Goal: Task Accomplishment & Management: Use online tool/utility

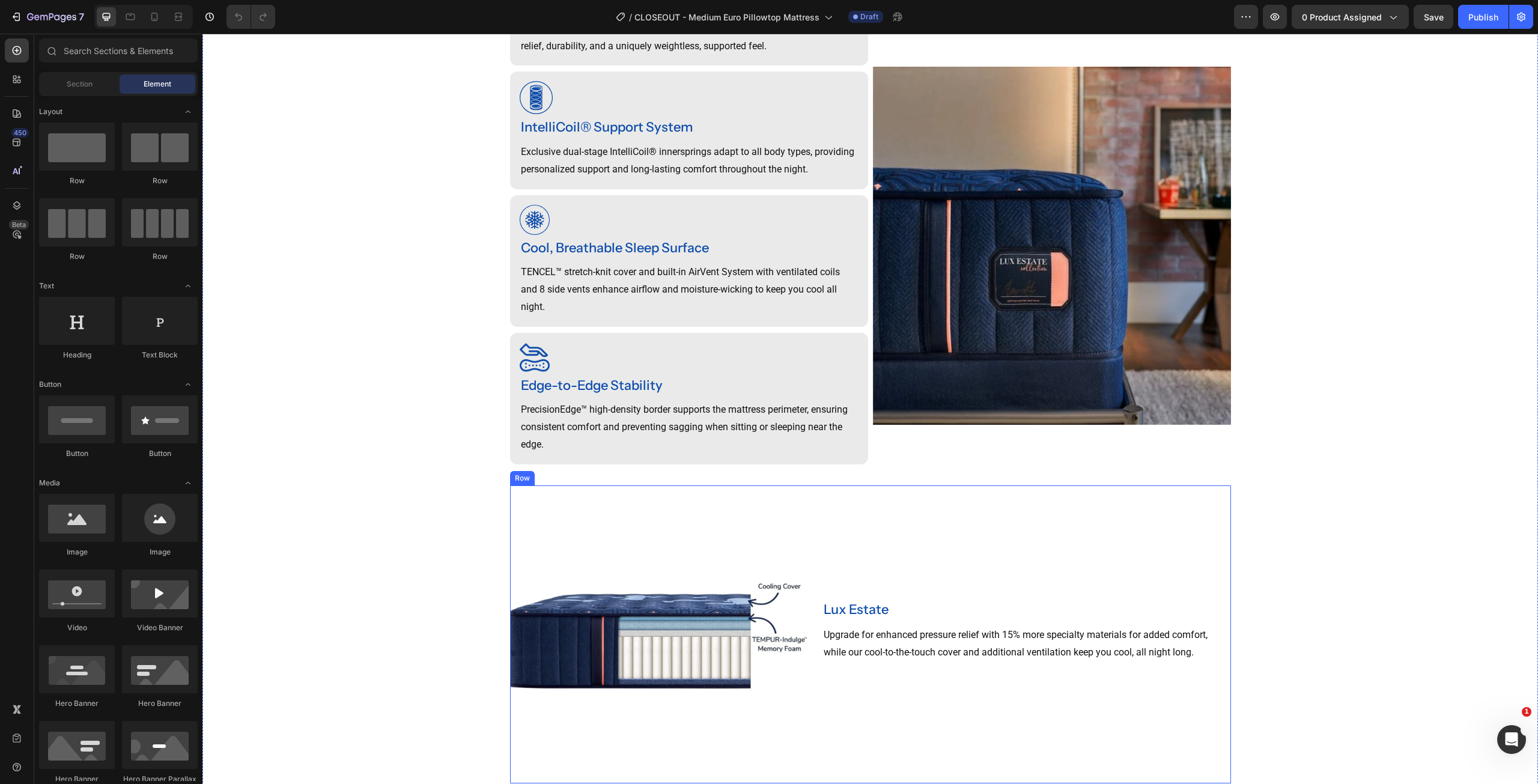
scroll to position [840, 0]
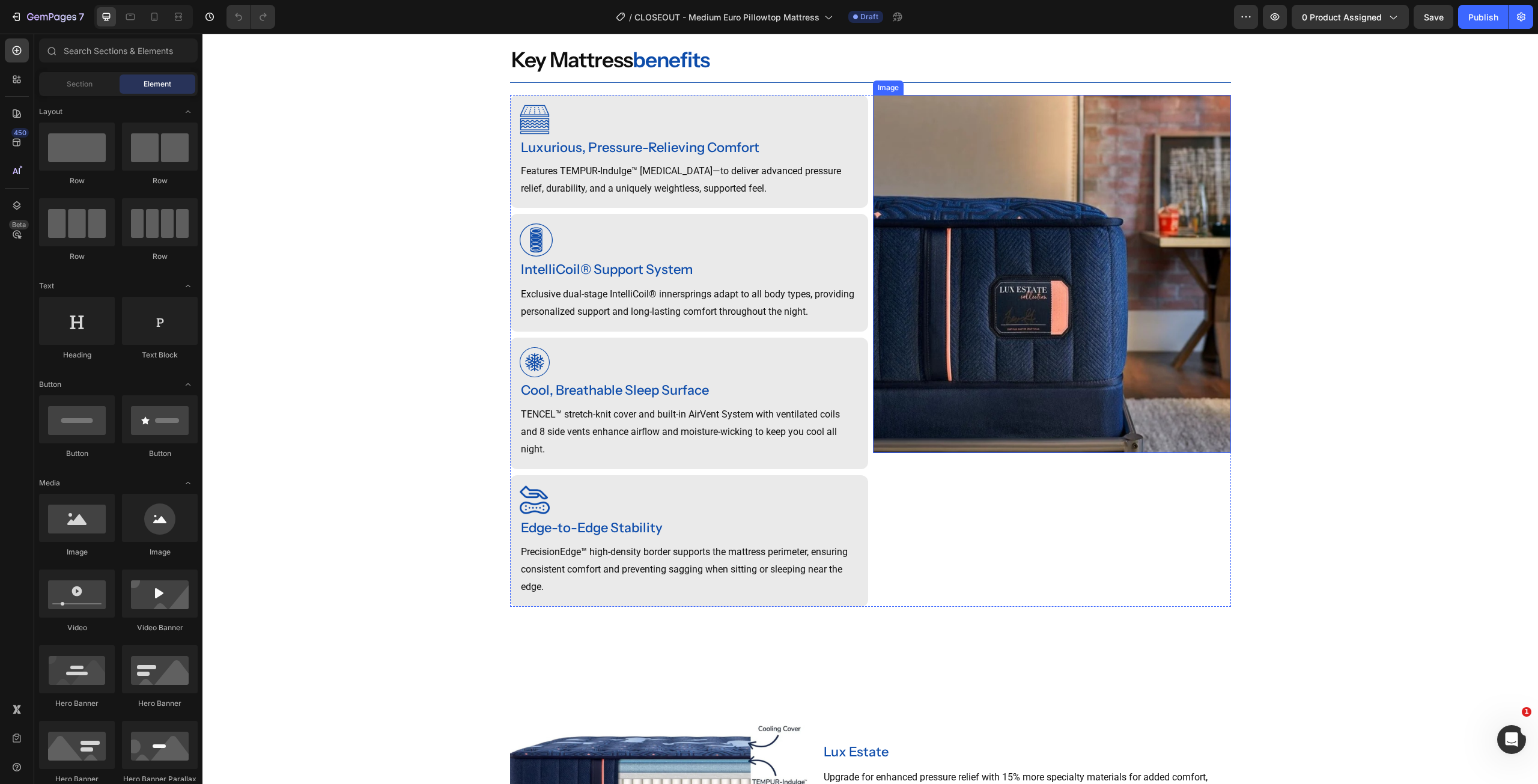
click at [1078, 271] on img at bounding box center [1052, 274] width 358 height 358
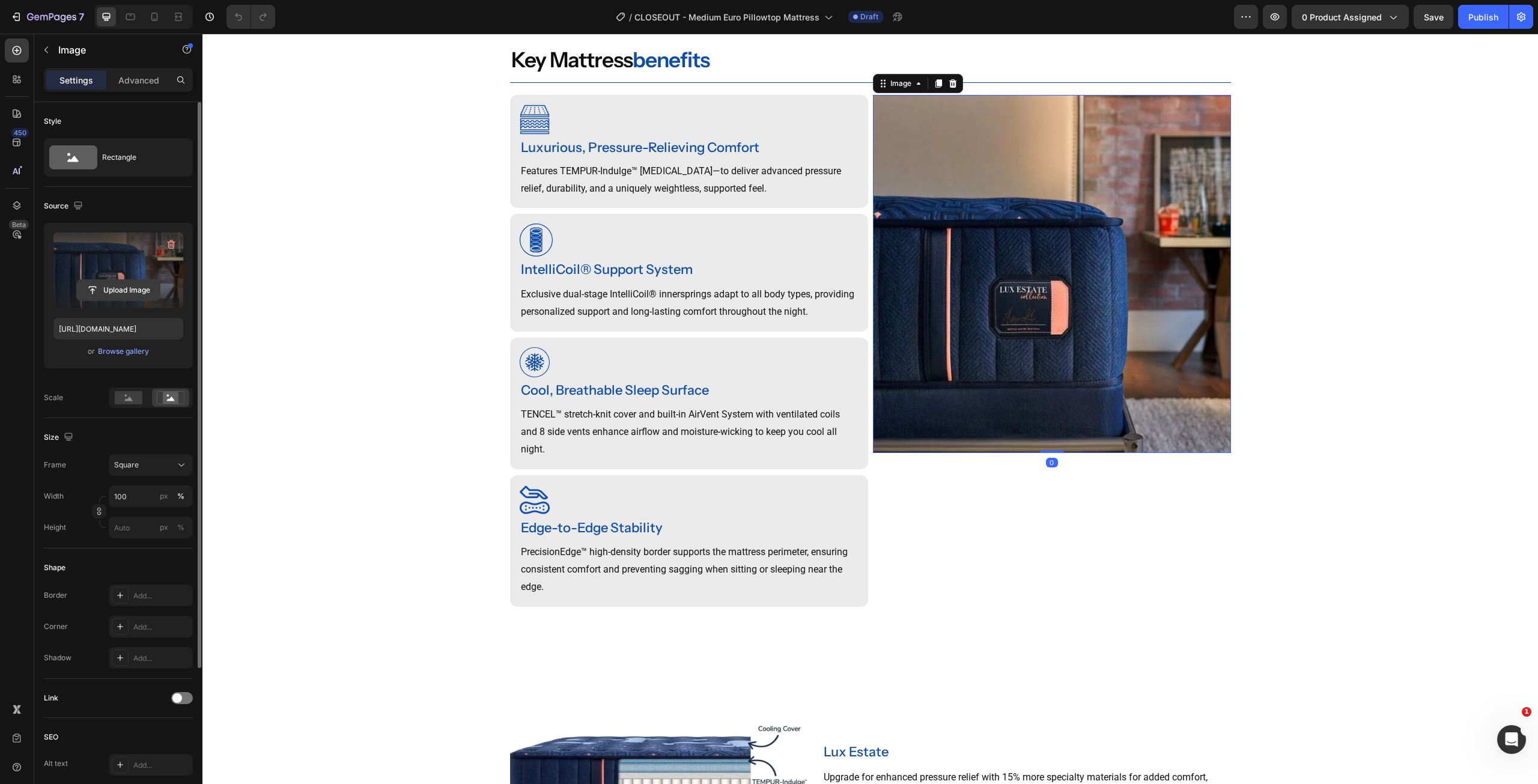
click at [120, 288] on input "file" at bounding box center [119, 290] width 83 height 21
type input "https://cdn.shopify.com/s/files/1/0607/7939/7364/files/gempages_491294865229873…"
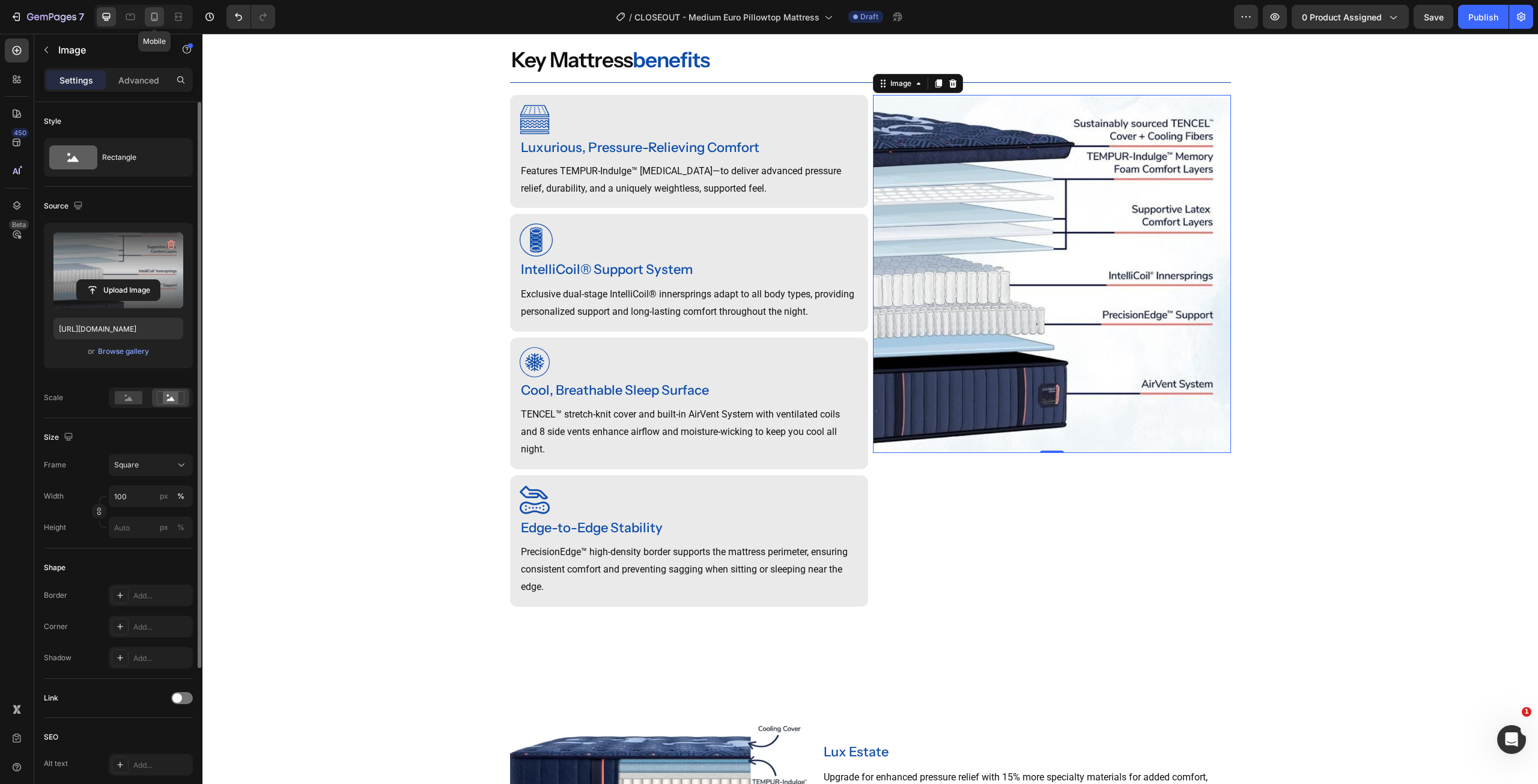
click at [152, 19] on icon at bounding box center [154, 17] width 6 height 9
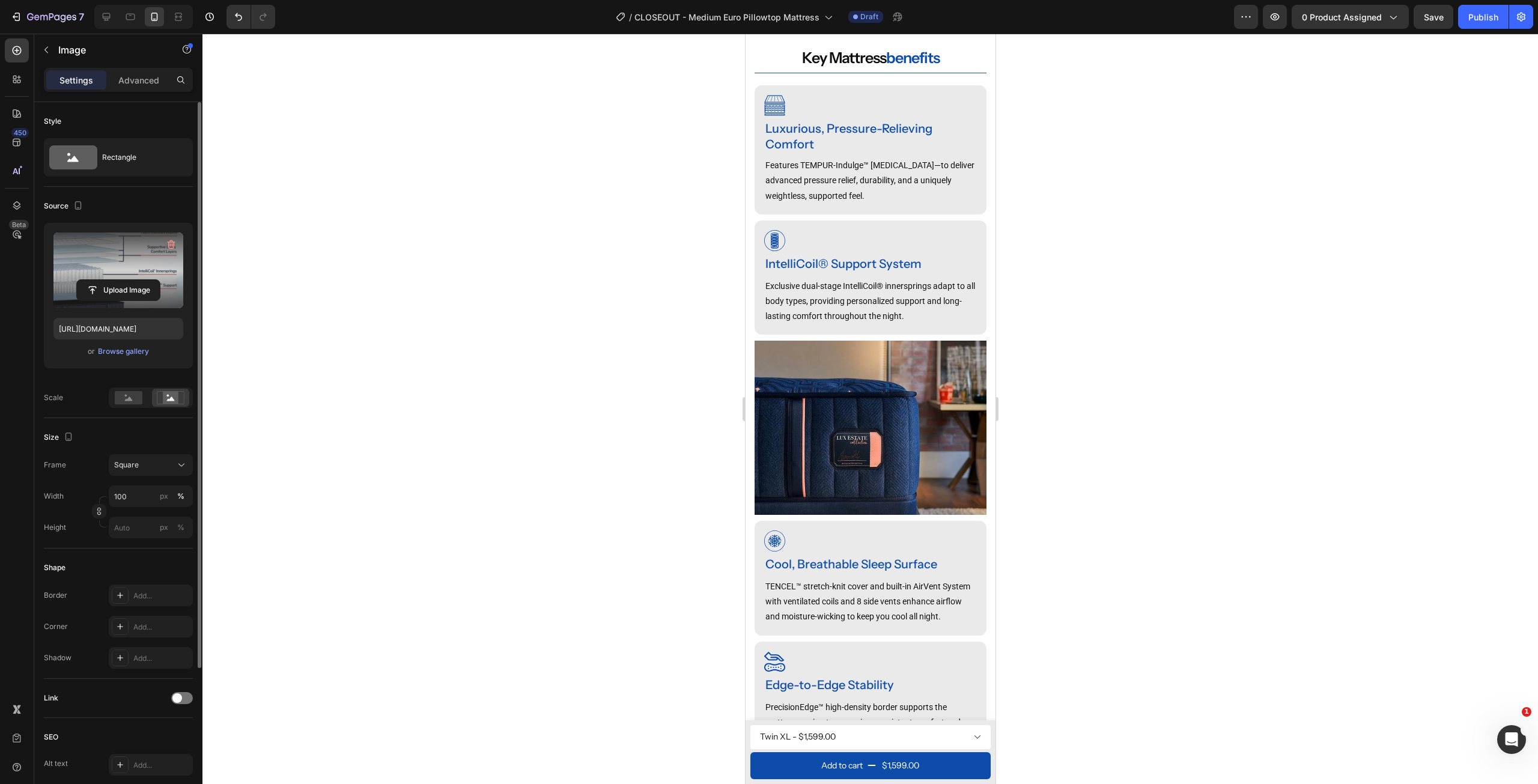
click at [838, 389] on img at bounding box center [870, 427] width 232 height 174
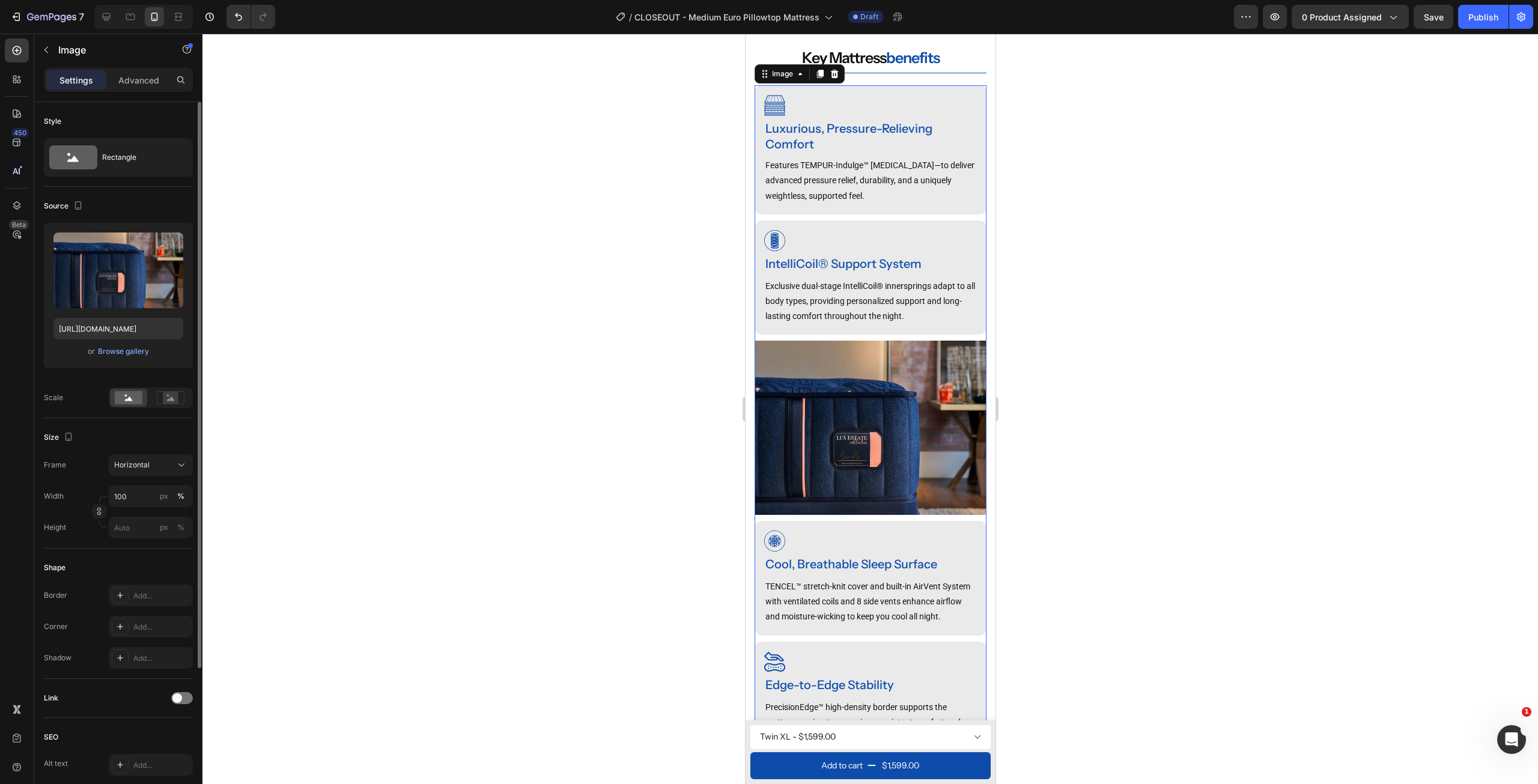
scroll to position [799, 0]
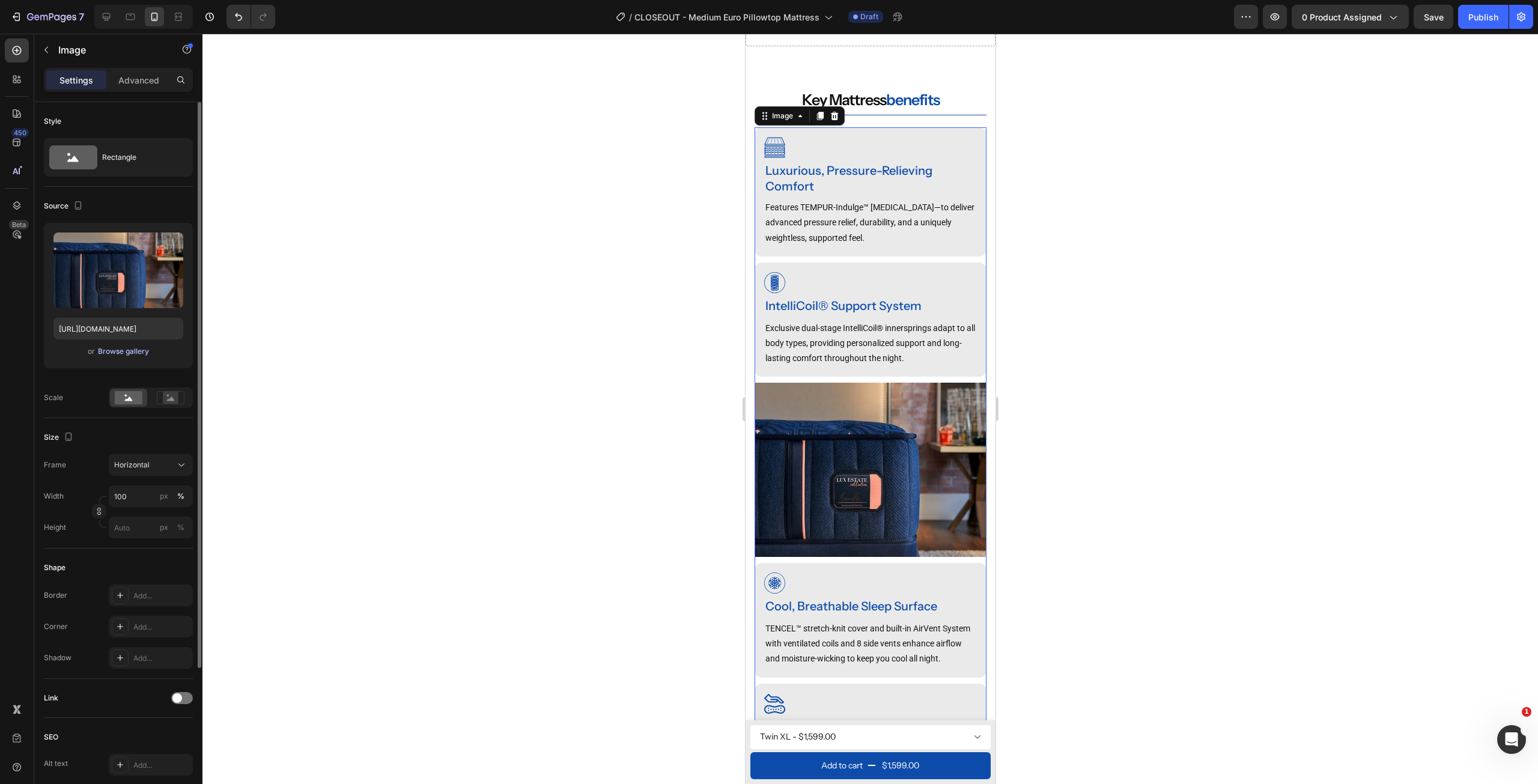
click at [131, 356] on div "Browse gallery" at bounding box center [123, 351] width 51 height 11
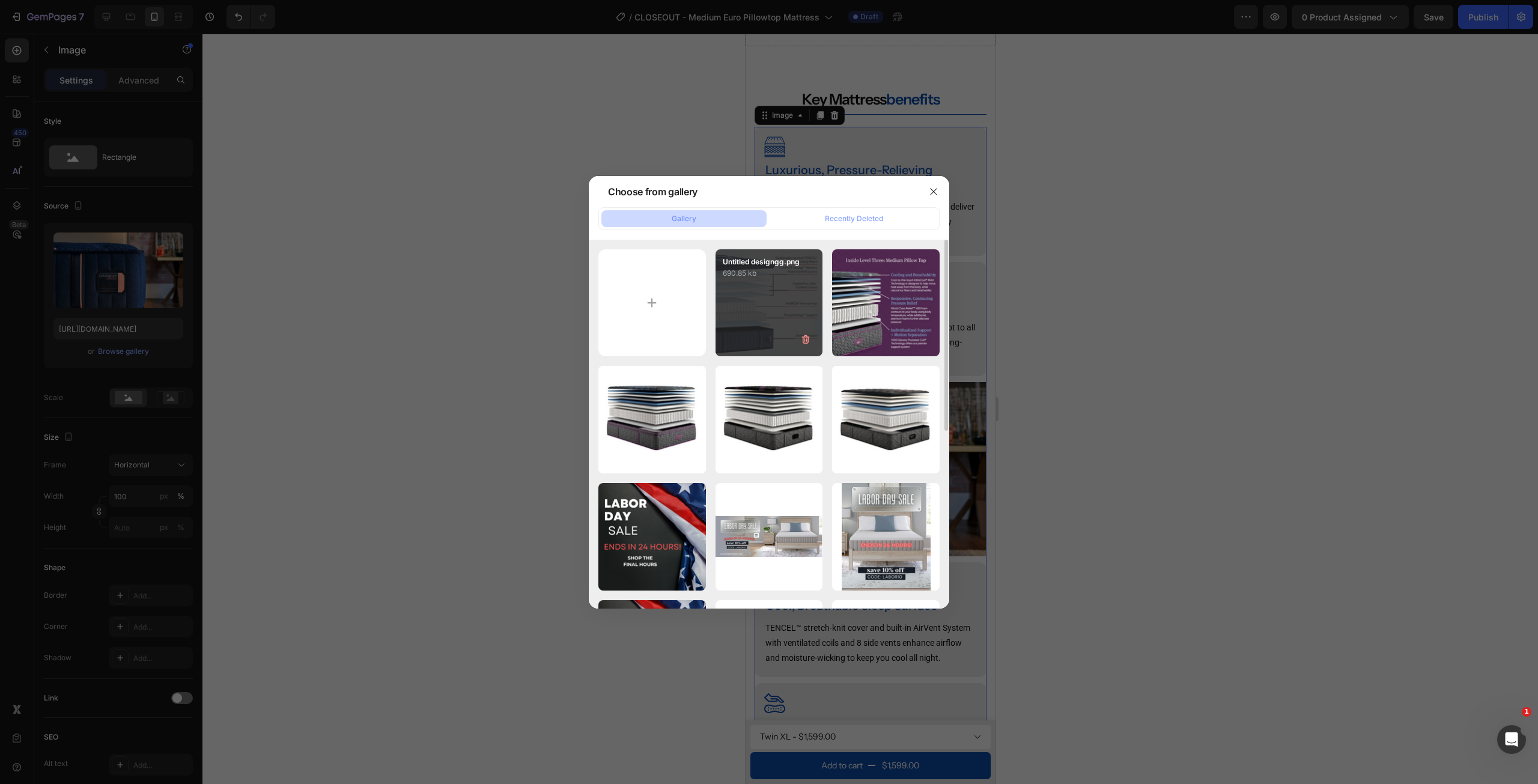
click at [757, 279] on div "Untitled designgg.png 690.85 kb" at bounding box center [769, 303] width 107 height 107
type input "https://cdn.shopify.com/s/files/1/0607/7939/7364/files/gempages_491294865229873…"
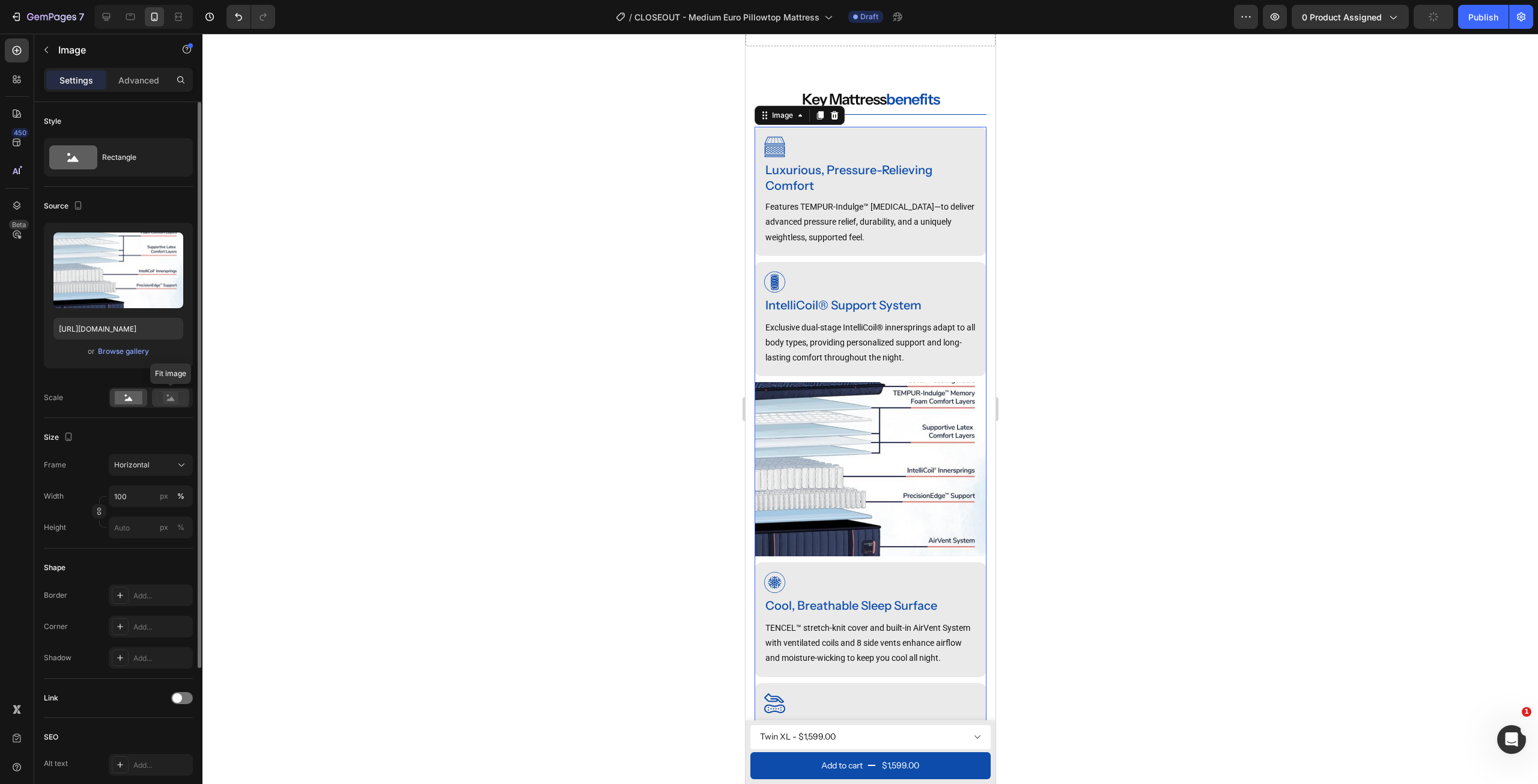
click at [172, 397] on icon at bounding box center [171, 399] width 8 height 4
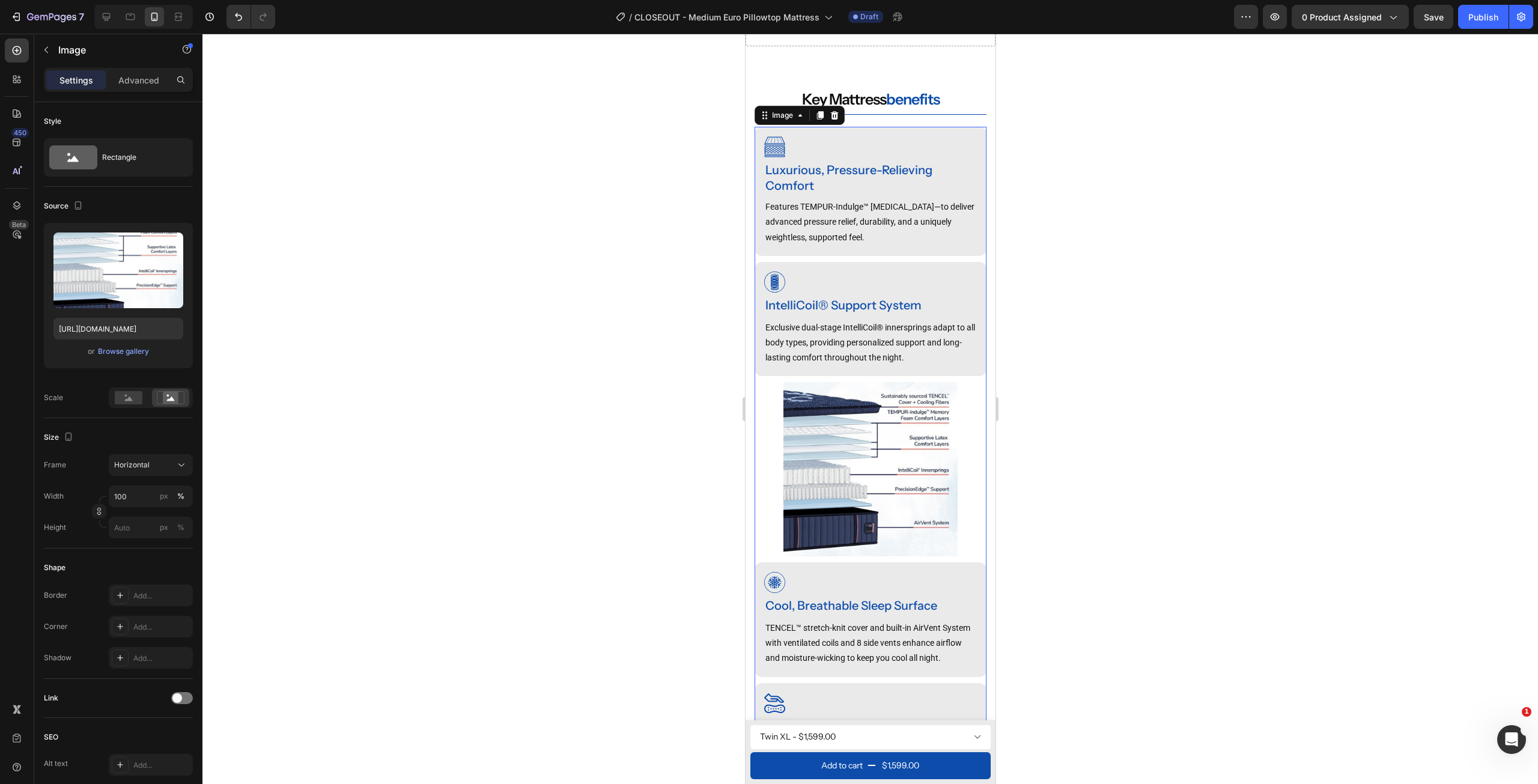
click at [482, 427] on div at bounding box center [870, 409] width 1336 height 750
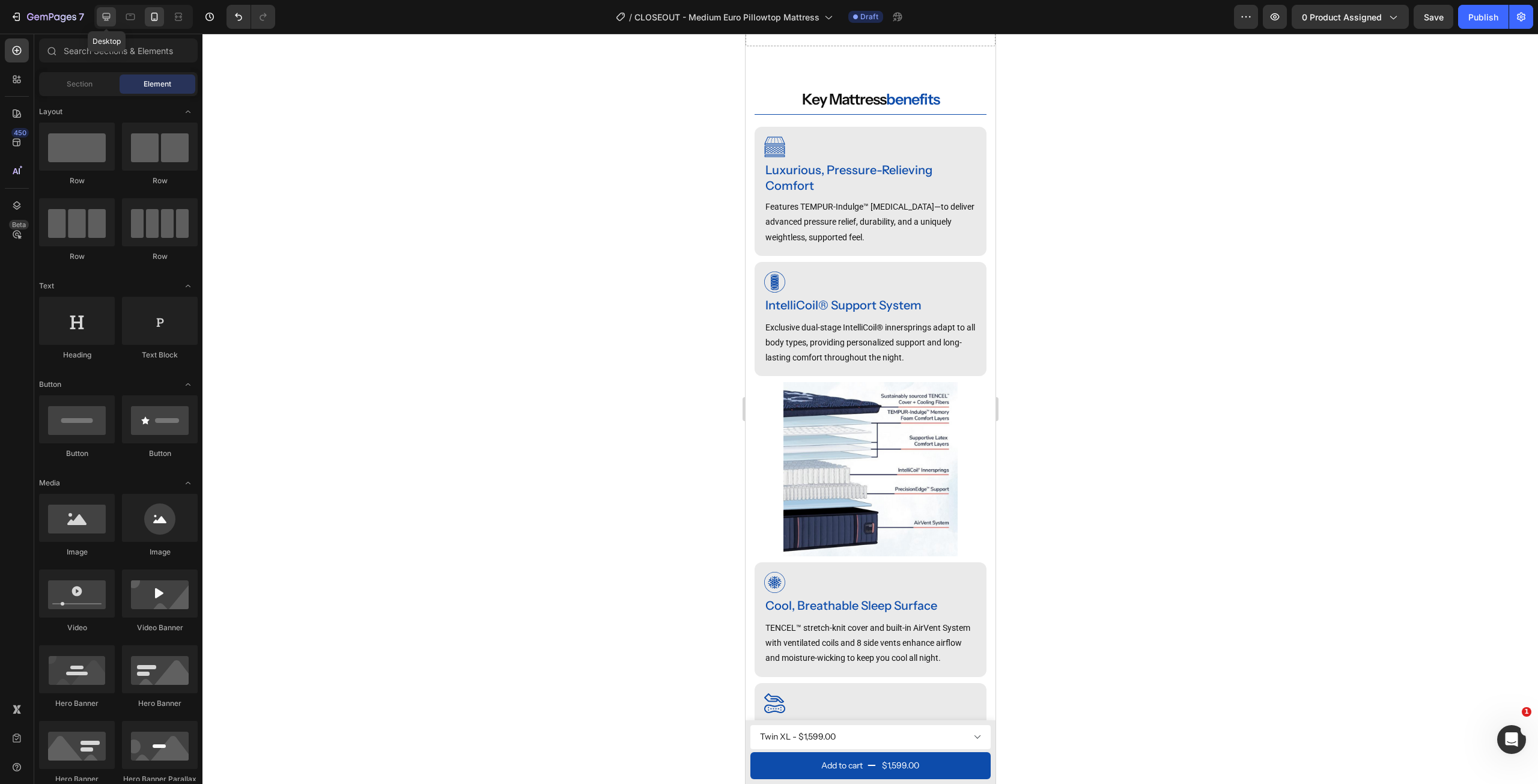
drag, startPoint x: 115, startPoint y: 20, endPoint x: 89, endPoint y: 74, distance: 59.9
click at [115, 20] on div at bounding box center [106, 16] width 19 height 19
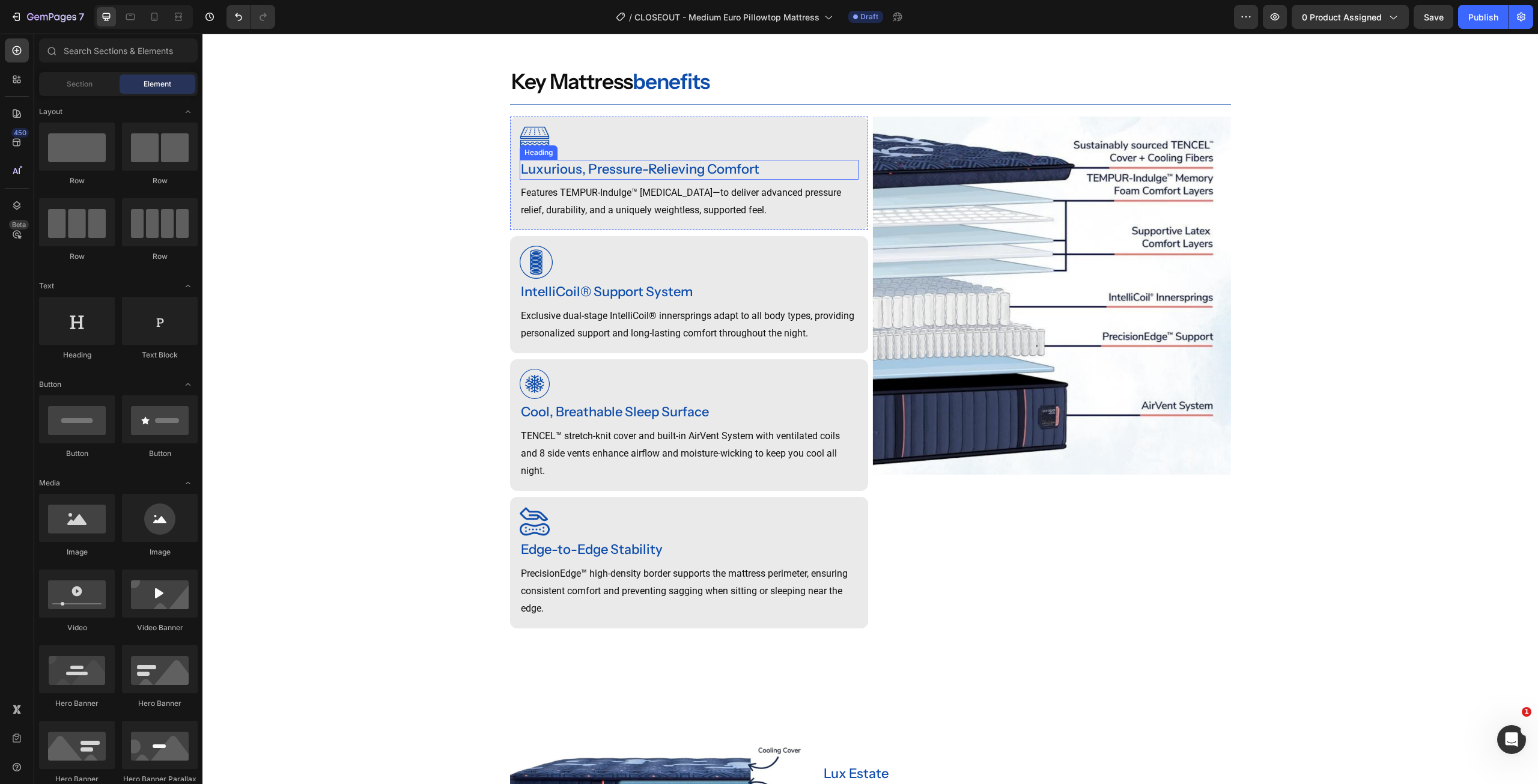
click at [612, 179] on div "Luxurious, Pressure-Relieving Comfort" at bounding box center [689, 170] width 339 height 20
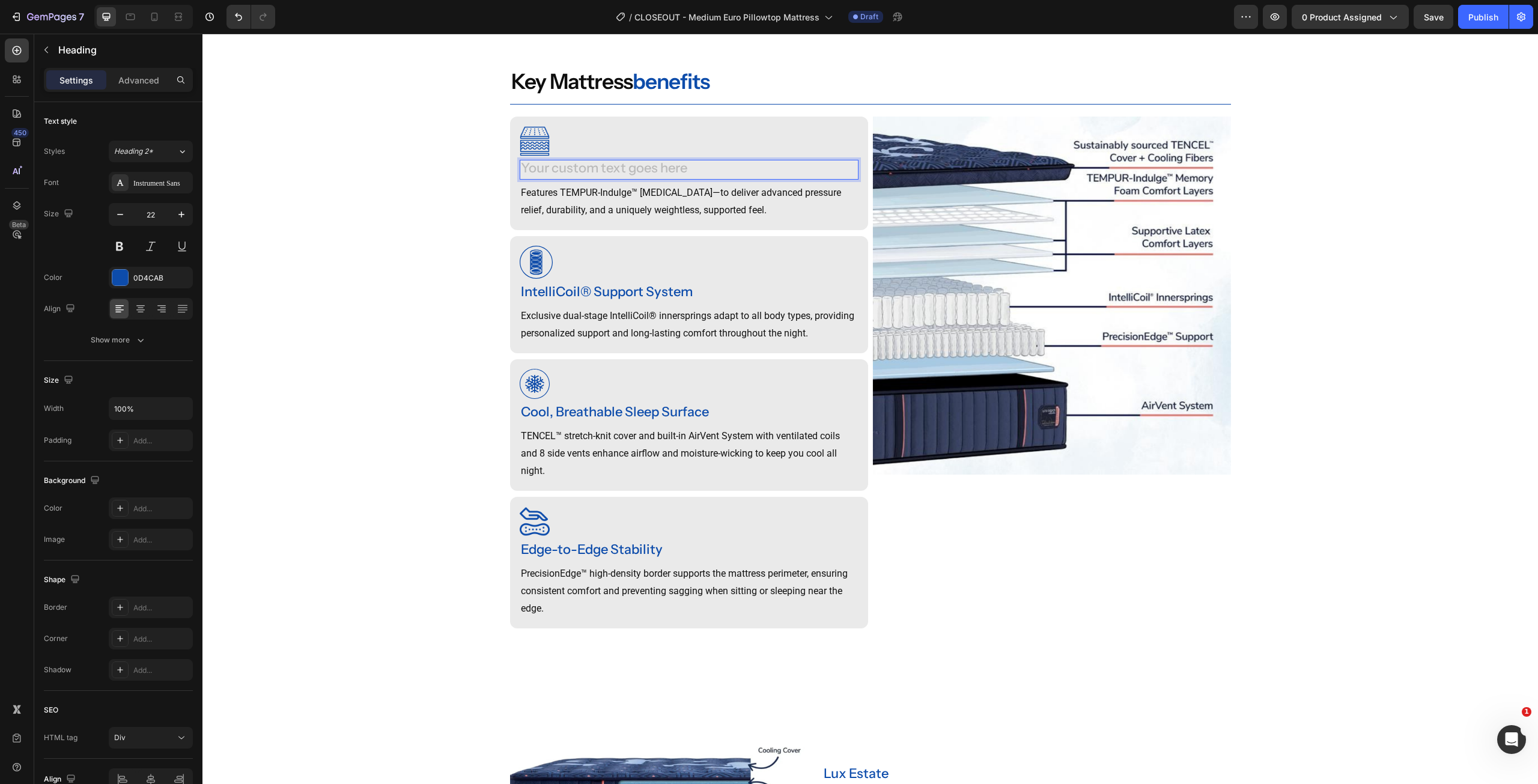
click at [600, 219] on p "Features TEMPUR-Indulge™ Memory Foam—to deliver advanced pressure relief, durab…" at bounding box center [689, 202] width 337 height 35
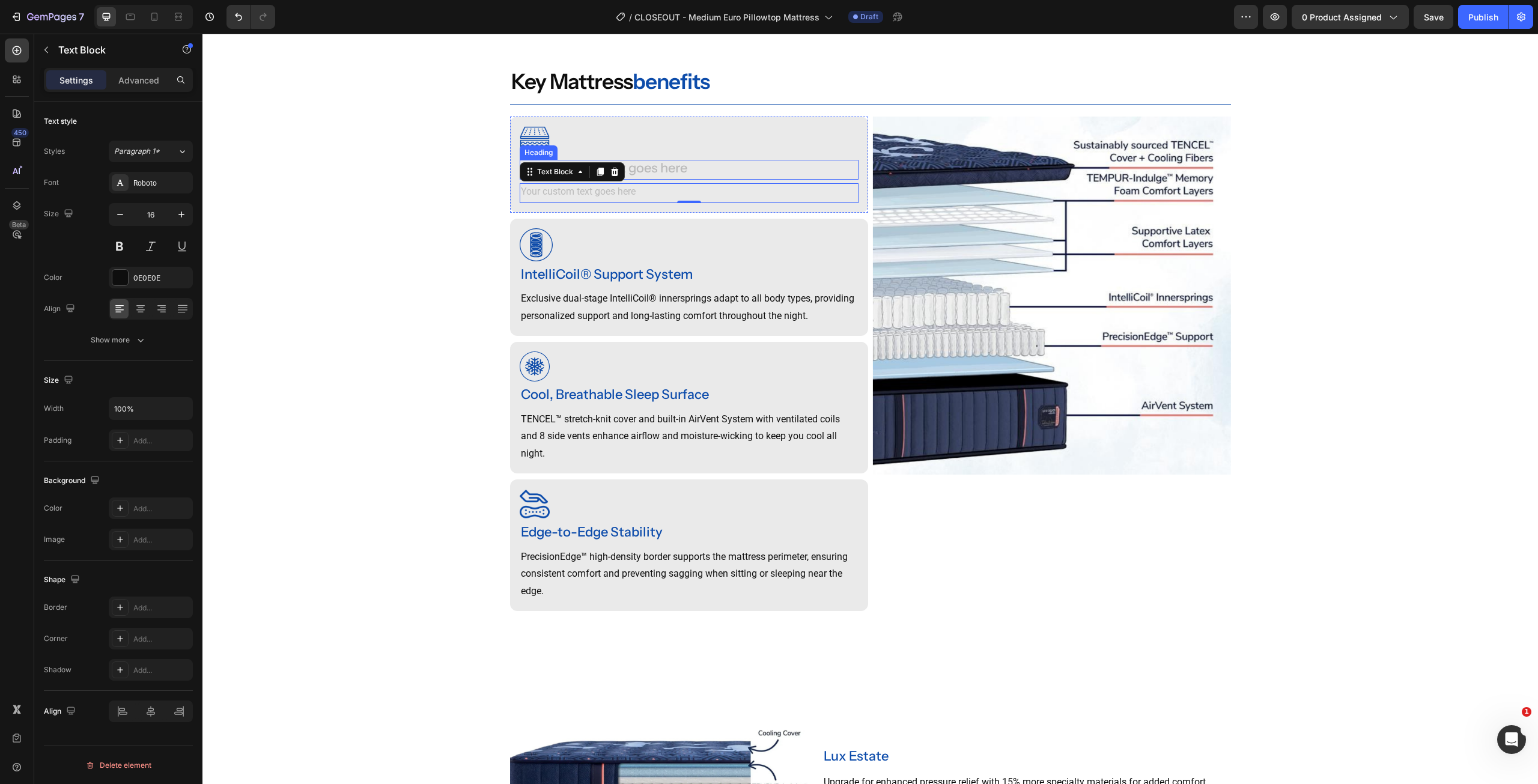
click at [656, 179] on div "Rich Text Editor. Editing area: main" at bounding box center [689, 170] width 339 height 20
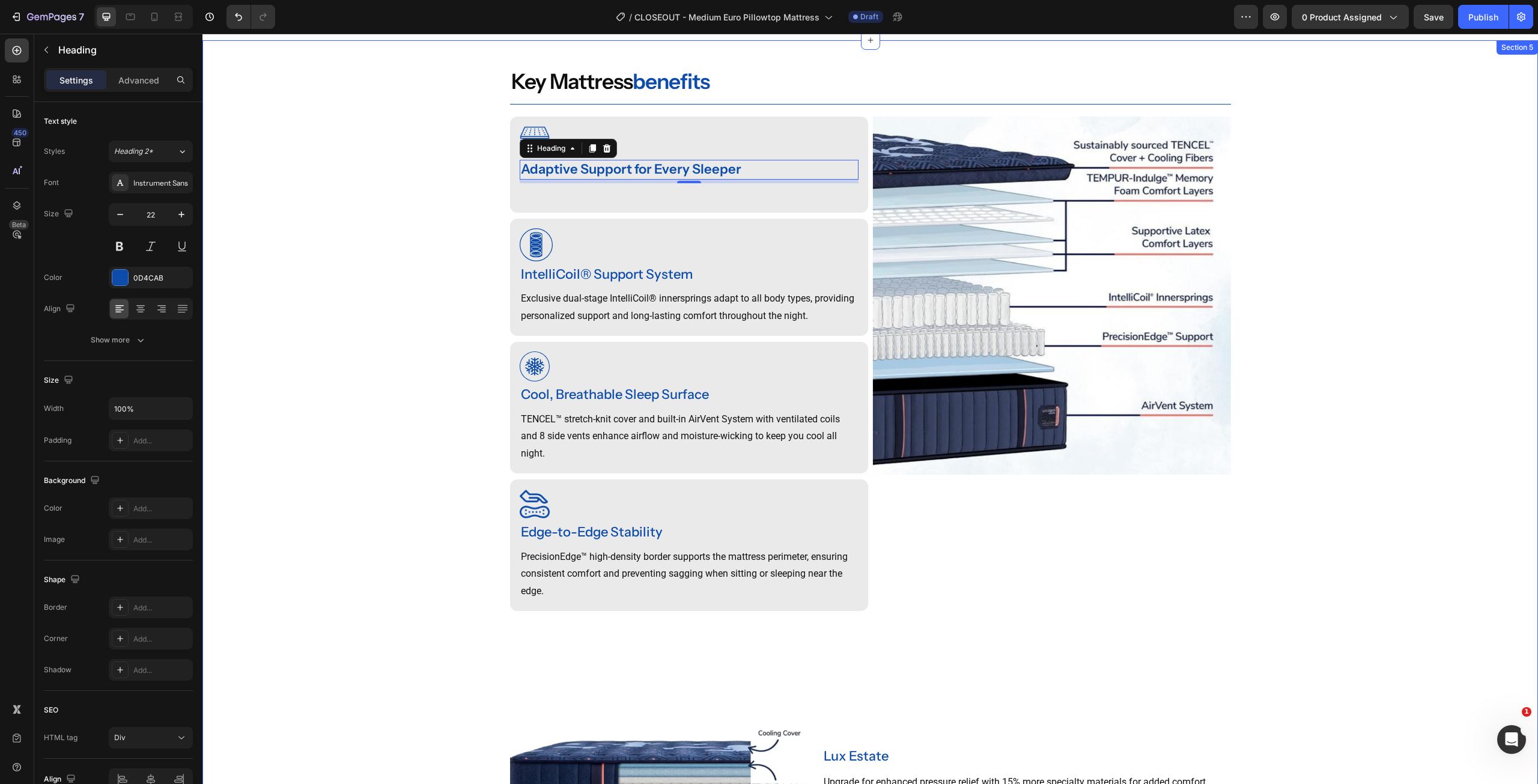
click at [653, 202] on p "Rich Text Editor. Editing area: main" at bounding box center [689, 193] width 337 height 17
click at [557, 202] on p "Rich Text Editor. Editing area: main" at bounding box center [689, 193] width 337 height 17
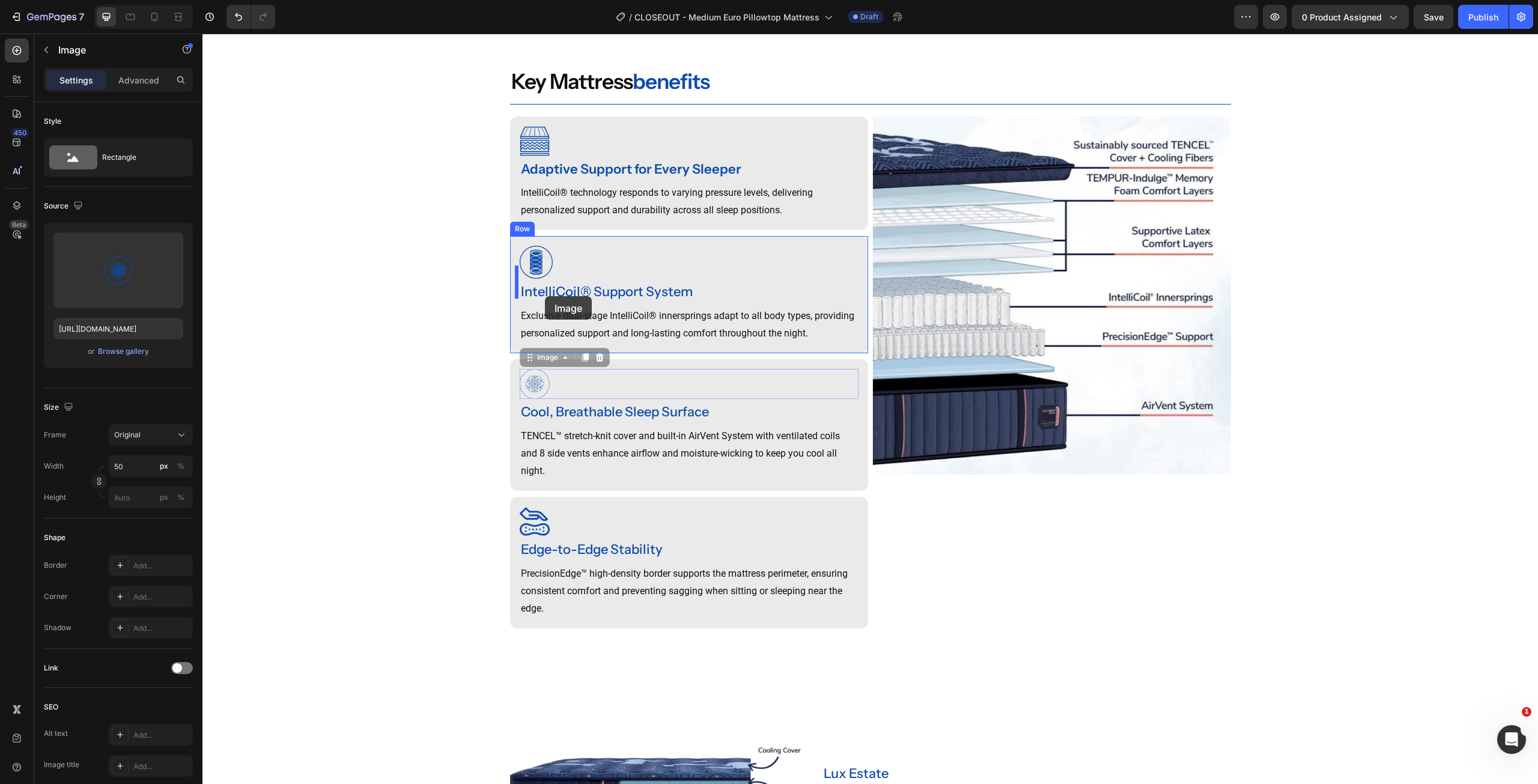
drag, startPoint x: 528, startPoint y: 403, endPoint x: 545, endPoint y: 296, distance: 108.3
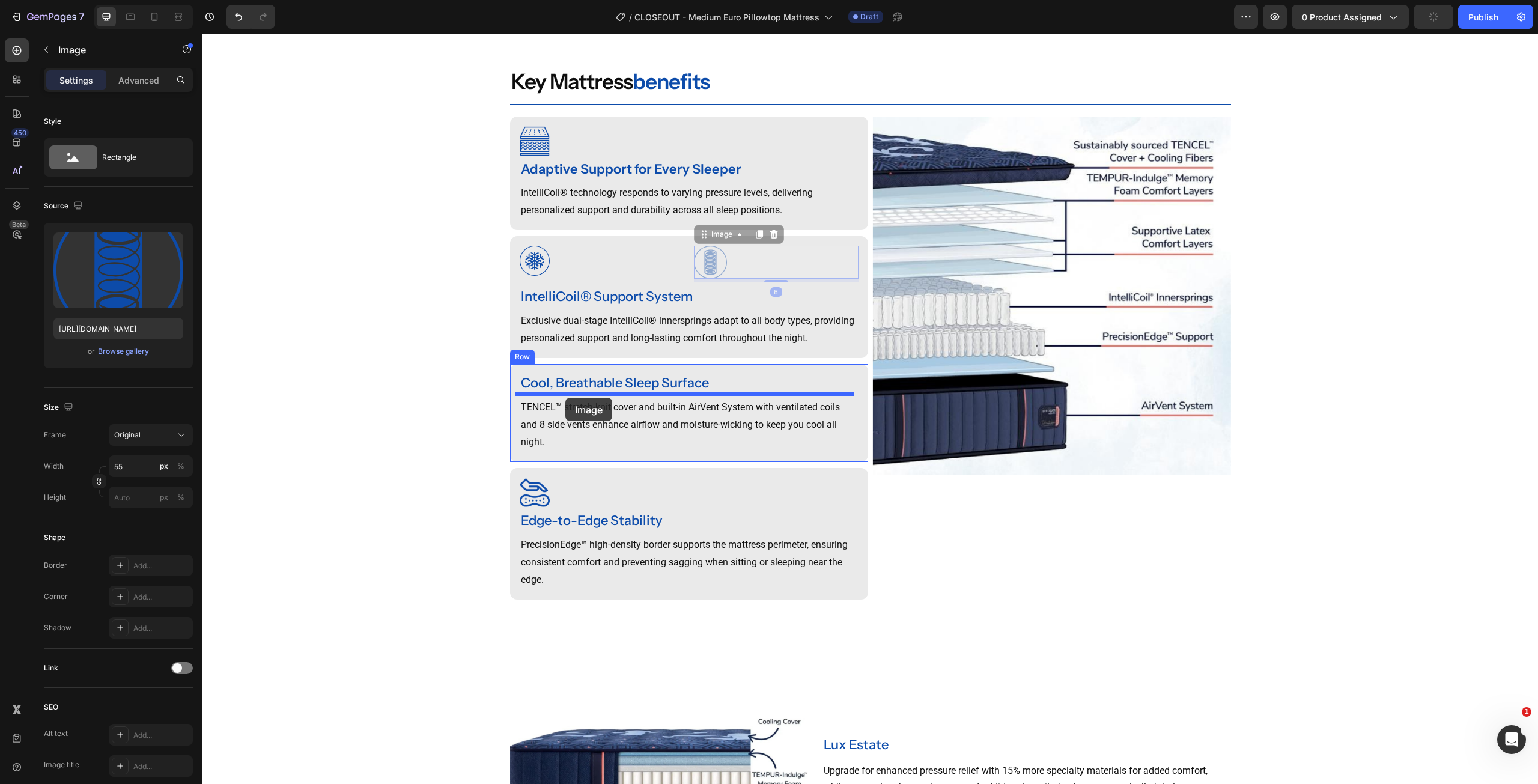
drag, startPoint x: 713, startPoint y: 278, endPoint x: 545, endPoint y: 299, distance: 169.3
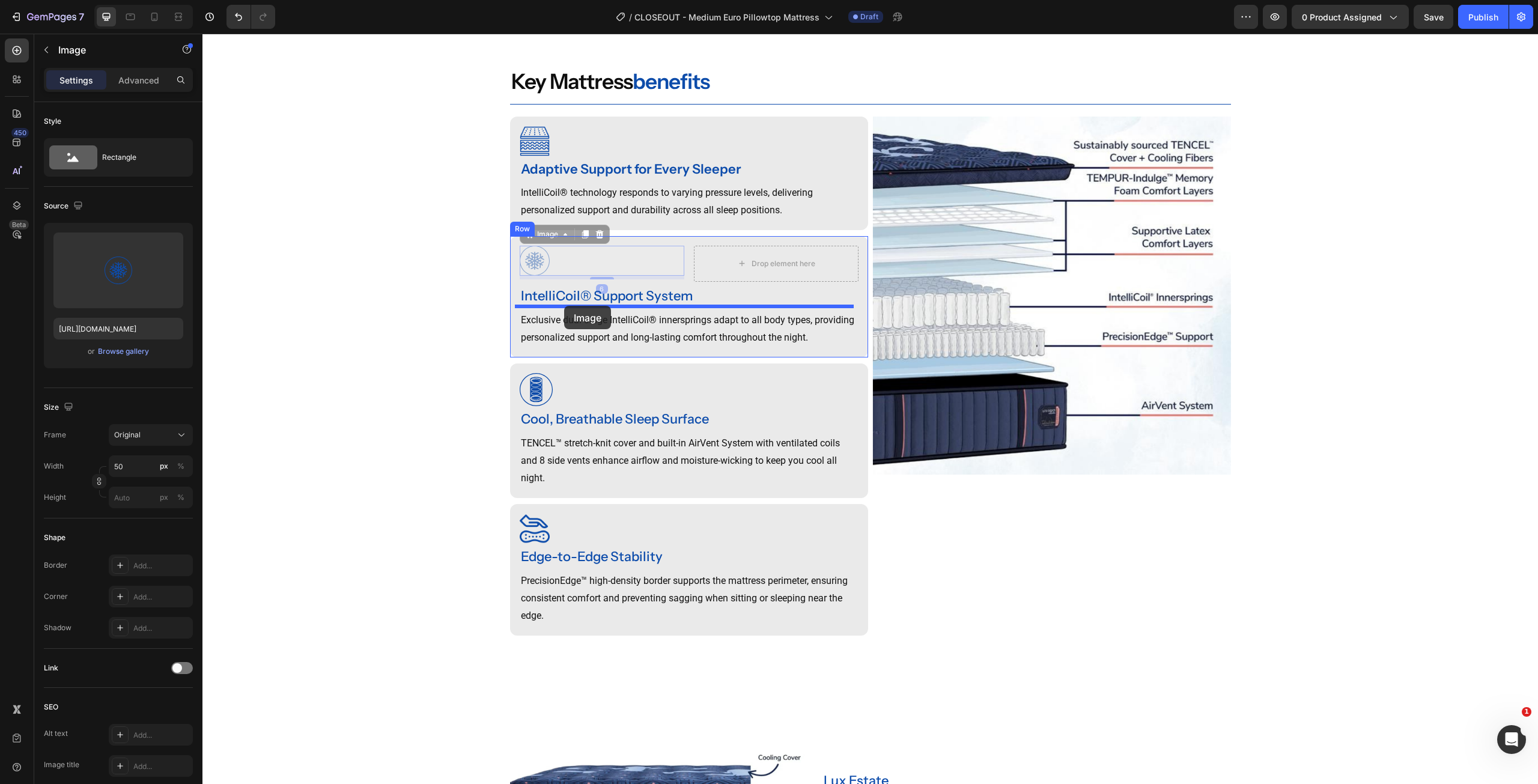
drag, startPoint x: 533, startPoint y: 283, endPoint x: 564, endPoint y: 306, distance: 38.6
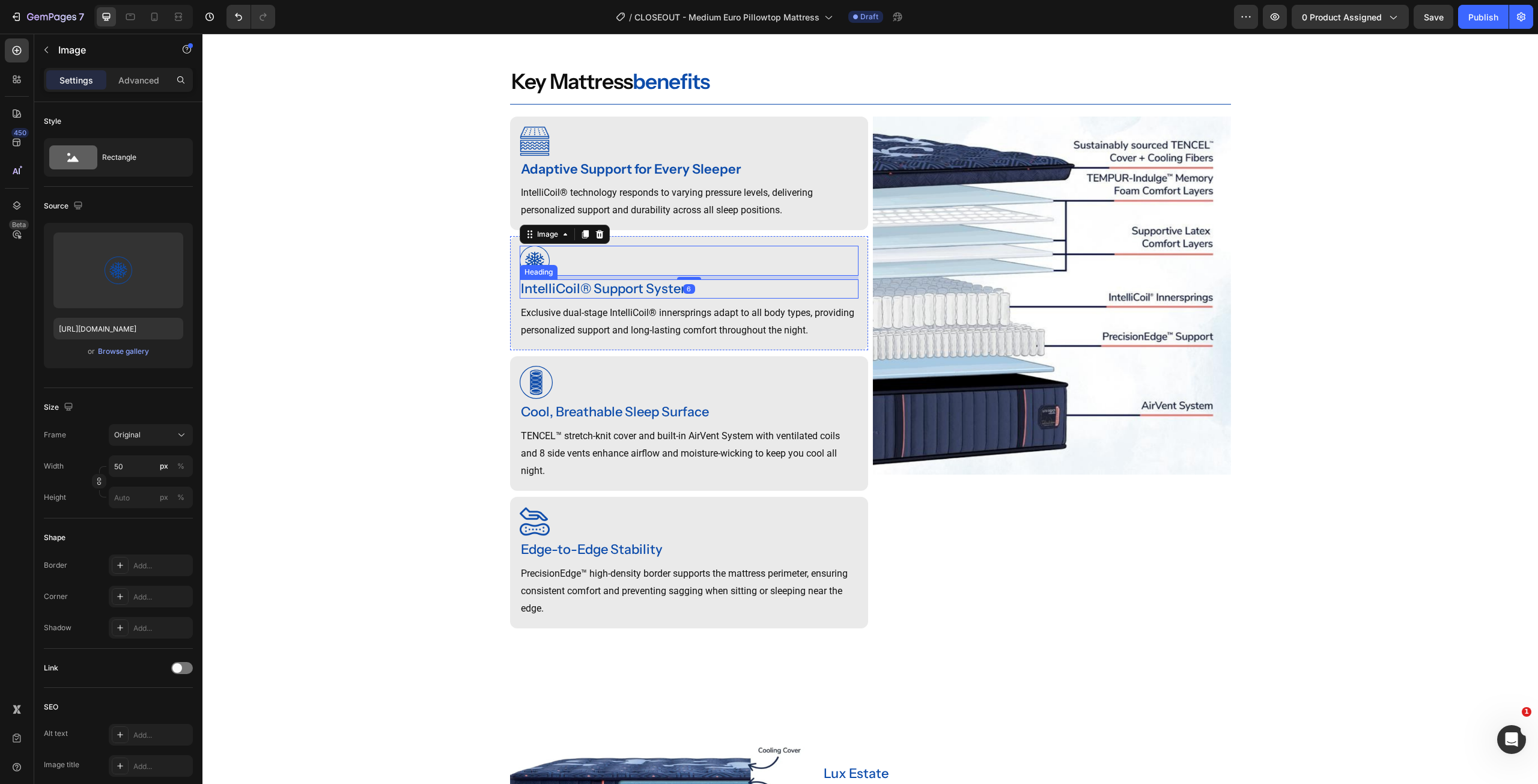
click at [645, 299] on div "IntelliCoil® Support System" at bounding box center [689, 289] width 339 height 20
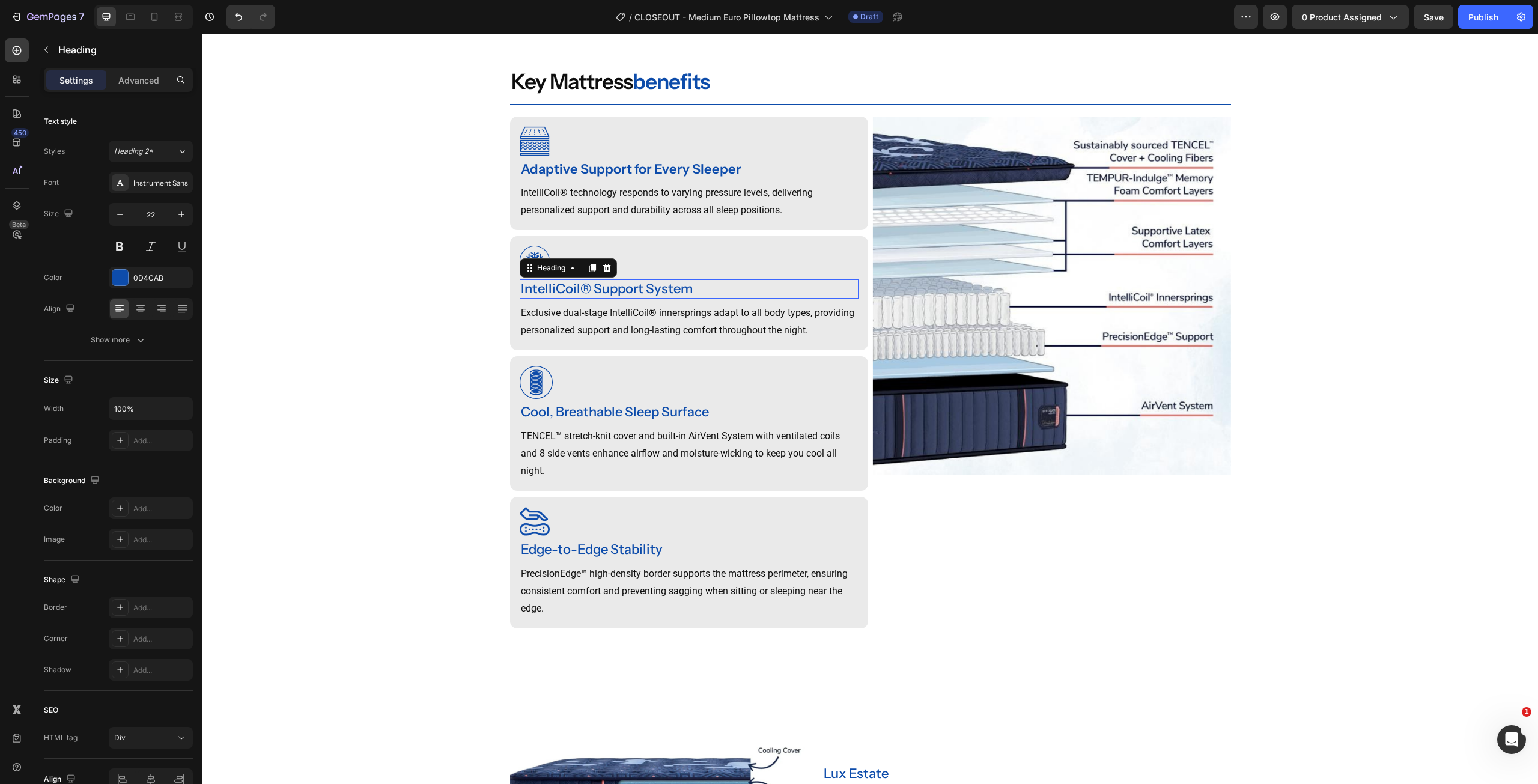
click at [645, 298] on p "IntelliCoil® Support System" at bounding box center [689, 289] width 337 height 17
click at [634, 339] on p "Exclusive dual-stage IntelliCoil® innersprings adapt to all body types, providi…" at bounding box center [689, 322] width 337 height 35
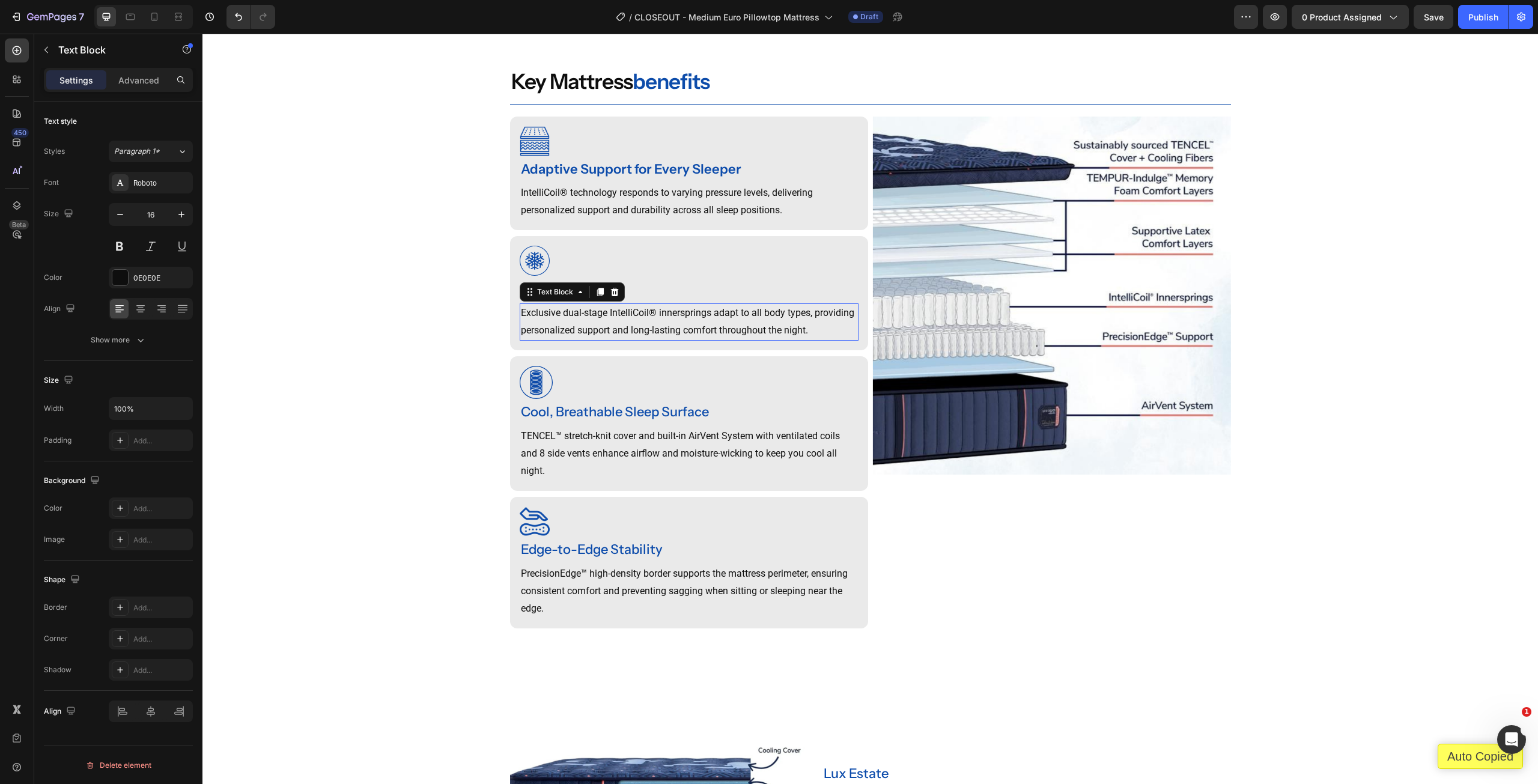
click at [634, 339] on p "Exclusive dual-stage IntelliCoil® innersprings adapt to all body types, providi…" at bounding box center [689, 322] width 337 height 35
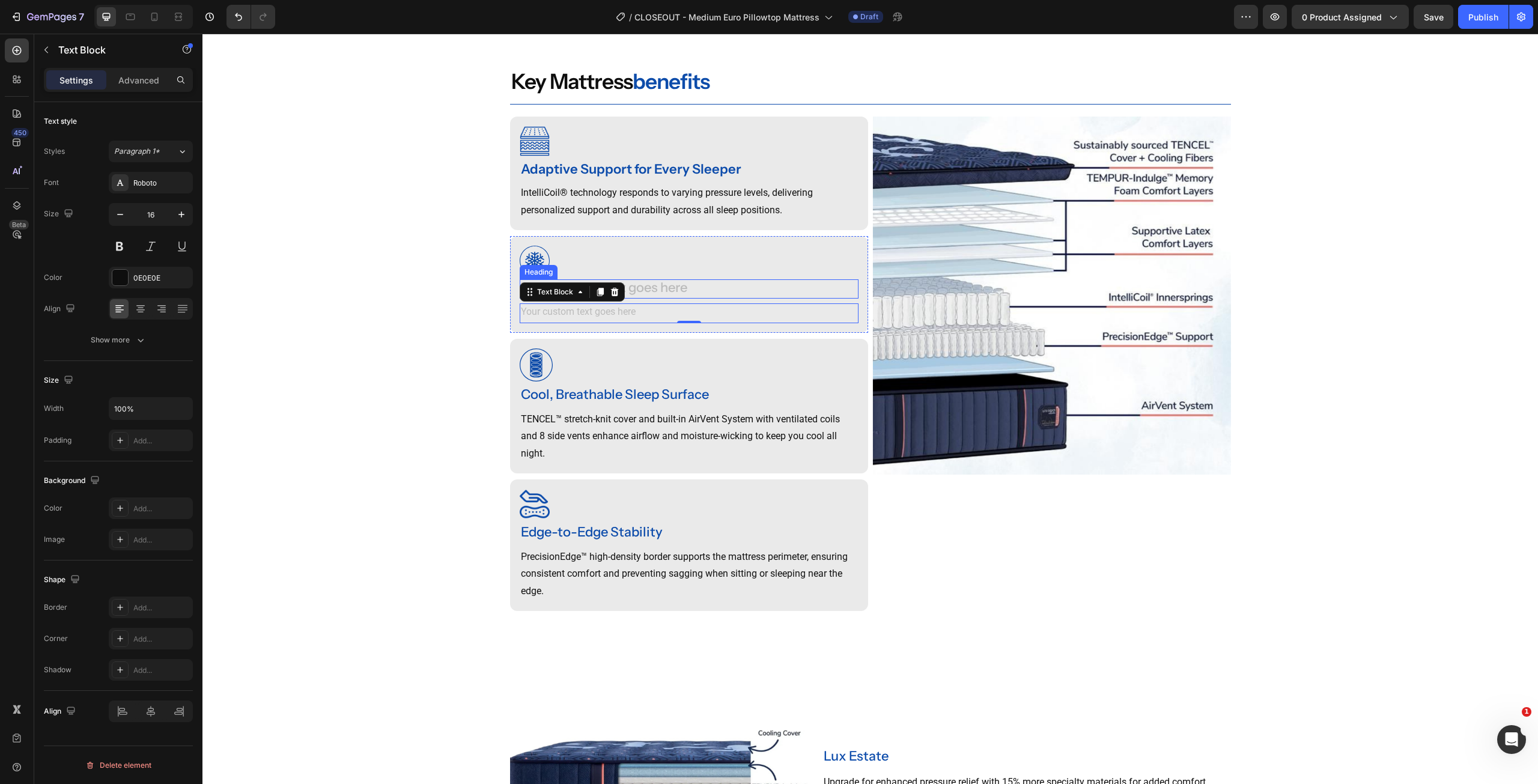
click at [674, 299] on div "Rich Text Editor. Editing area: main" at bounding box center [689, 289] width 339 height 20
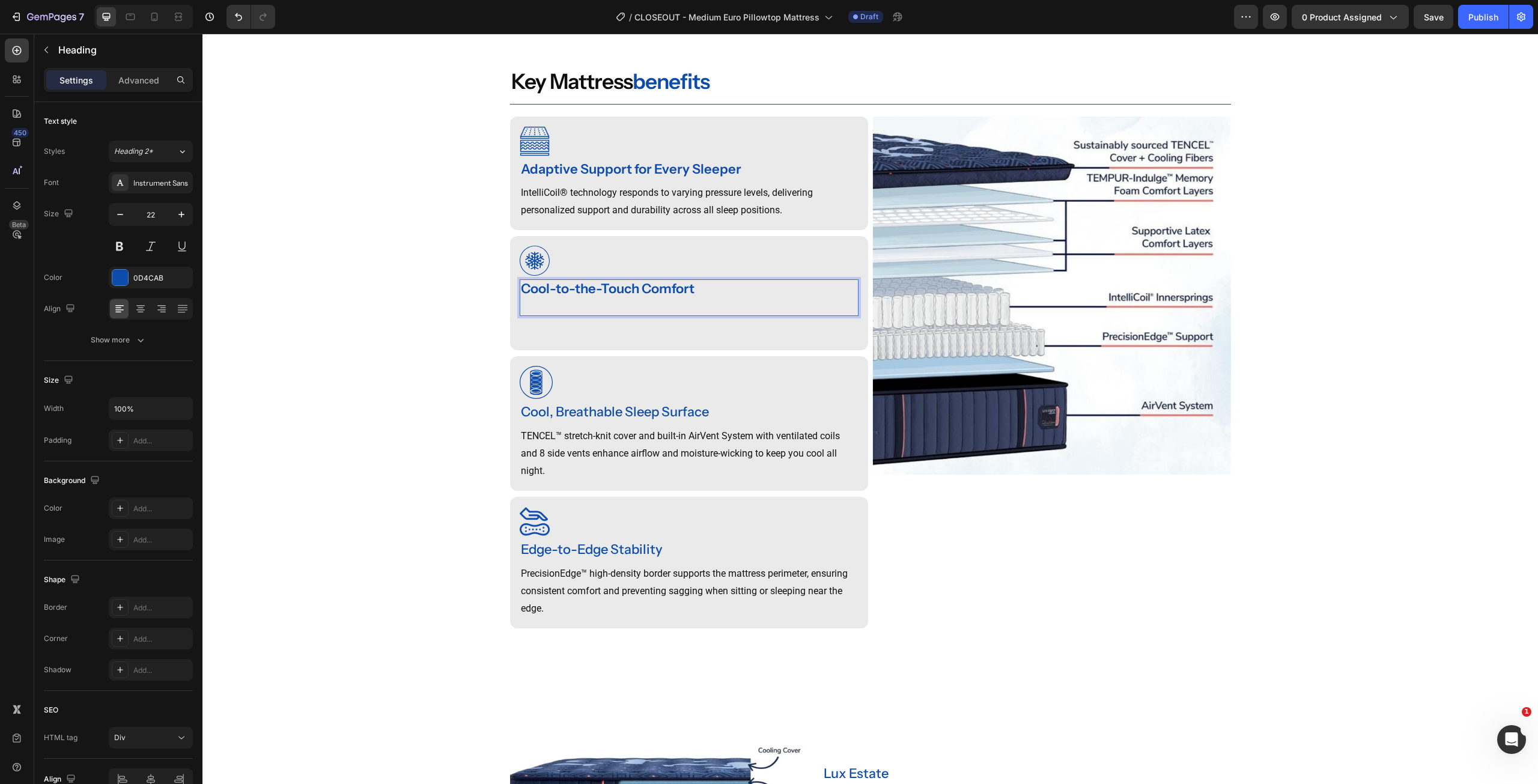
click at [528, 314] on p "Cool-to-the-Touch Comfort" at bounding box center [689, 297] width 337 height 34
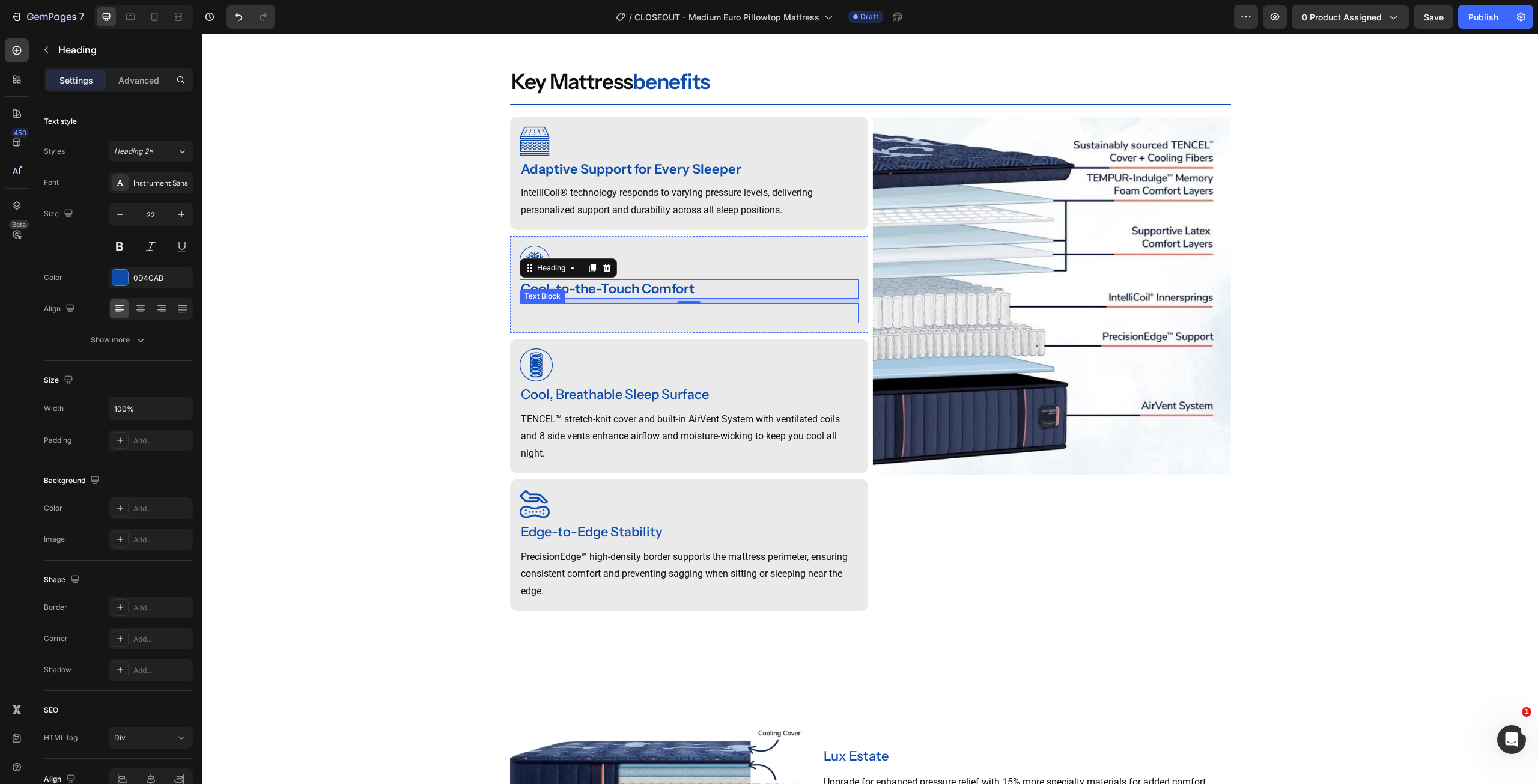
click at [548, 322] on p "Rich Text Editor. Editing area: main" at bounding box center [689, 313] width 337 height 17
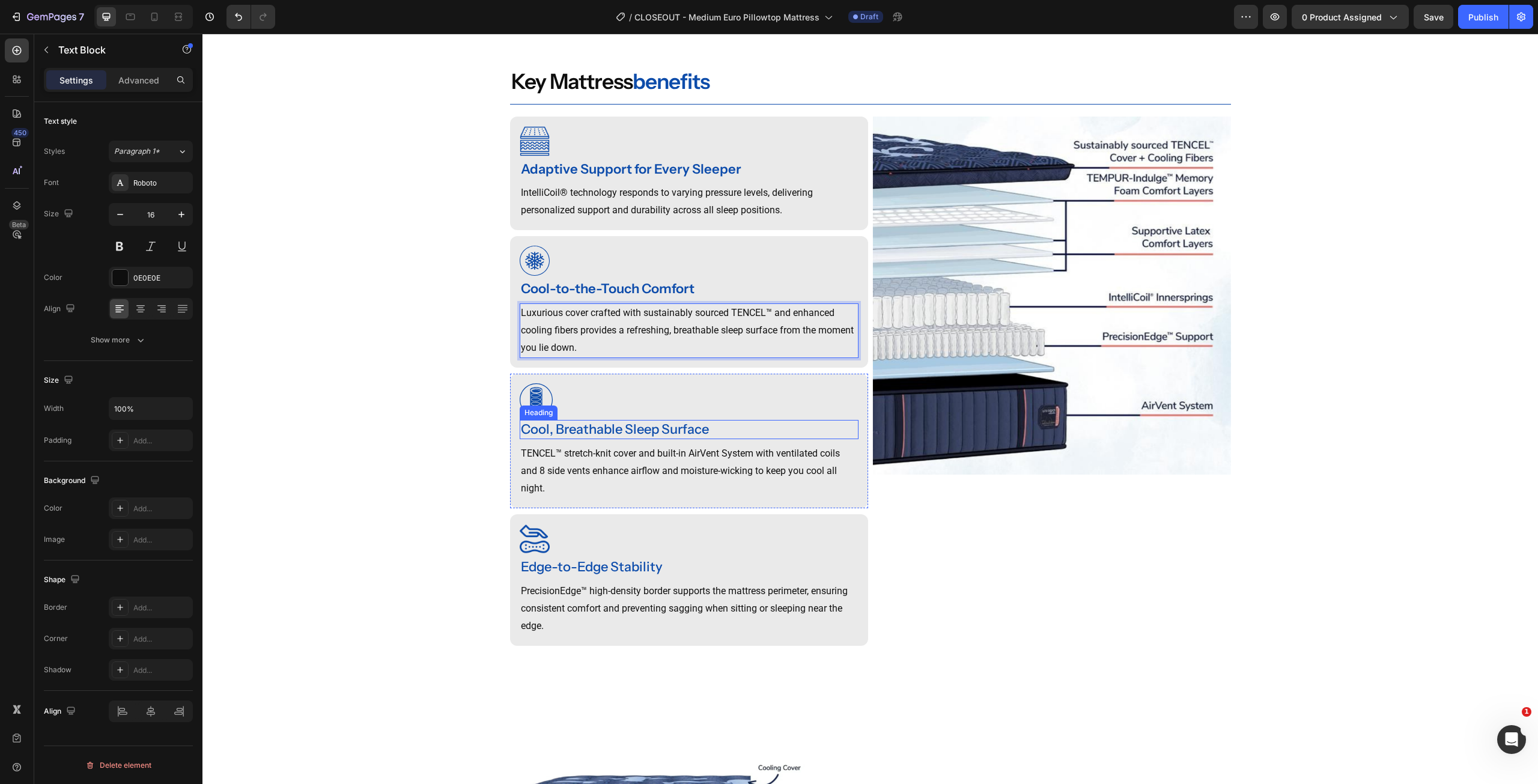
click at [596, 440] on div "Cool, Breathable Sleep Surface" at bounding box center [689, 430] width 339 height 20
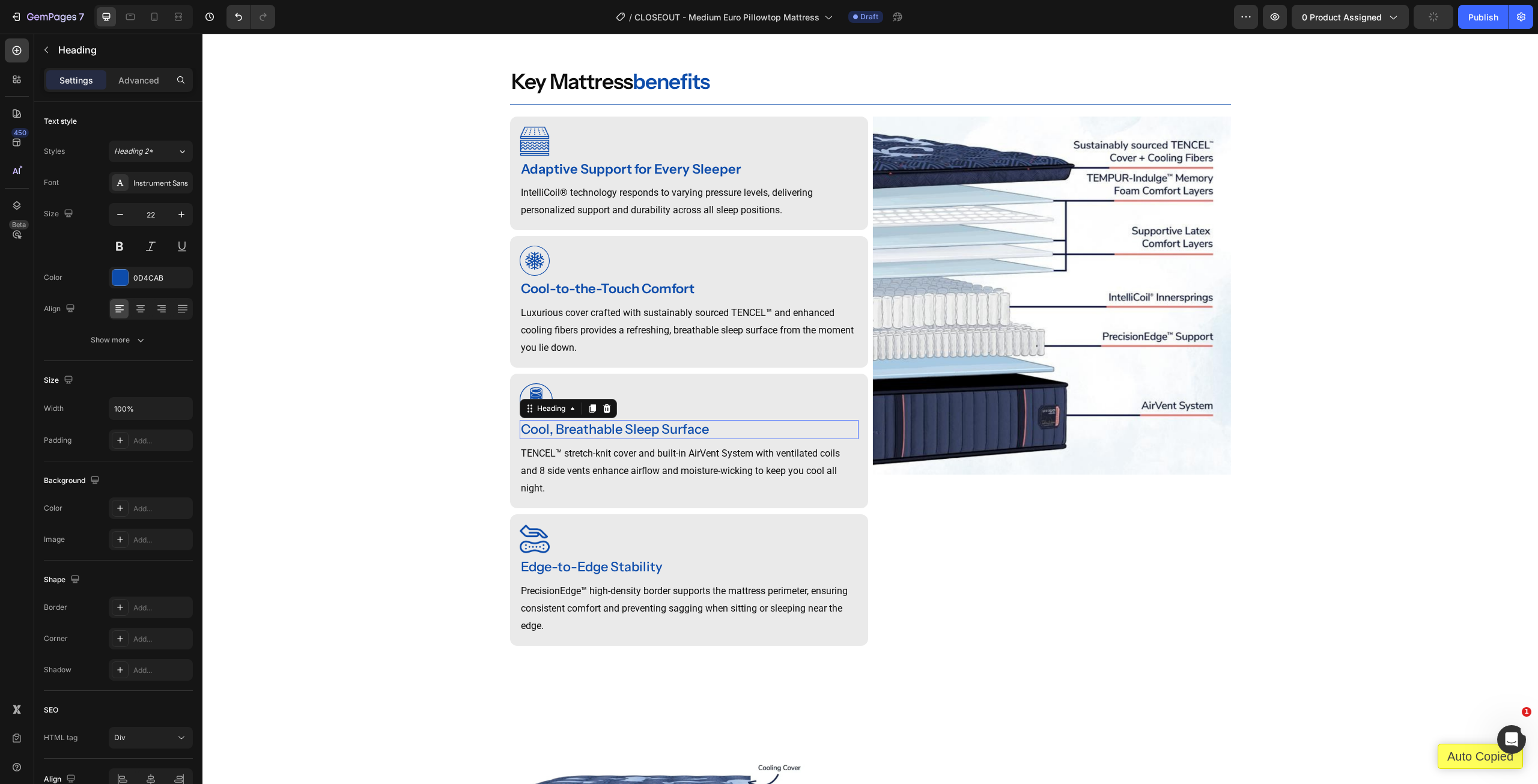
click at [589, 495] on p "TENCEL™ stretch-knit cover and built-in AirVent System with ventilated coils an…" at bounding box center [689, 471] width 337 height 51
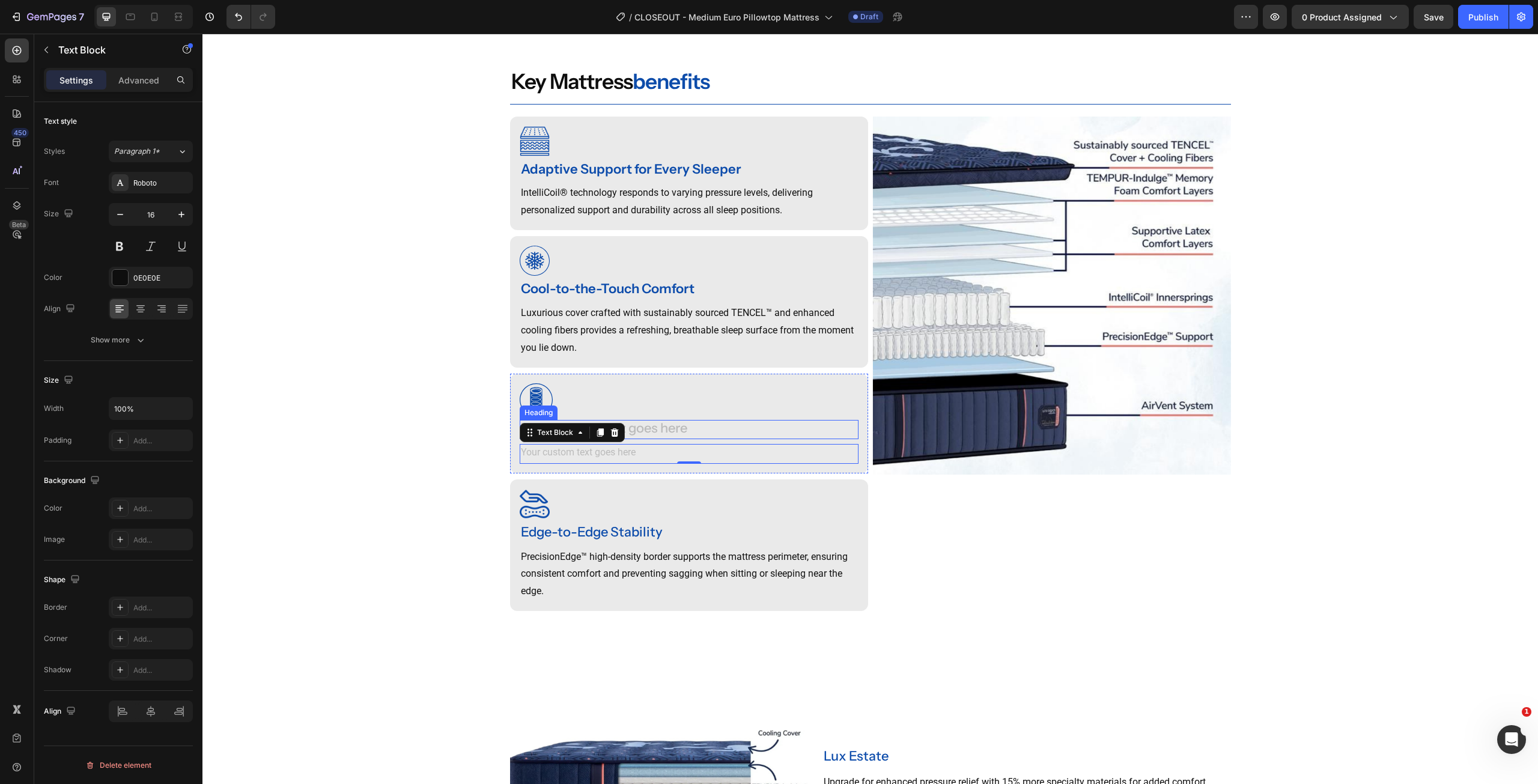
click at [634, 440] on div "Rich Text Editor. Editing area: main" at bounding box center [689, 430] width 339 height 20
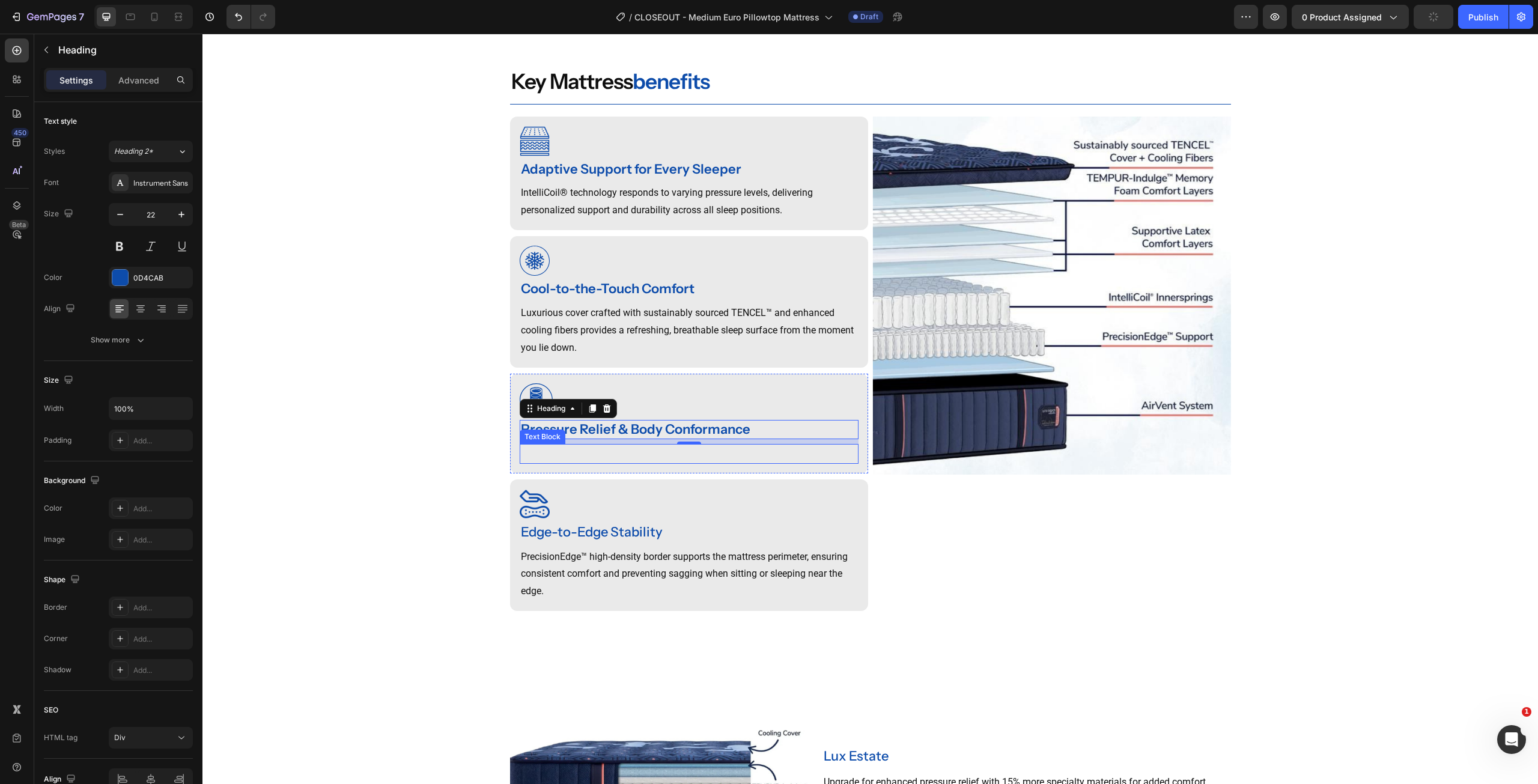
click at [611, 462] on p "Rich Text Editor. Editing area: main" at bounding box center [689, 454] width 337 height 17
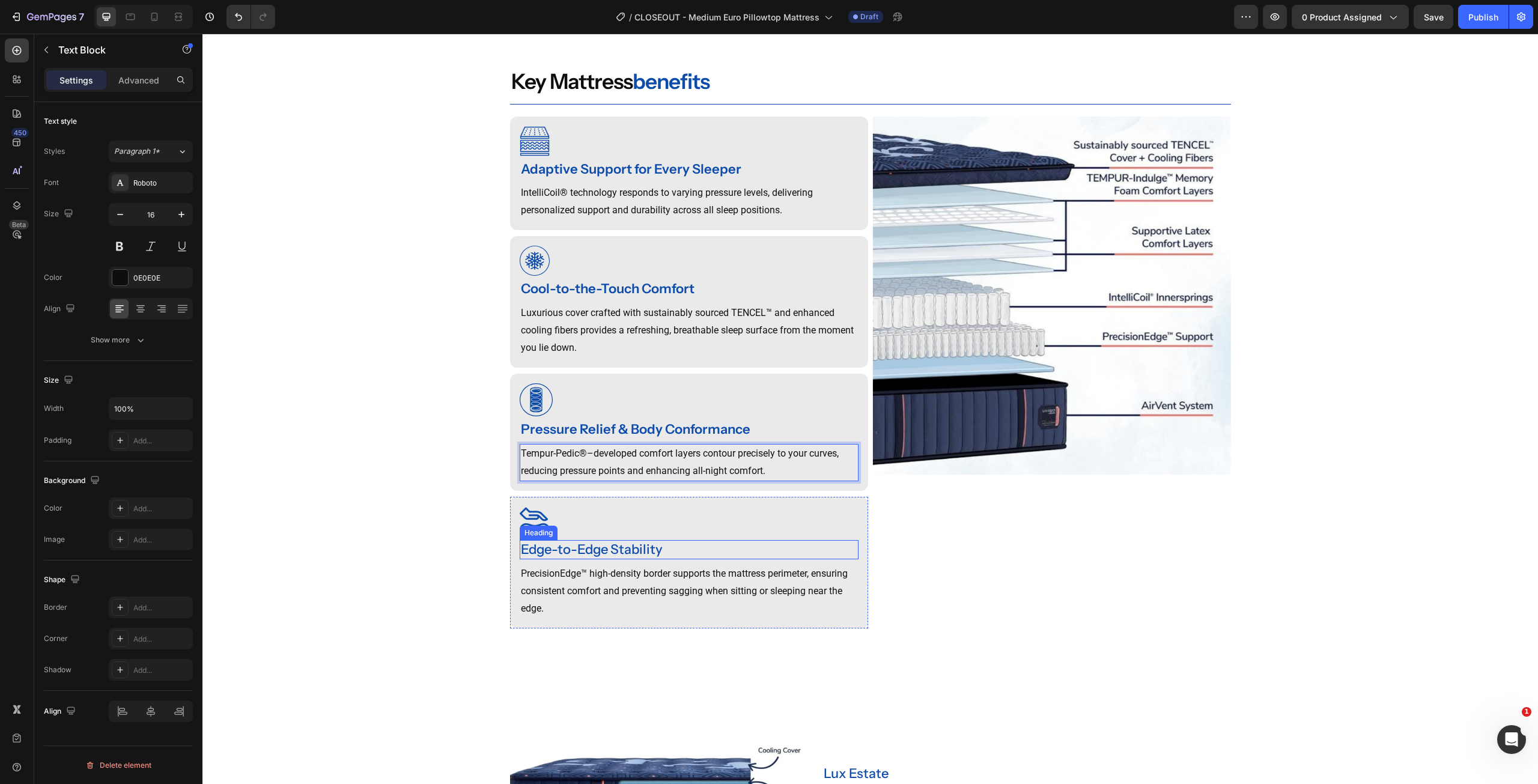
click at [566, 560] on div "Edge-to-Edge Stability" at bounding box center [689, 550] width 339 height 20
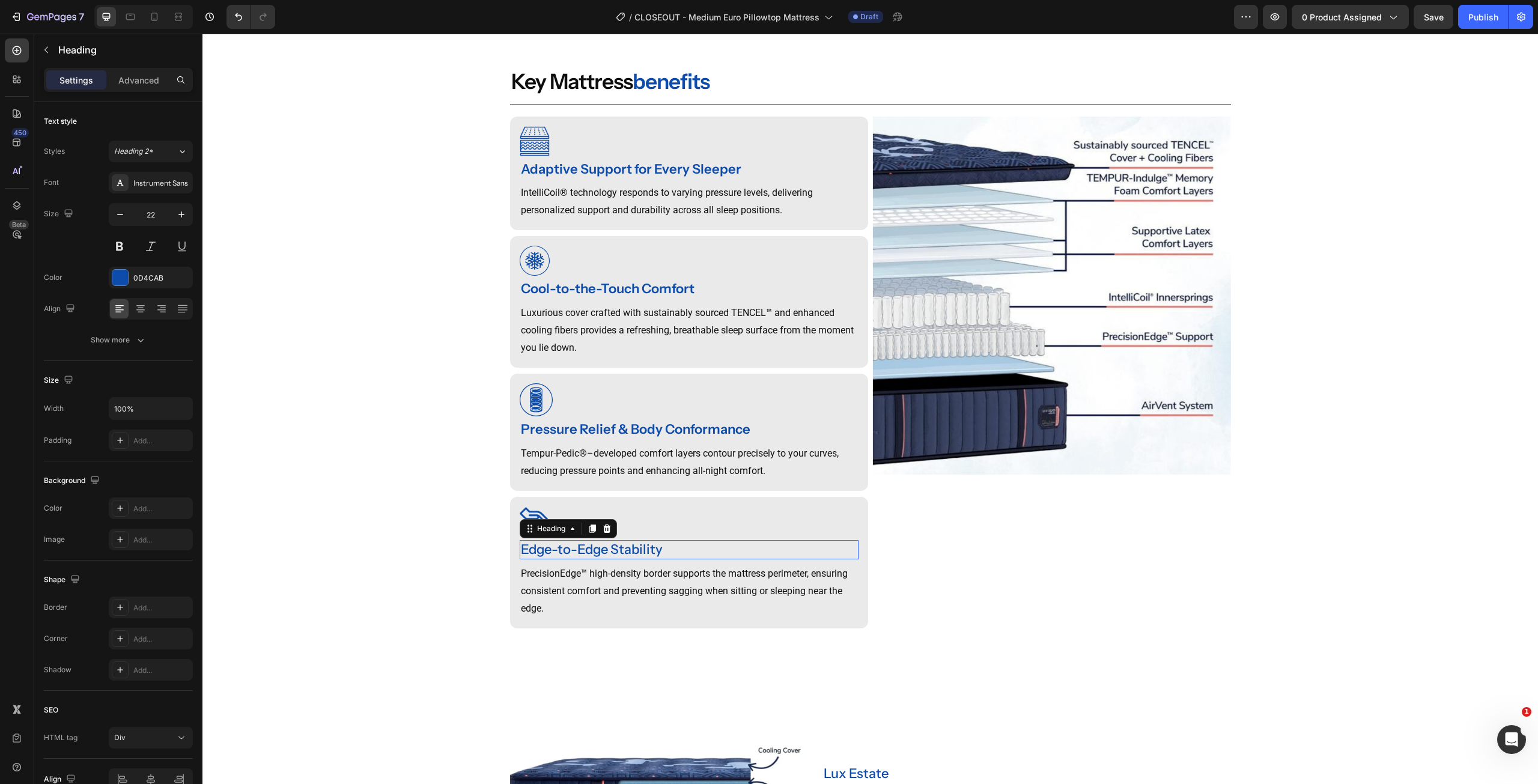
click at [566, 558] on p "Edge-to-Edge Stability" at bounding box center [689, 550] width 337 height 17
click at [585, 612] on p "PrecisionEdge™ high-density border supports the mattress perimeter, ensuring co…" at bounding box center [689, 591] width 337 height 51
copy p "Edge-to-Edge Stability"
click at [585, 612] on p "PrecisionEdge™ high-density border supports the mattress perimeter, ensuring co…" at bounding box center [689, 591] width 337 height 51
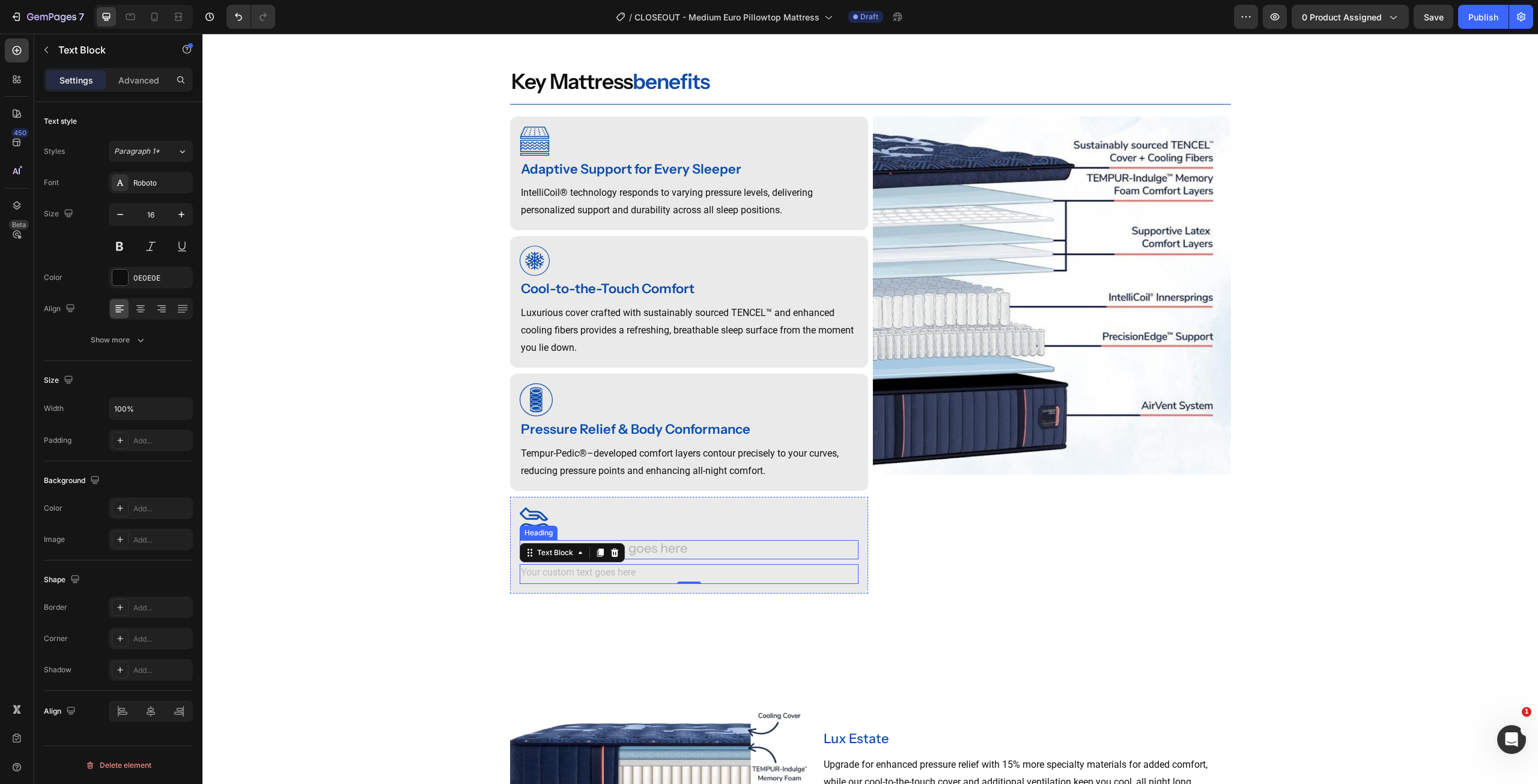
click at [690, 560] on div "Rich Text Editor. Editing area: main" at bounding box center [689, 550] width 339 height 20
click at [576, 582] on p "Rich Text Editor. Editing area: main" at bounding box center [689, 574] width 337 height 17
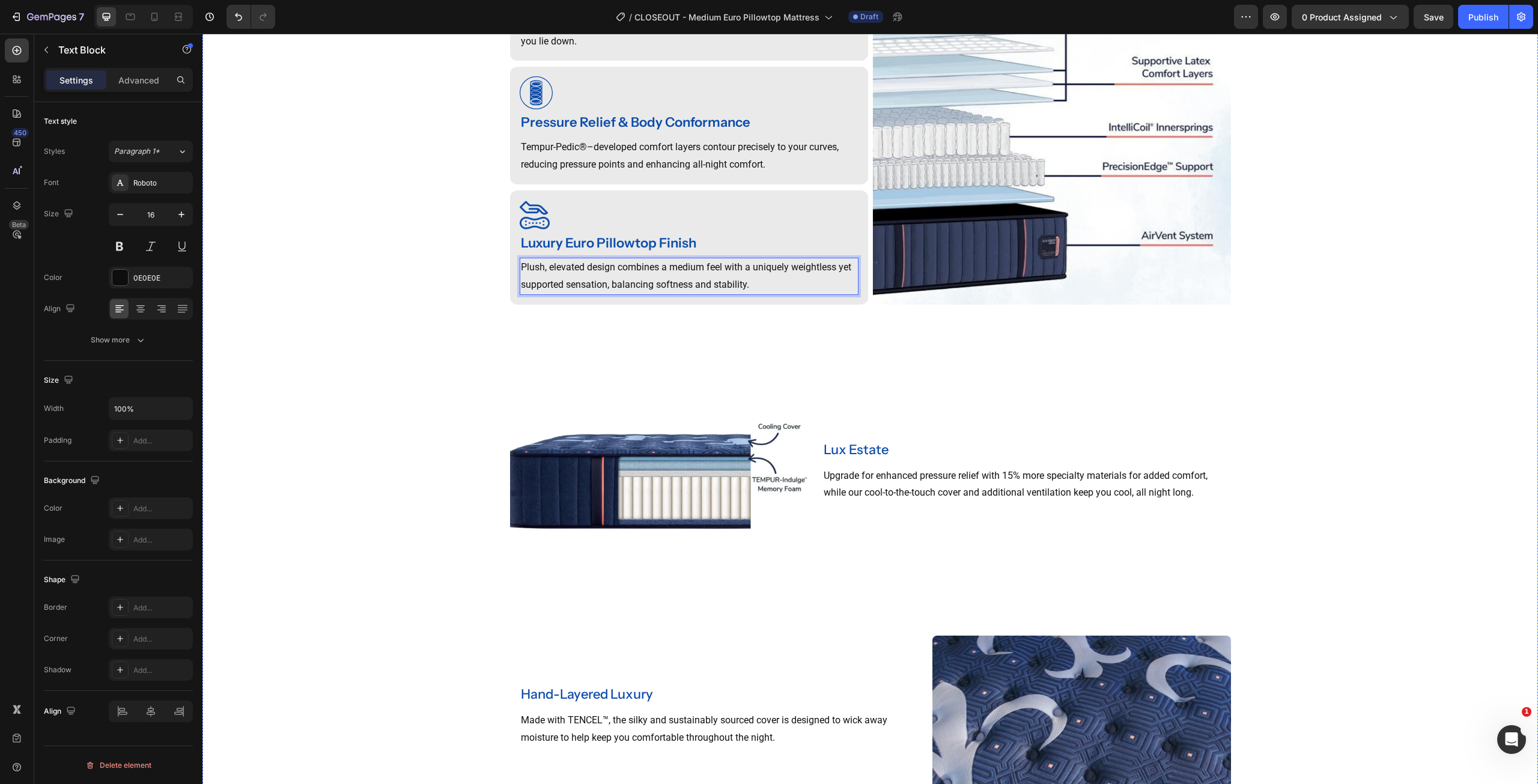
scroll to position [1339, 0]
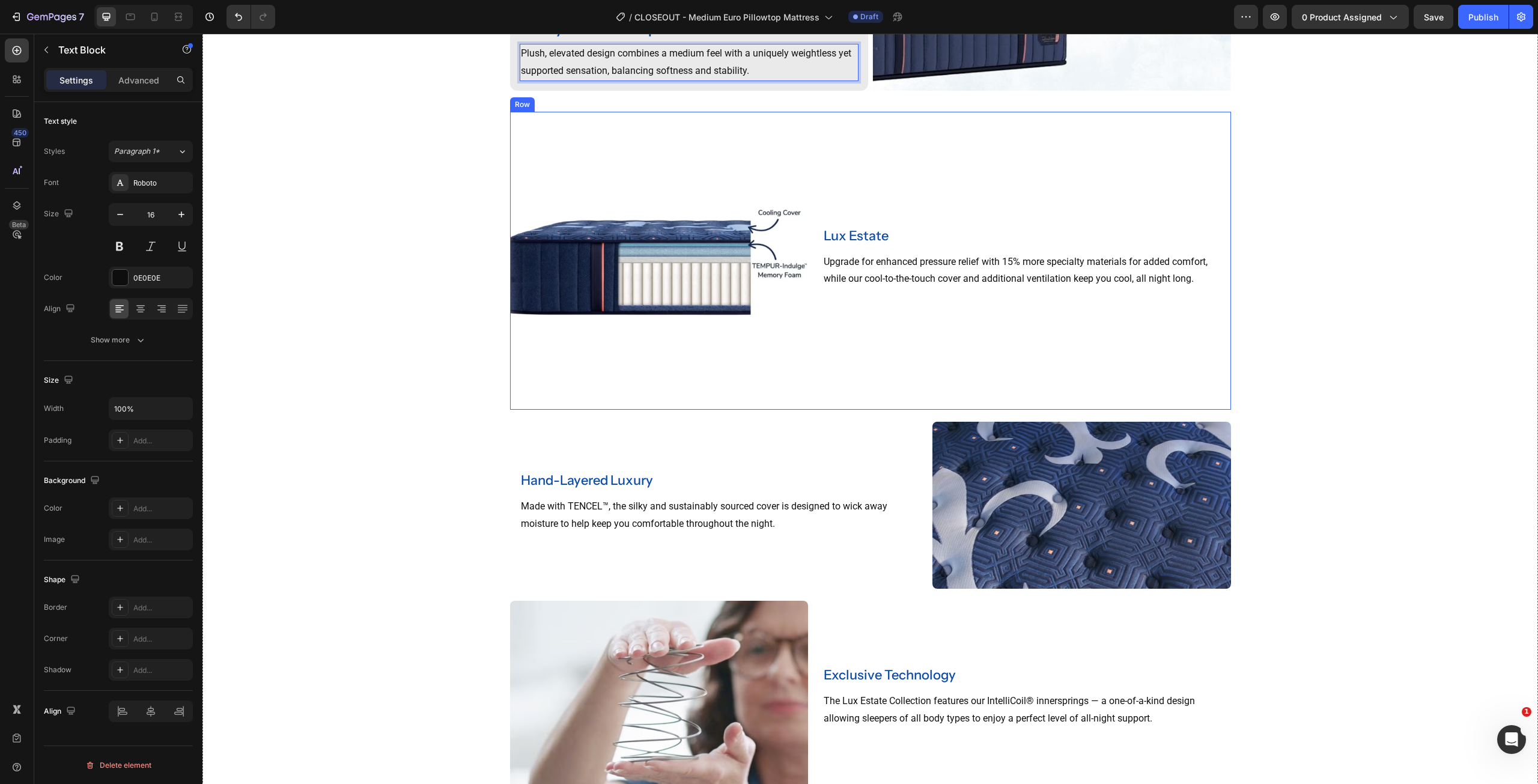
click at [864, 179] on div "lux estate Heading Upgrade for enhanced pressure relief with 15% more specialty…" at bounding box center [1022, 261] width 418 height 299
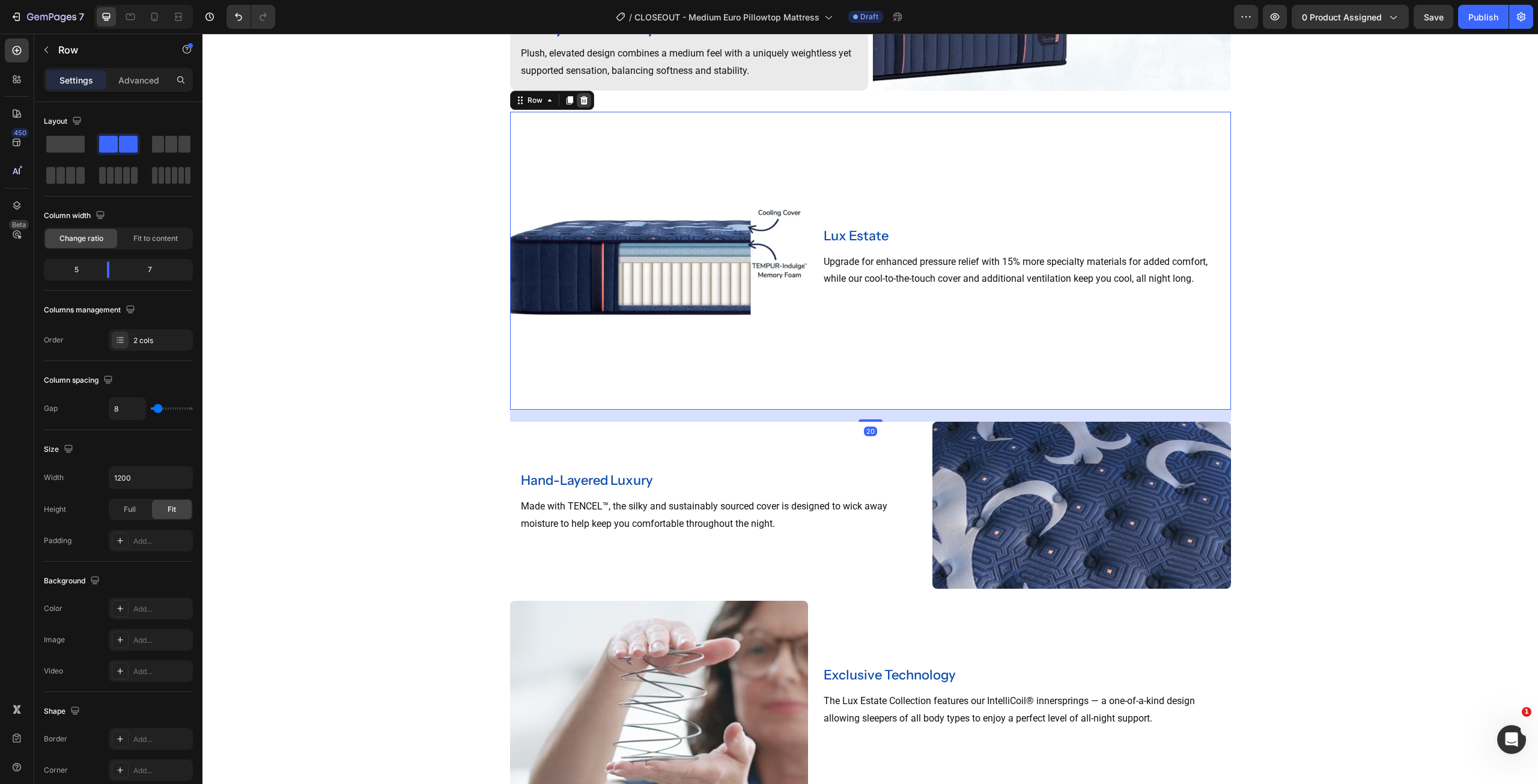
click at [580, 99] on icon at bounding box center [583, 100] width 9 height 9
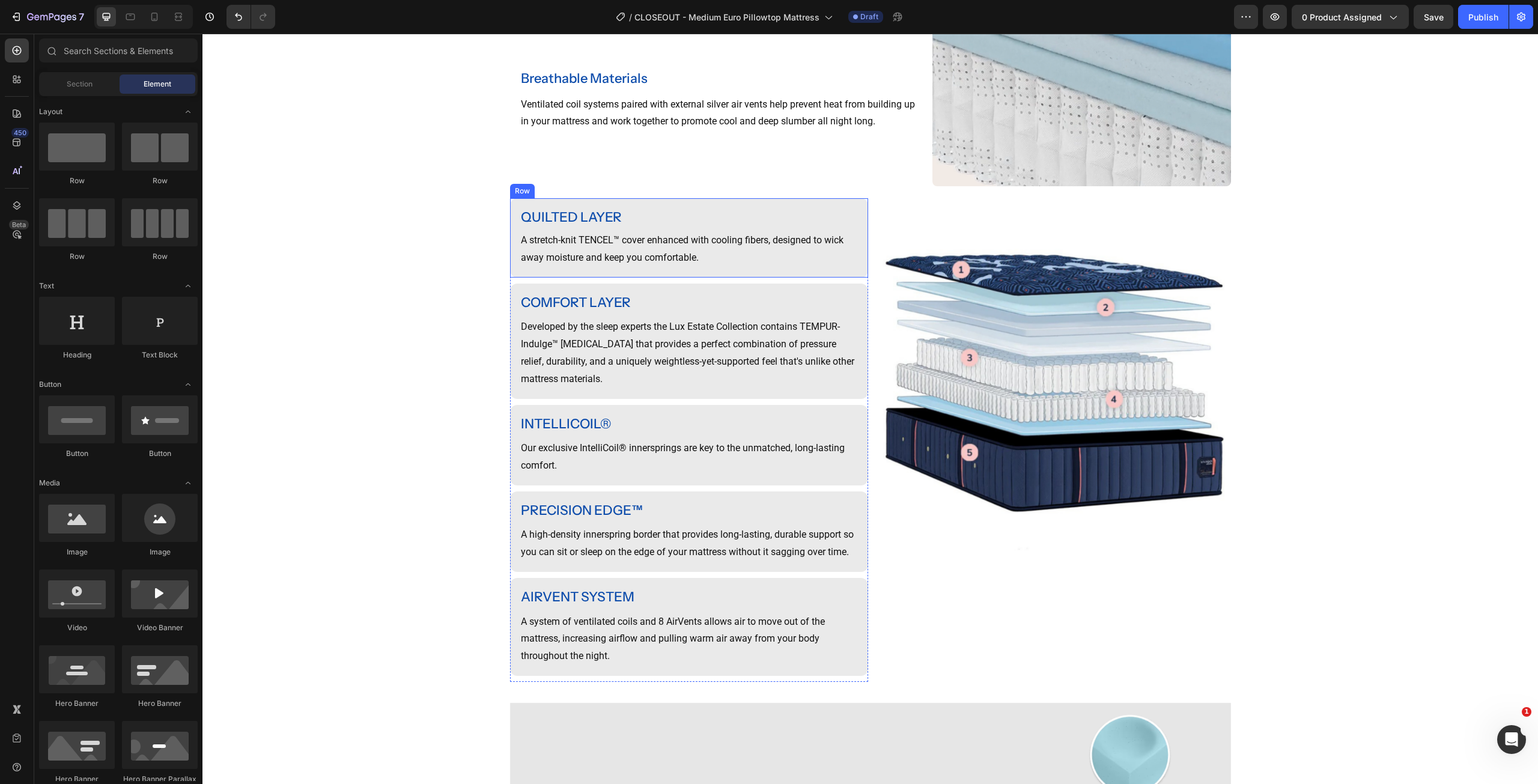
scroll to position [1700, 0]
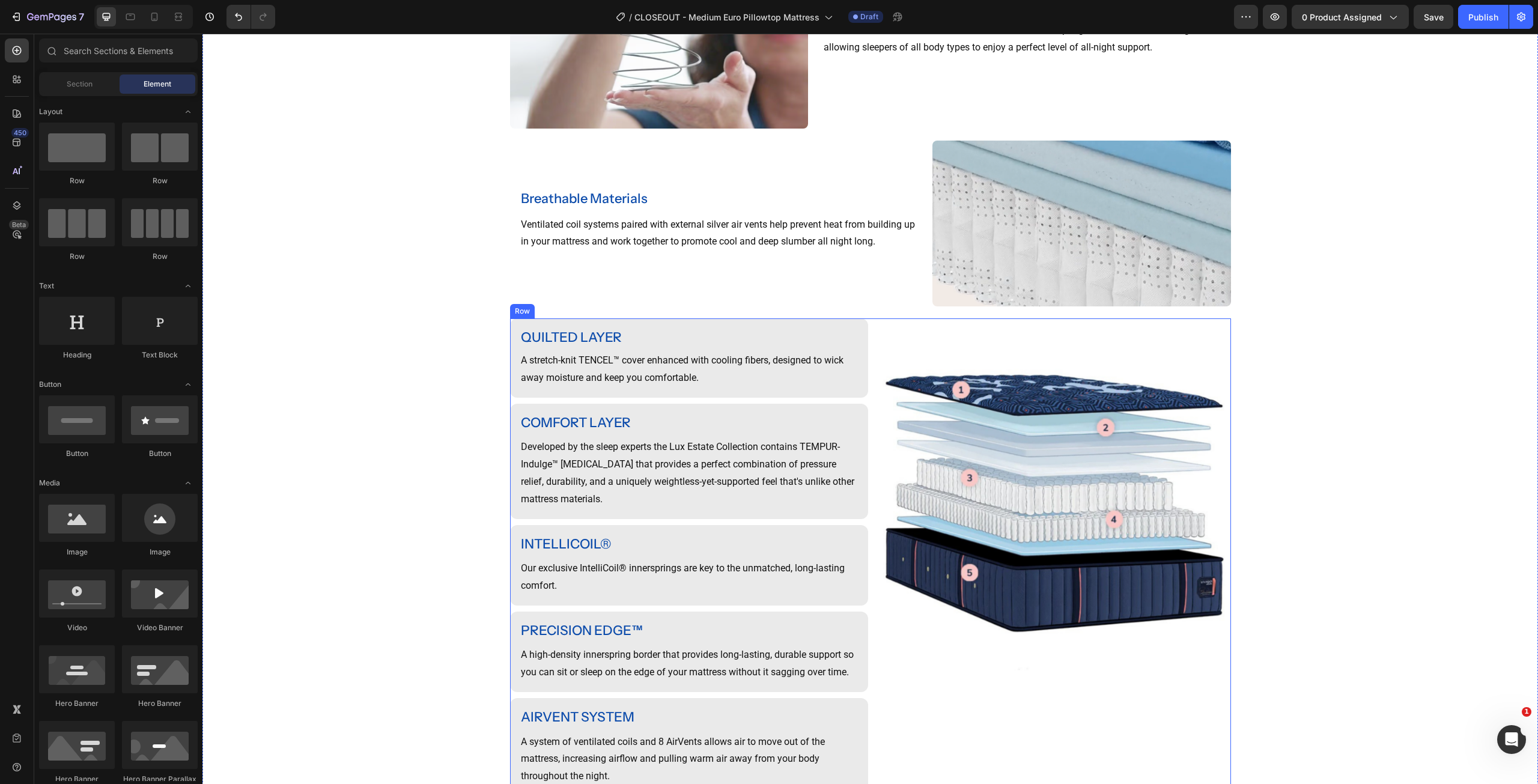
click at [944, 752] on div "Image" at bounding box center [1052, 560] width 358 height 483
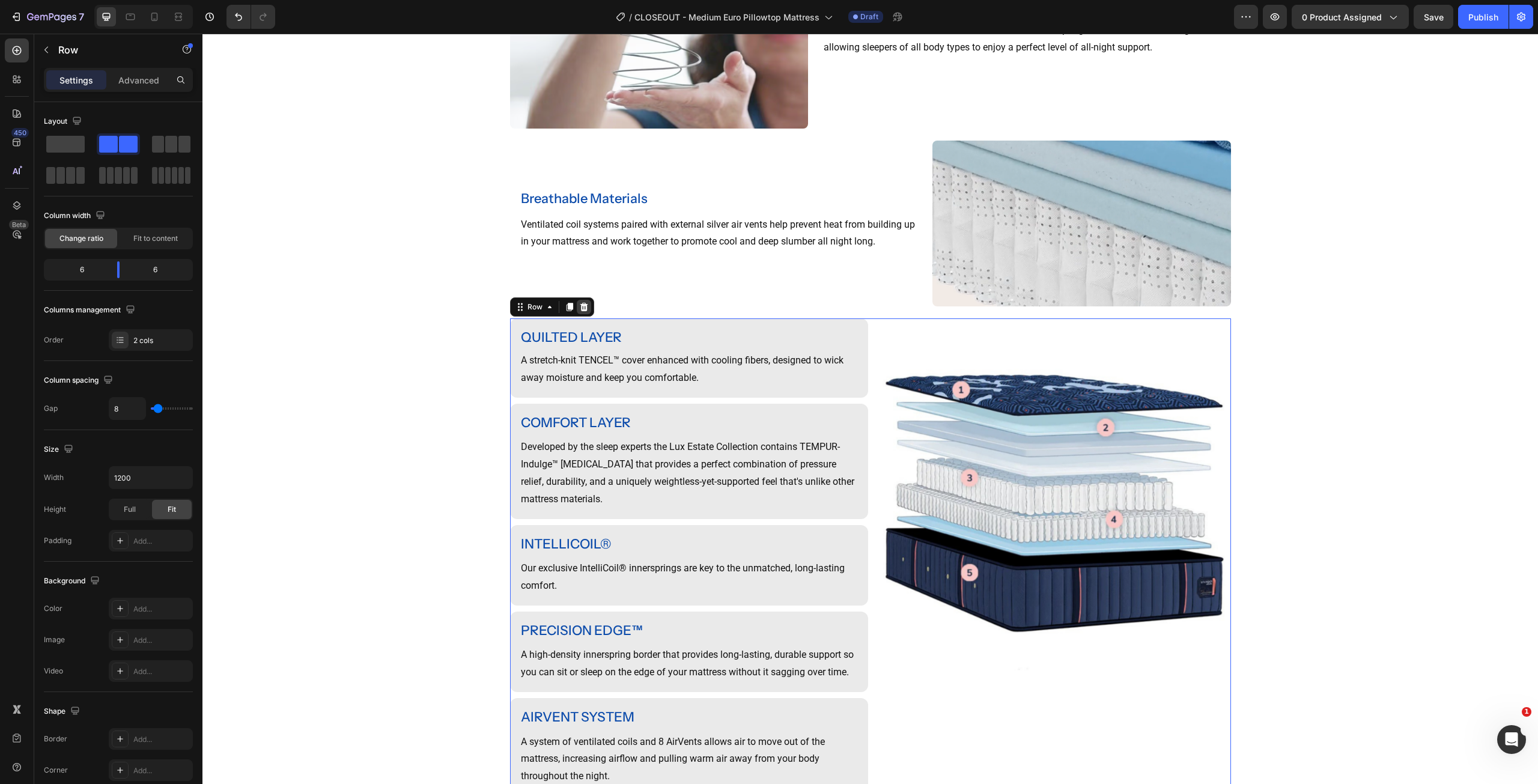
click at [582, 309] on icon at bounding box center [583, 307] width 9 height 9
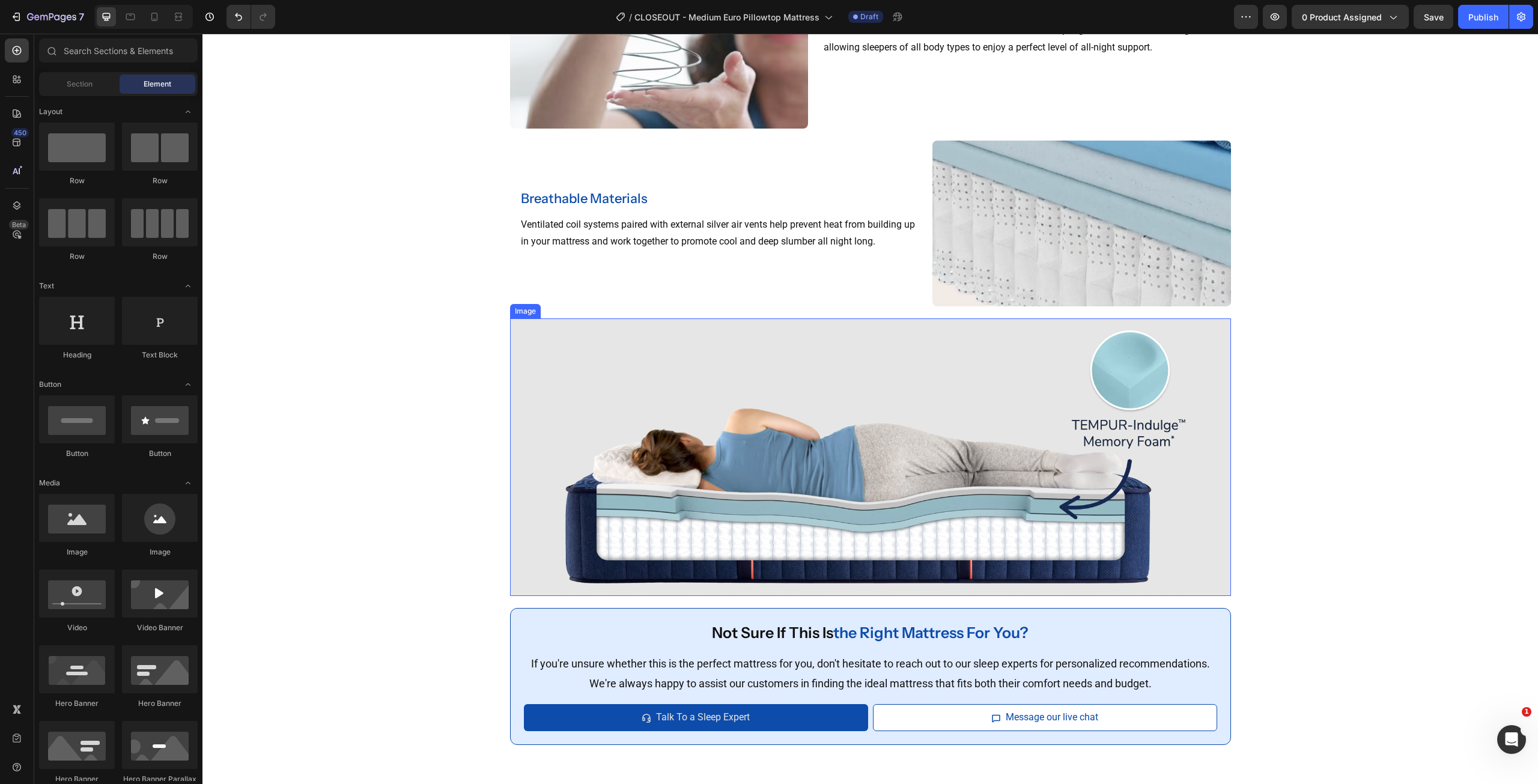
click at [999, 407] on img at bounding box center [870, 457] width 721 height 277
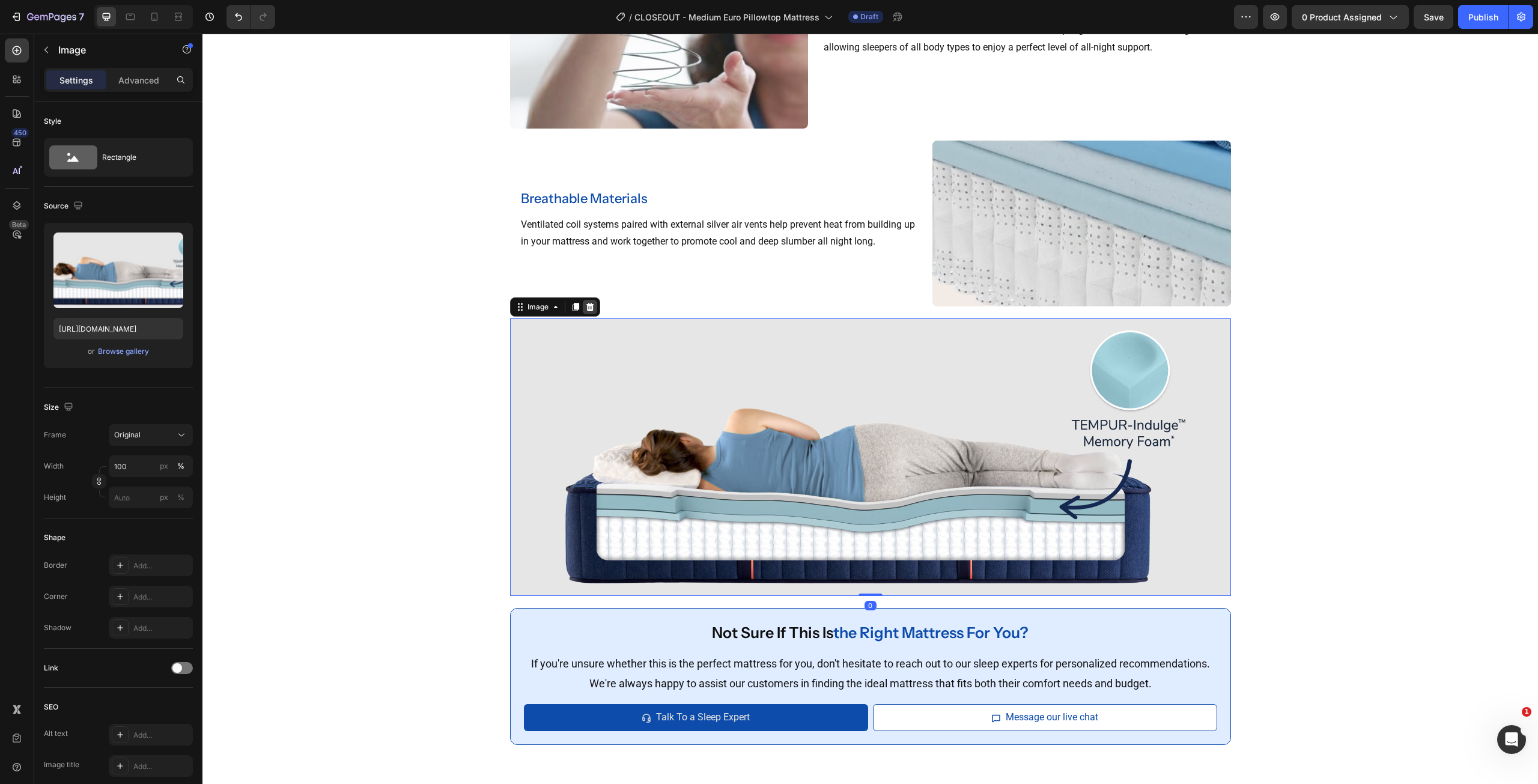
click at [588, 308] on icon at bounding box center [589, 307] width 8 height 9
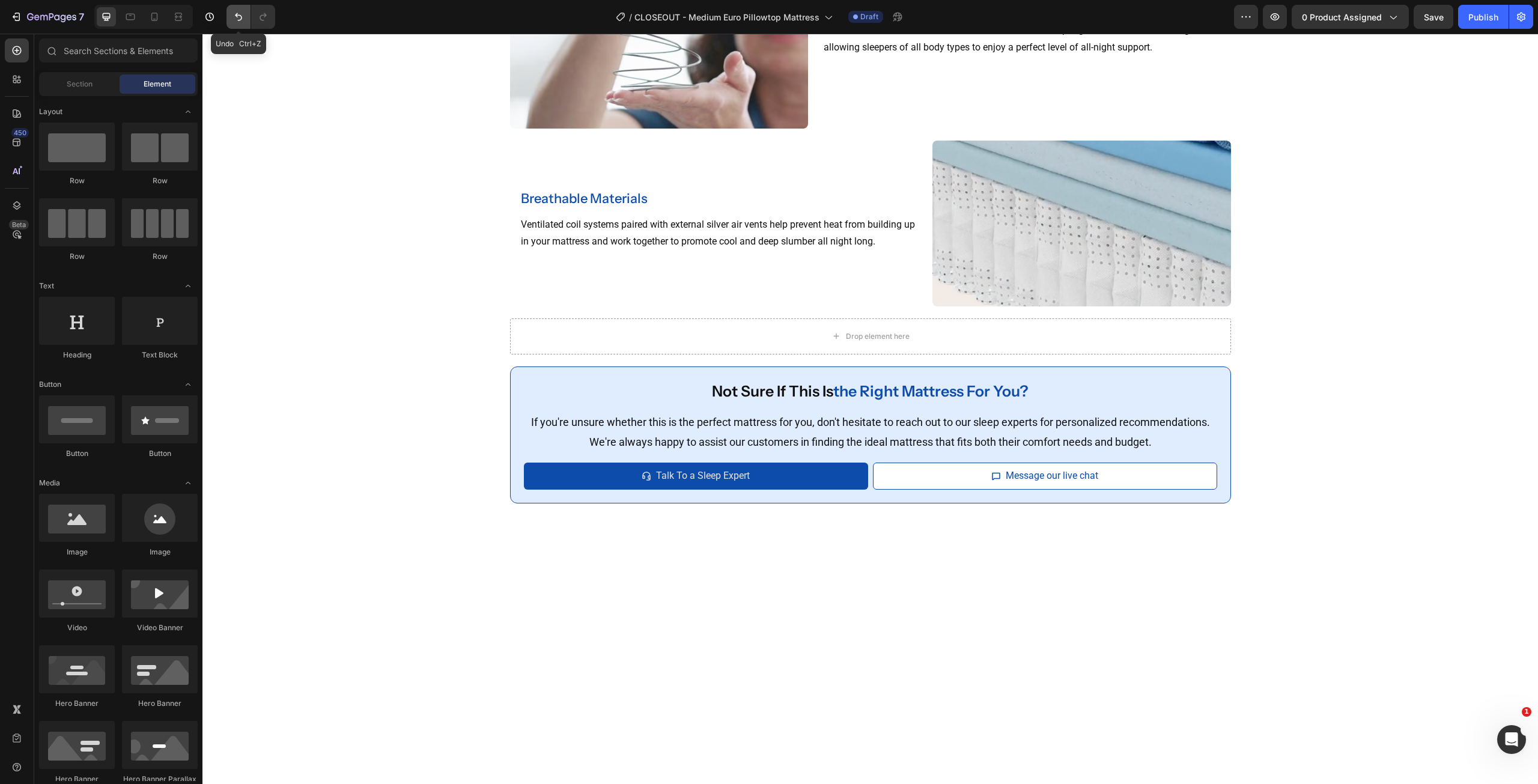
click at [239, 24] on button "Undo/Redo" at bounding box center [239, 17] width 24 height 24
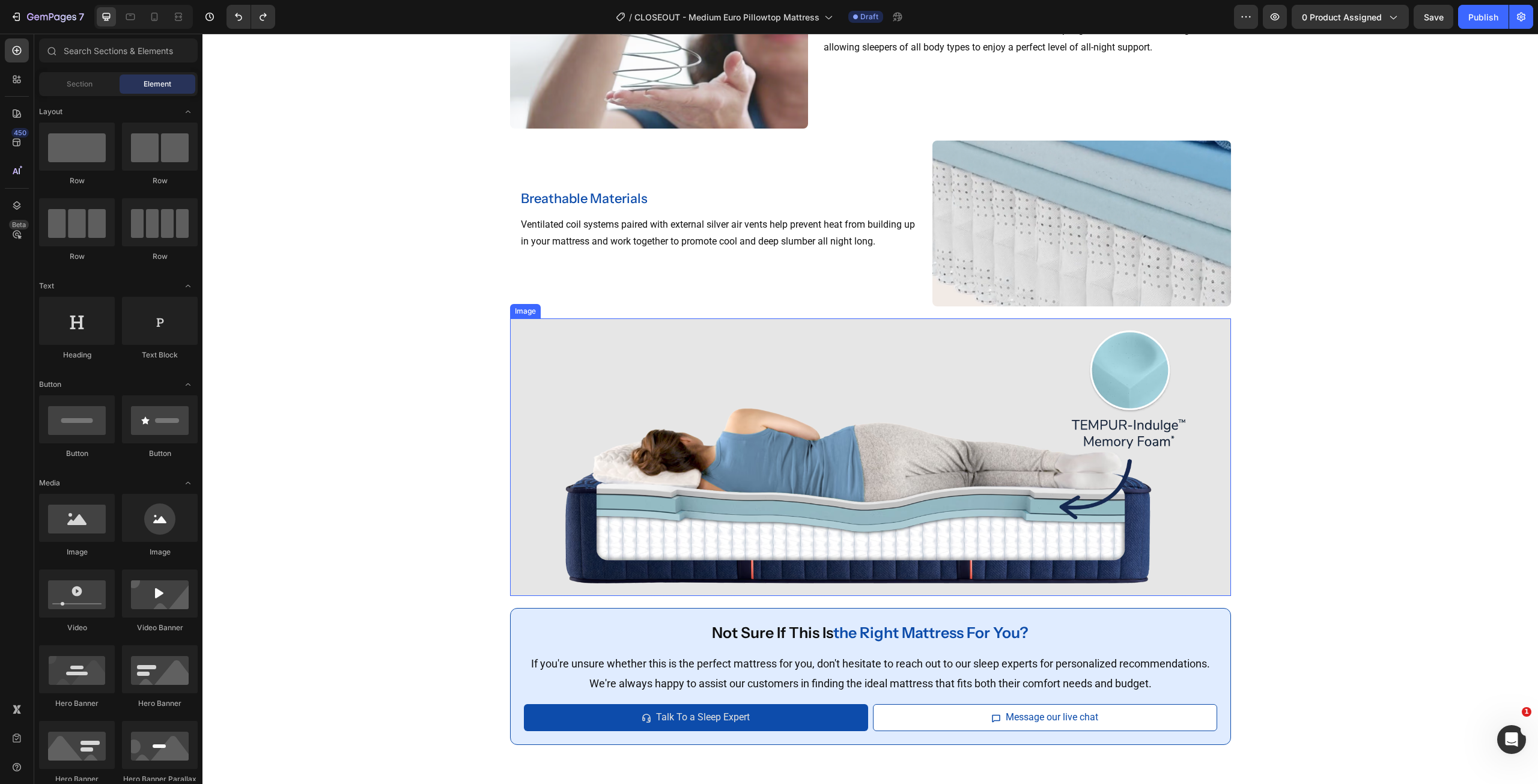
click at [713, 372] on img at bounding box center [870, 457] width 721 height 277
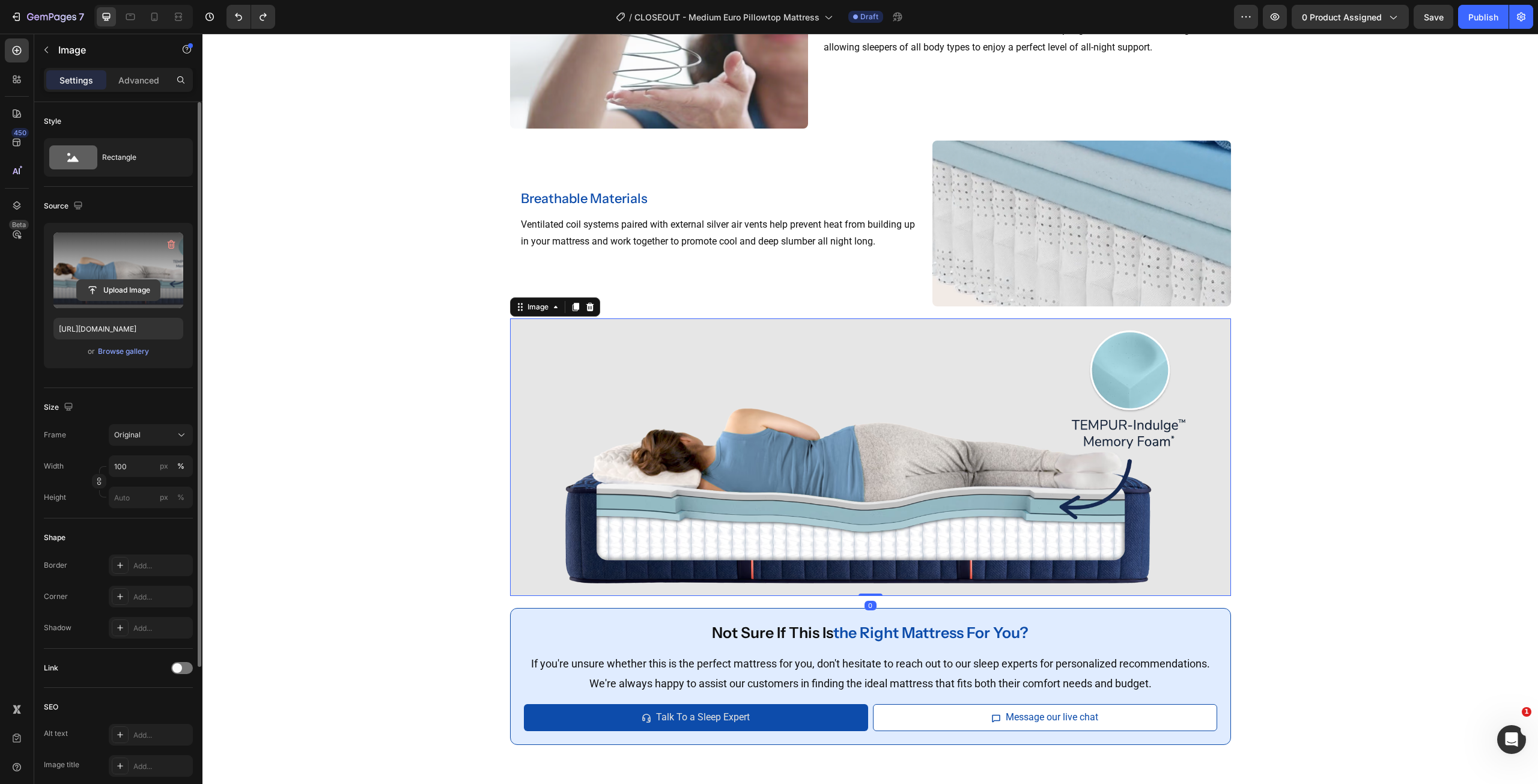
click at [105, 287] on input "file" at bounding box center [119, 290] width 83 height 21
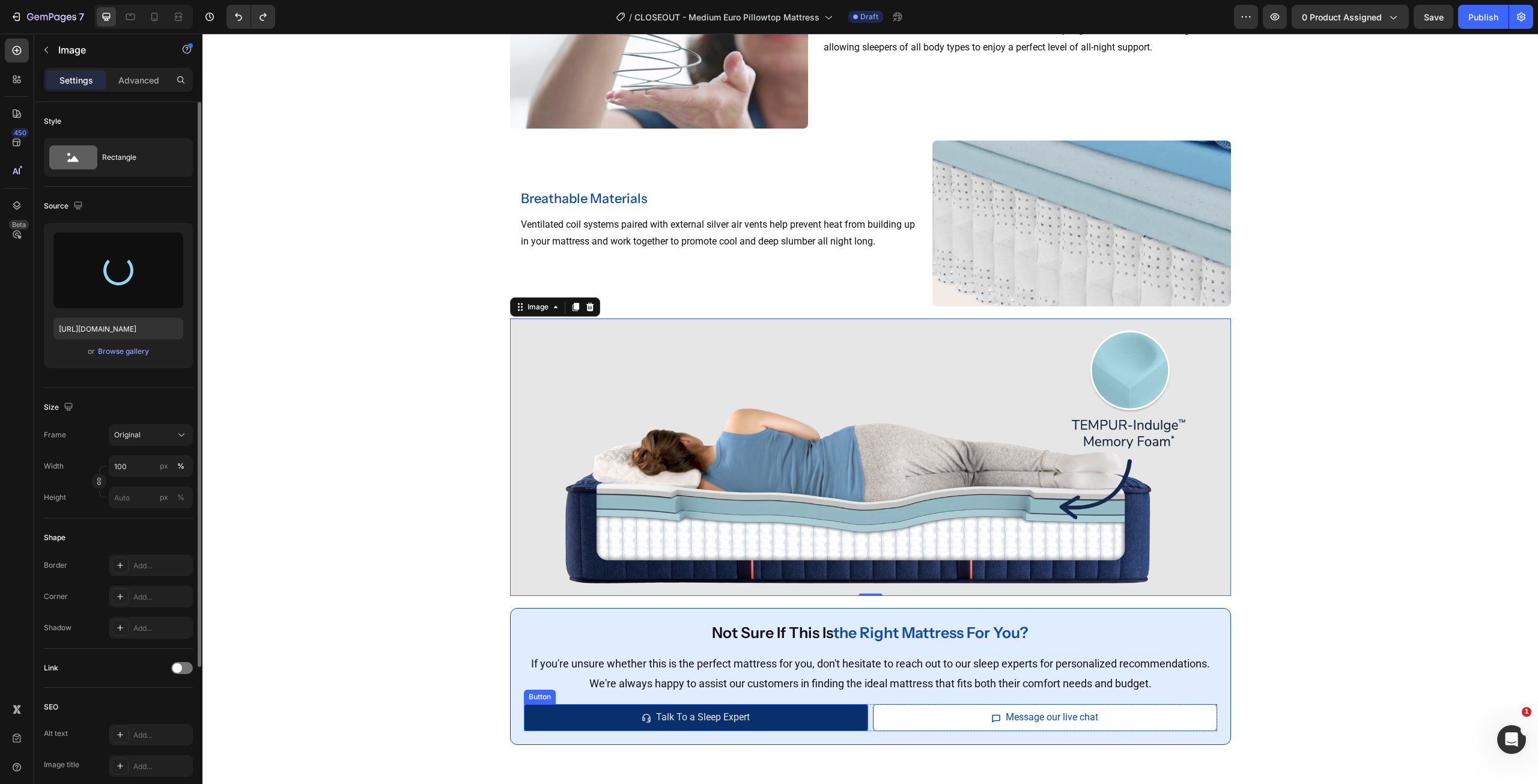
type input "https://cdn.shopify.com/s/files/1/0607/7939/7364/files/gempages_491294865229873…"
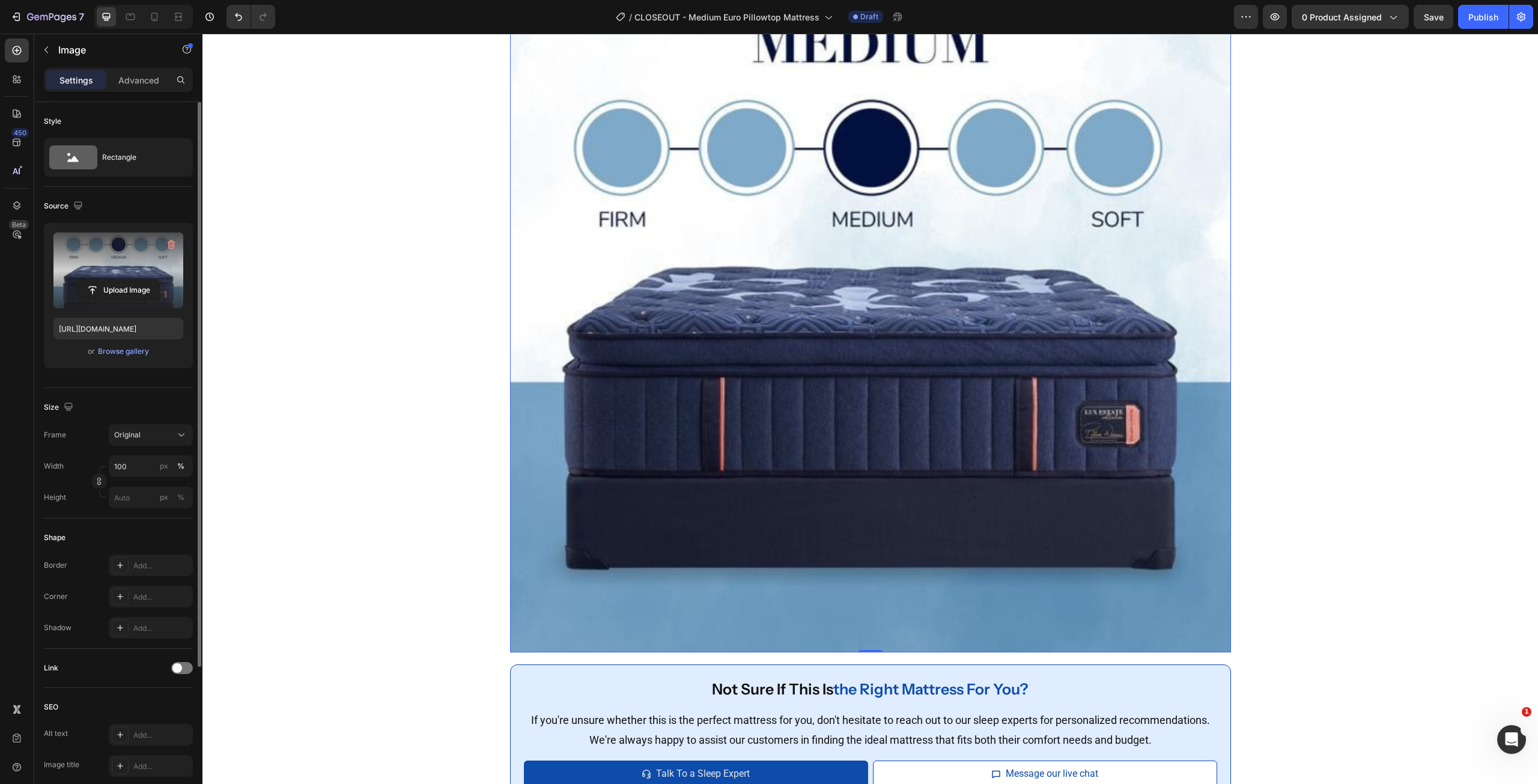
scroll to position [2120, 0]
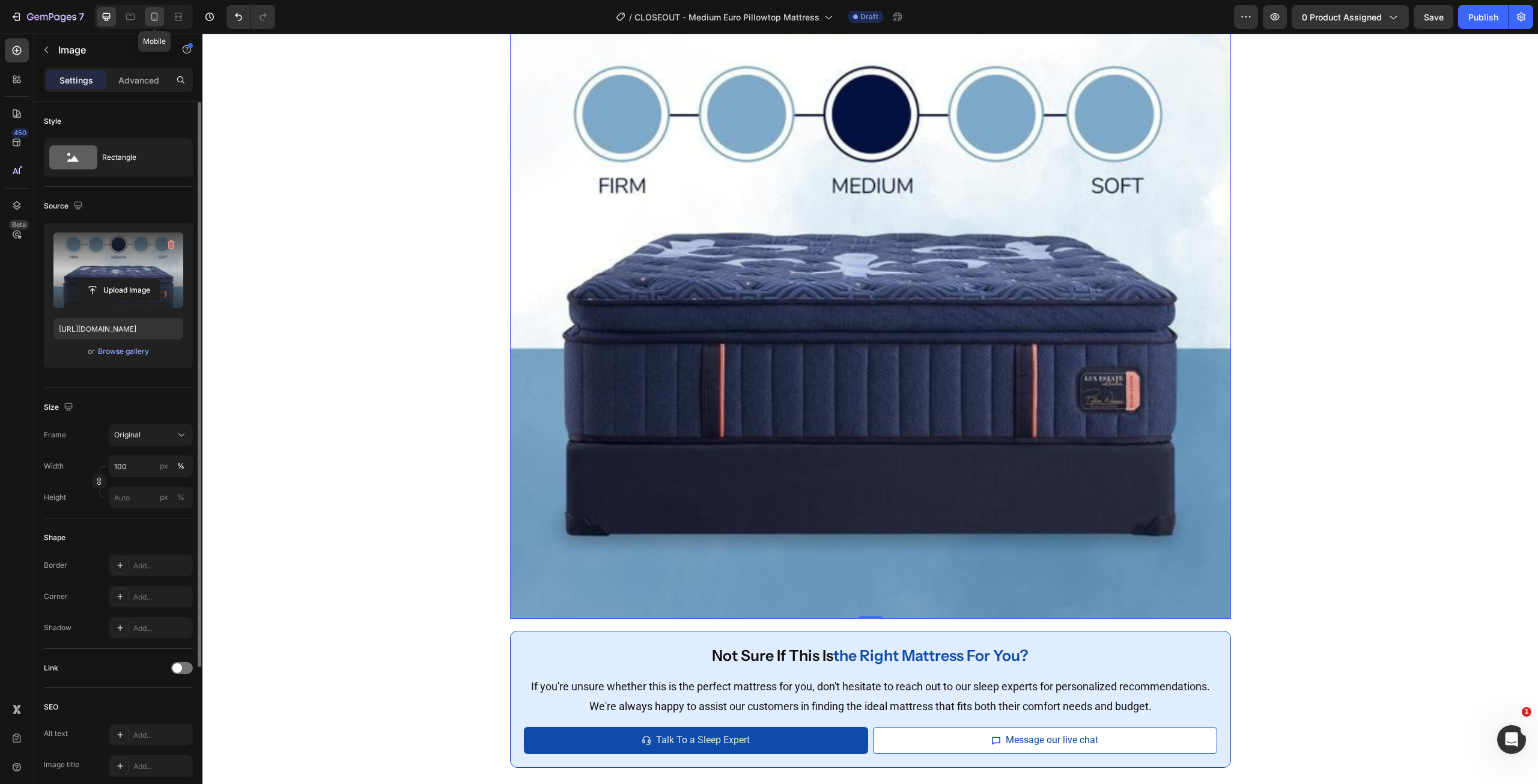
click at [152, 15] on icon at bounding box center [154, 17] width 6 height 9
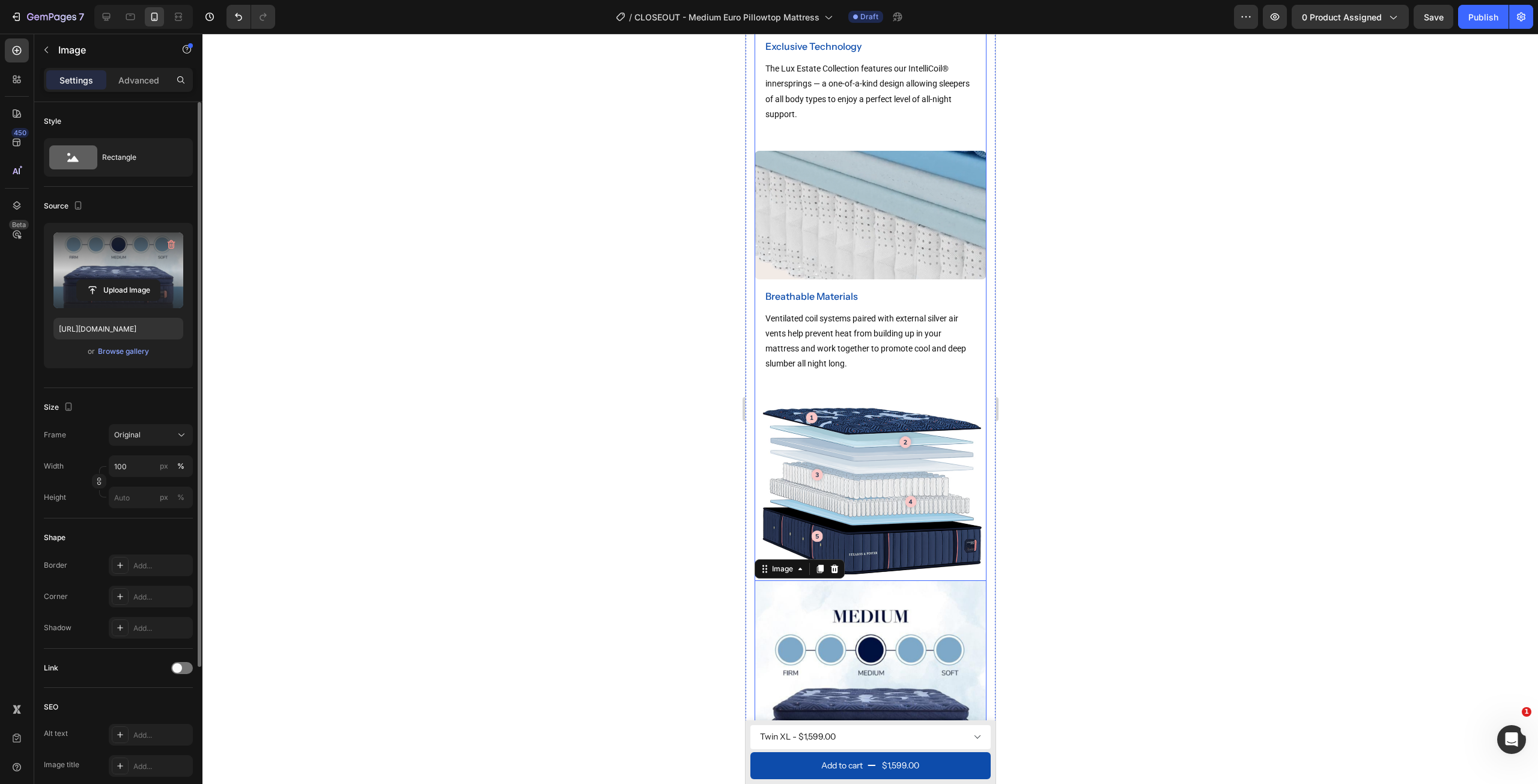
scroll to position [1959, 0]
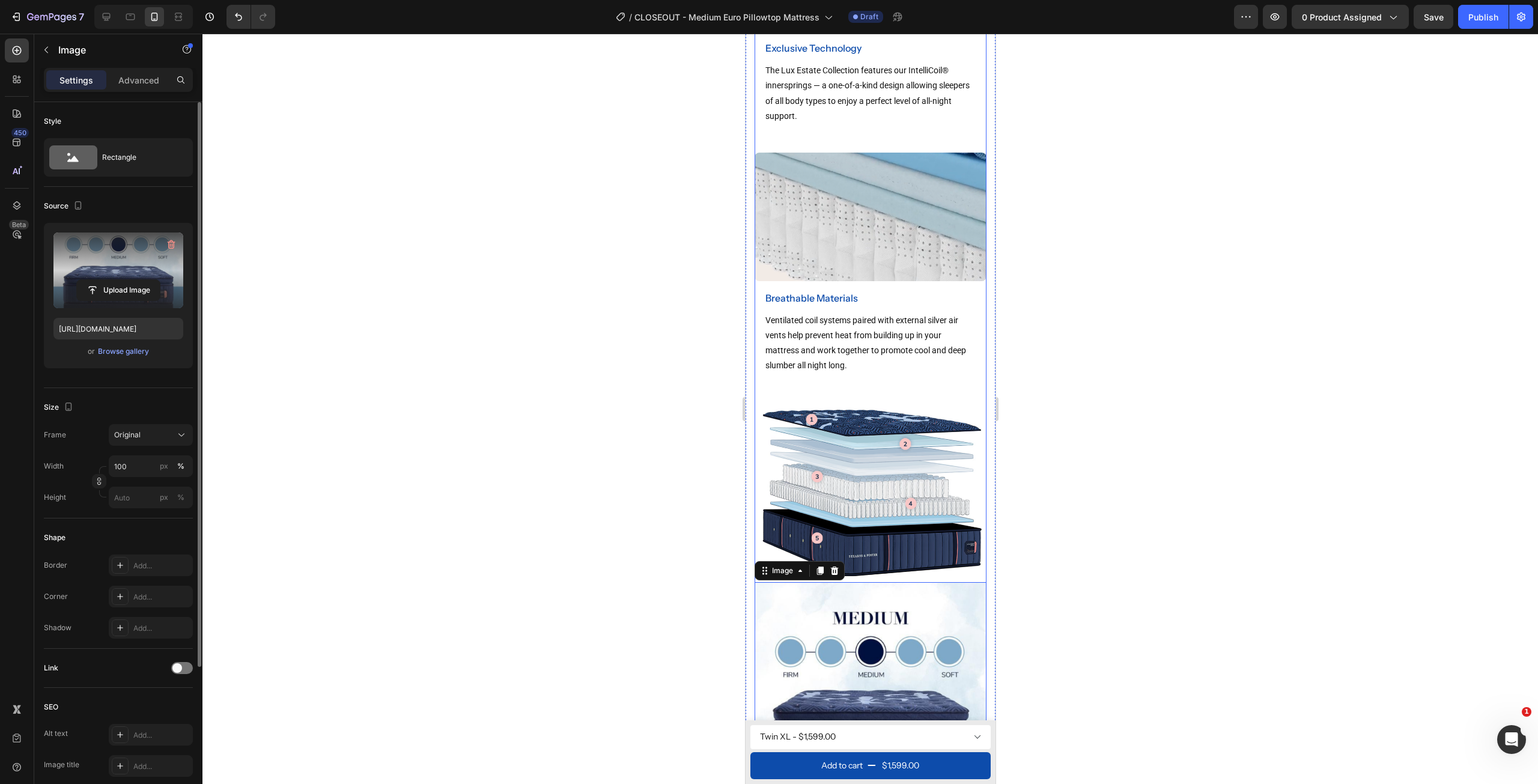
click at [920, 441] on img at bounding box center [870, 490] width 232 height 174
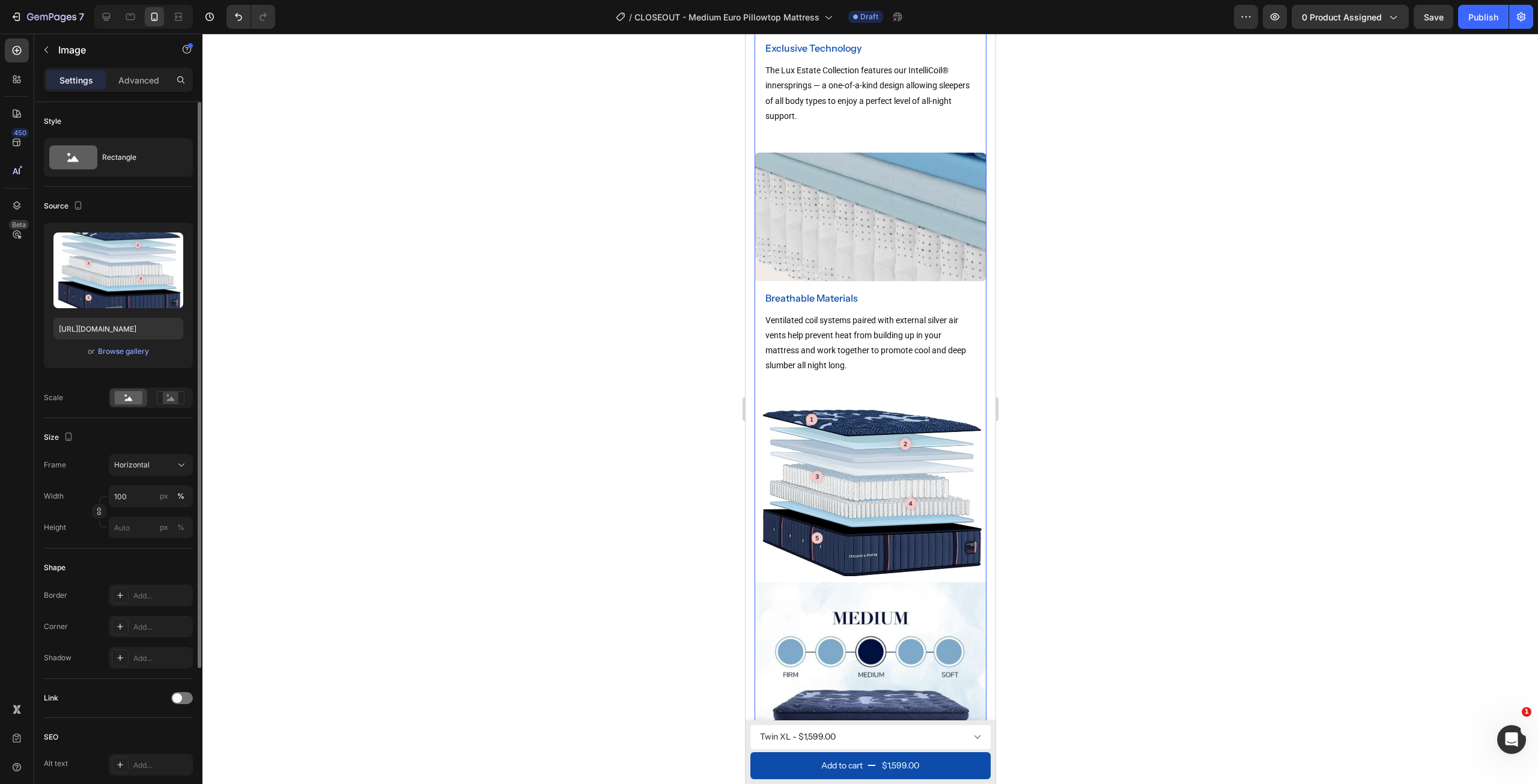
click at [826, 462] on img at bounding box center [870, 490] width 232 height 174
click at [917, 427] on img at bounding box center [870, 490] width 232 height 174
click at [910, 461] on img at bounding box center [870, 490] width 232 height 174
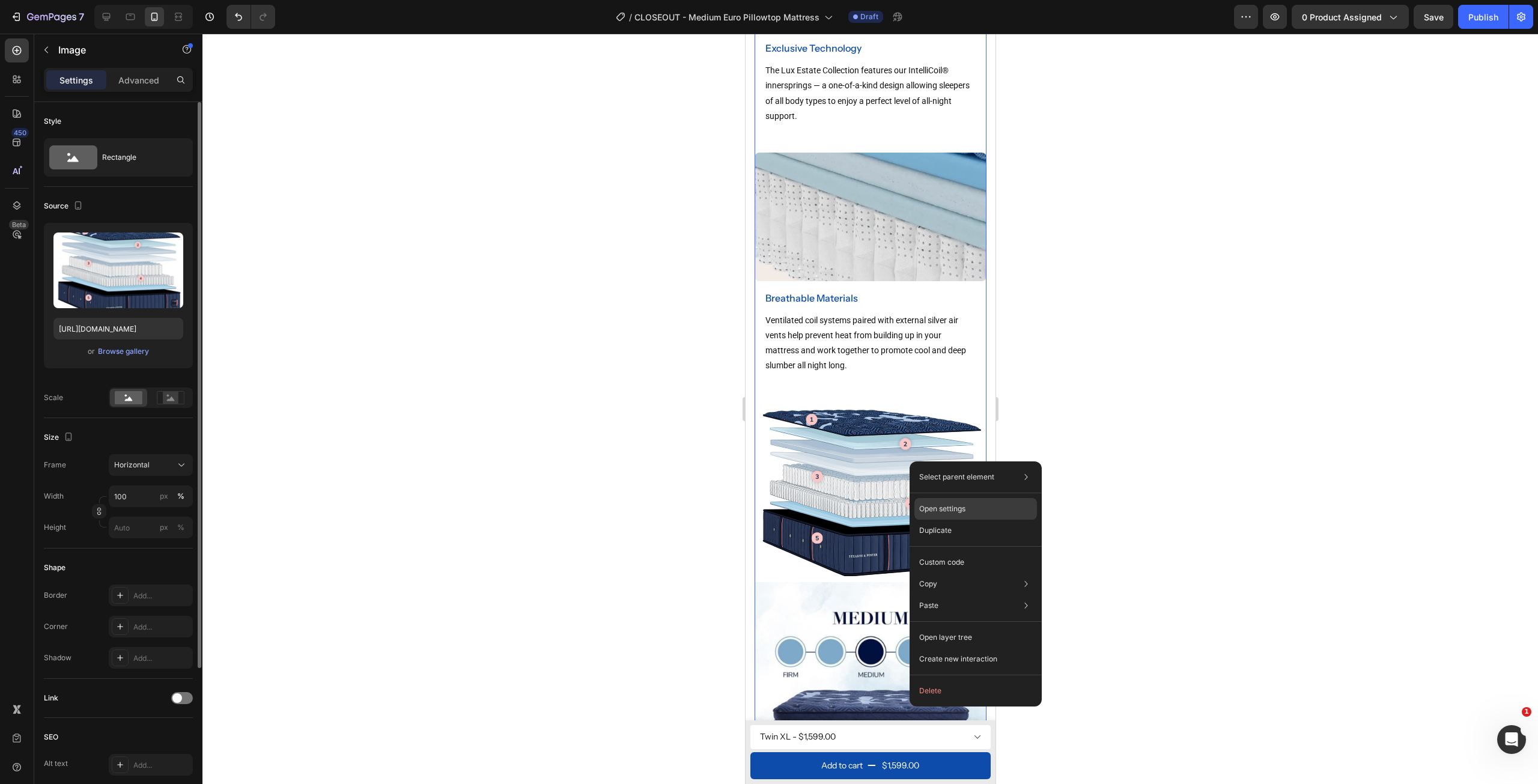
click at [965, 510] on p "Open settings" at bounding box center [942, 508] width 46 height 11
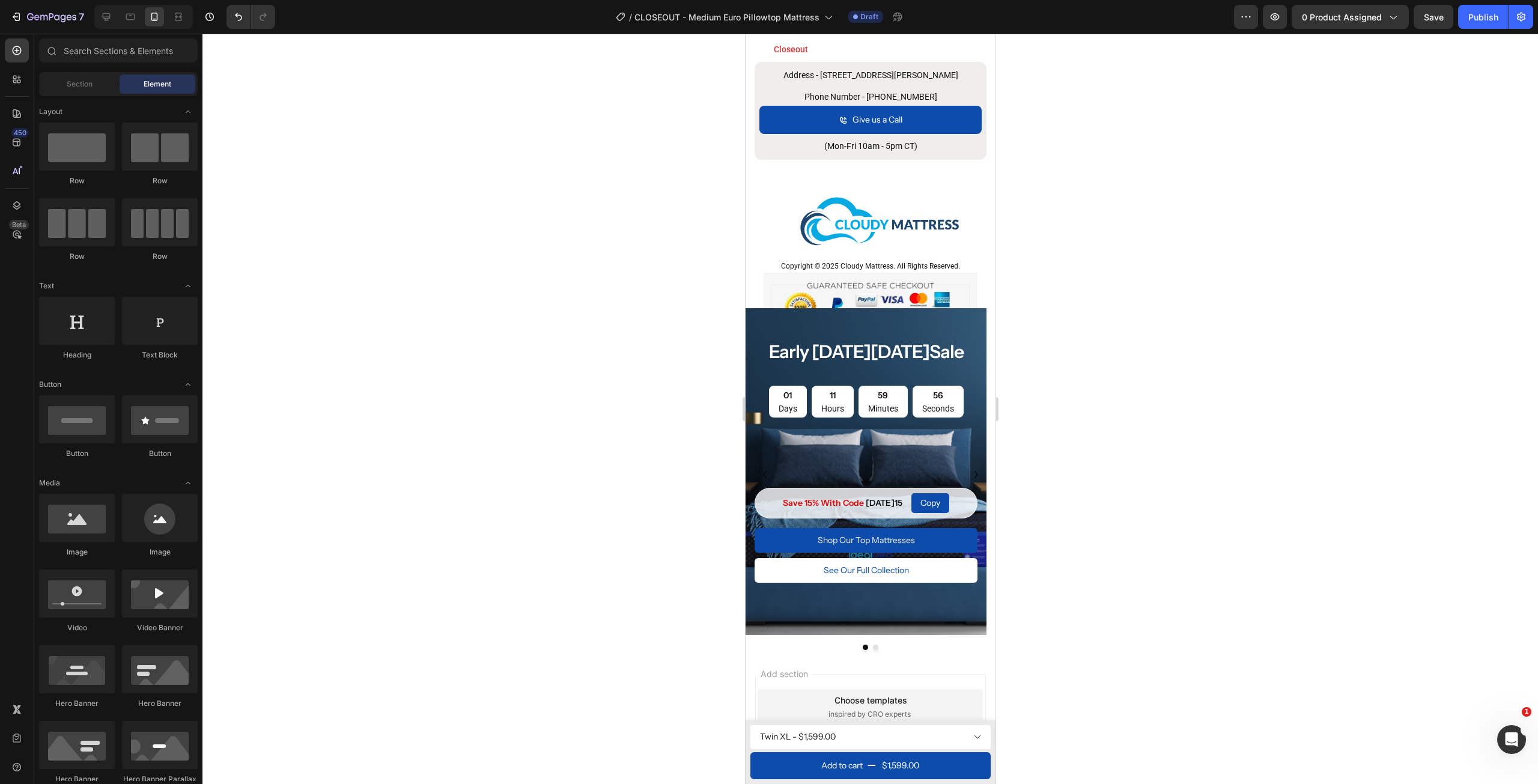
scroll to position [3691, 0]
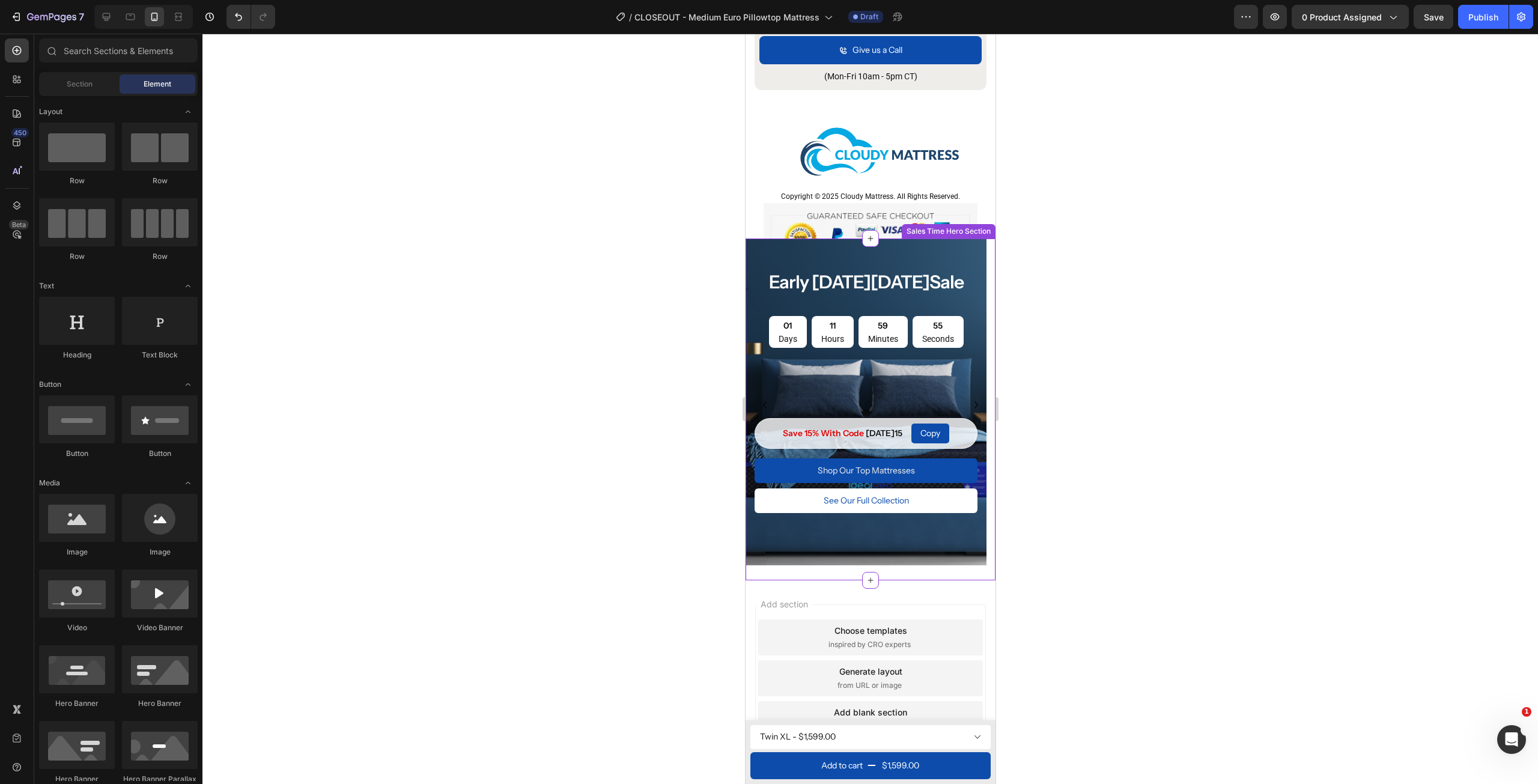
click at [957, 248] on div "early black friday sale Heading 01 Days 11 Hours 59 Minutes 55 Seconds Countdow…" at bounding box center [866, 392] width 223 height 289
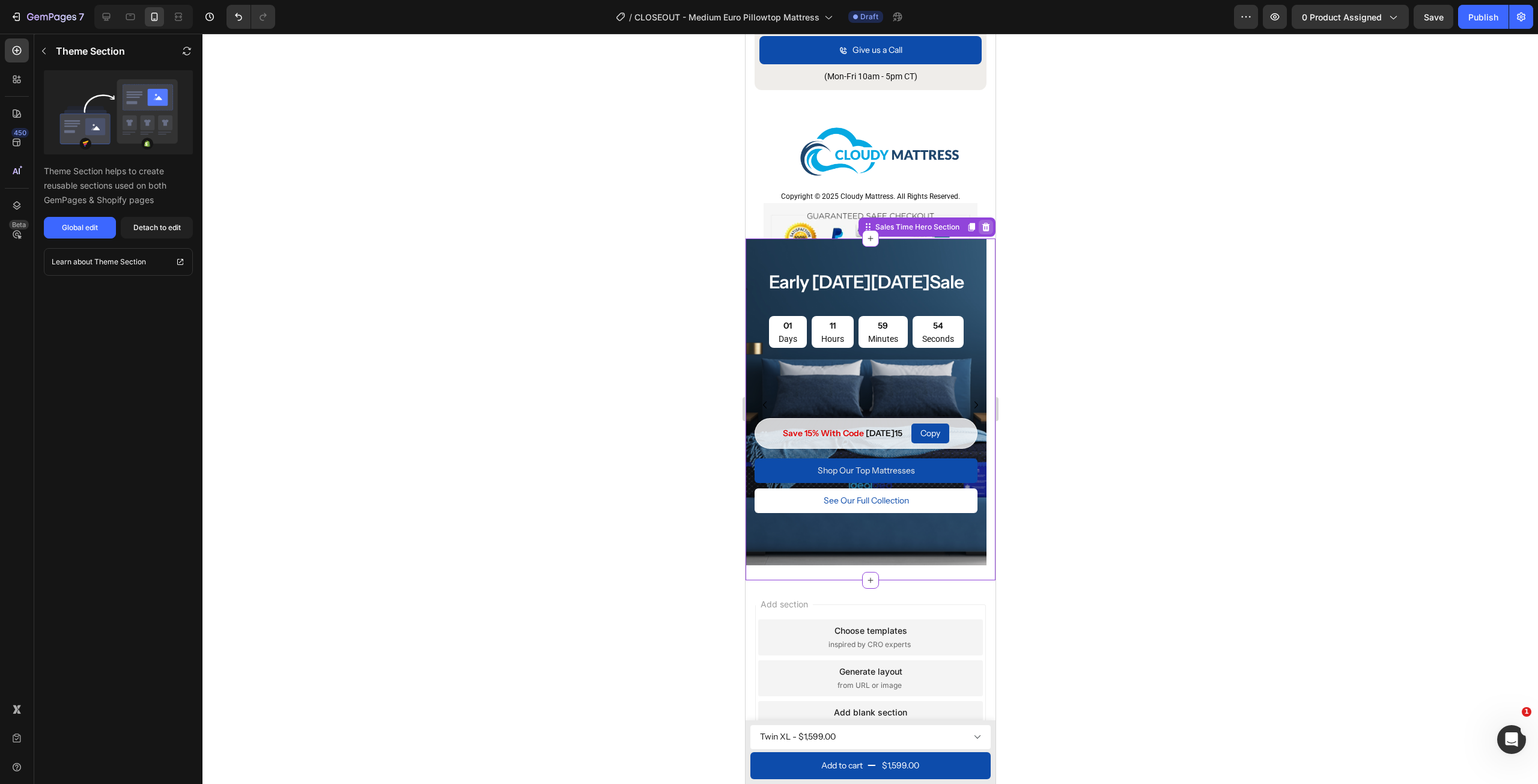
click at [982, 223] on icon at bounding box center [985, 227] width 8 height 9
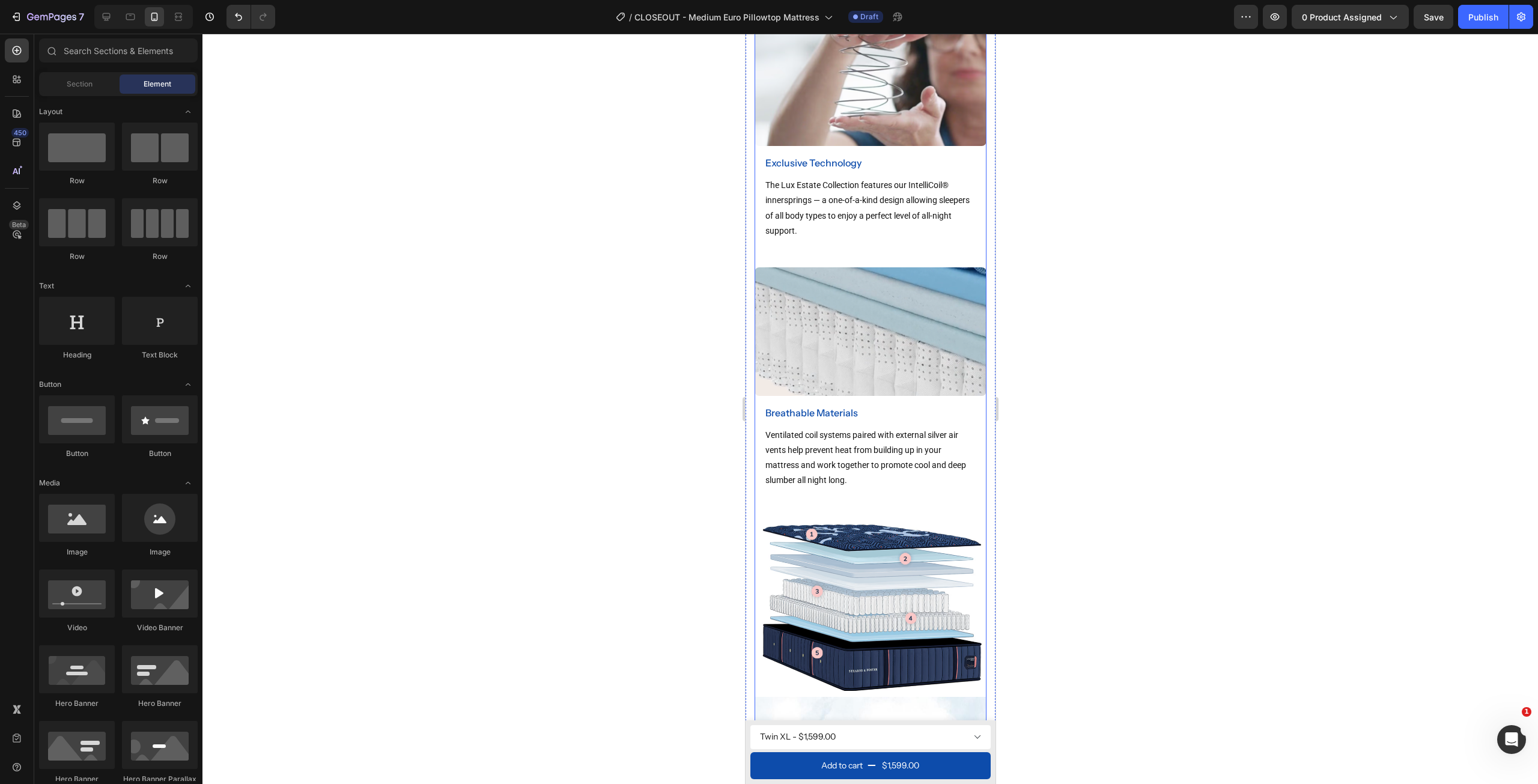
scroll to position [1788, 0]
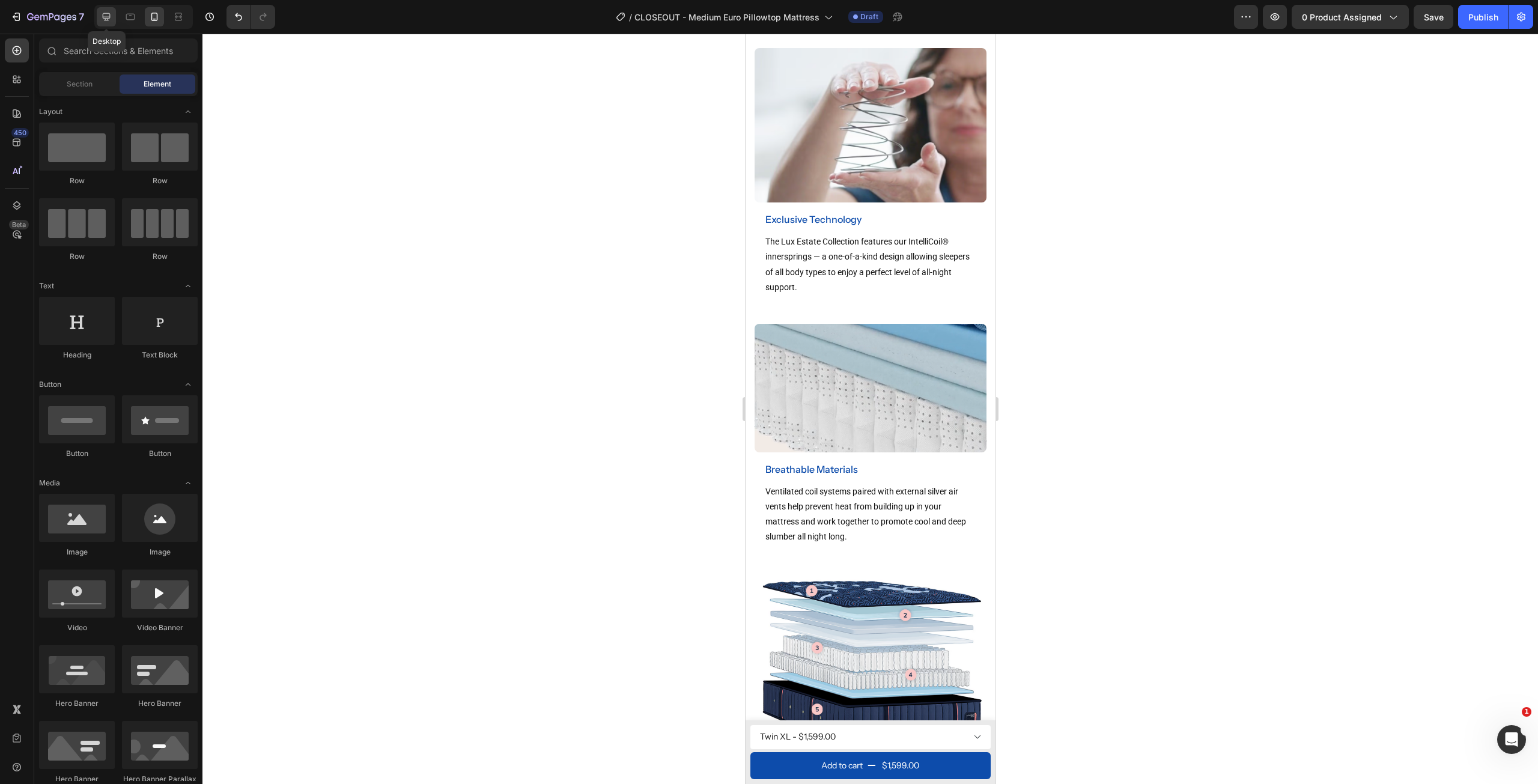
click at [107, 13] on icon at bounding box center [107, 16] width 8 height 8
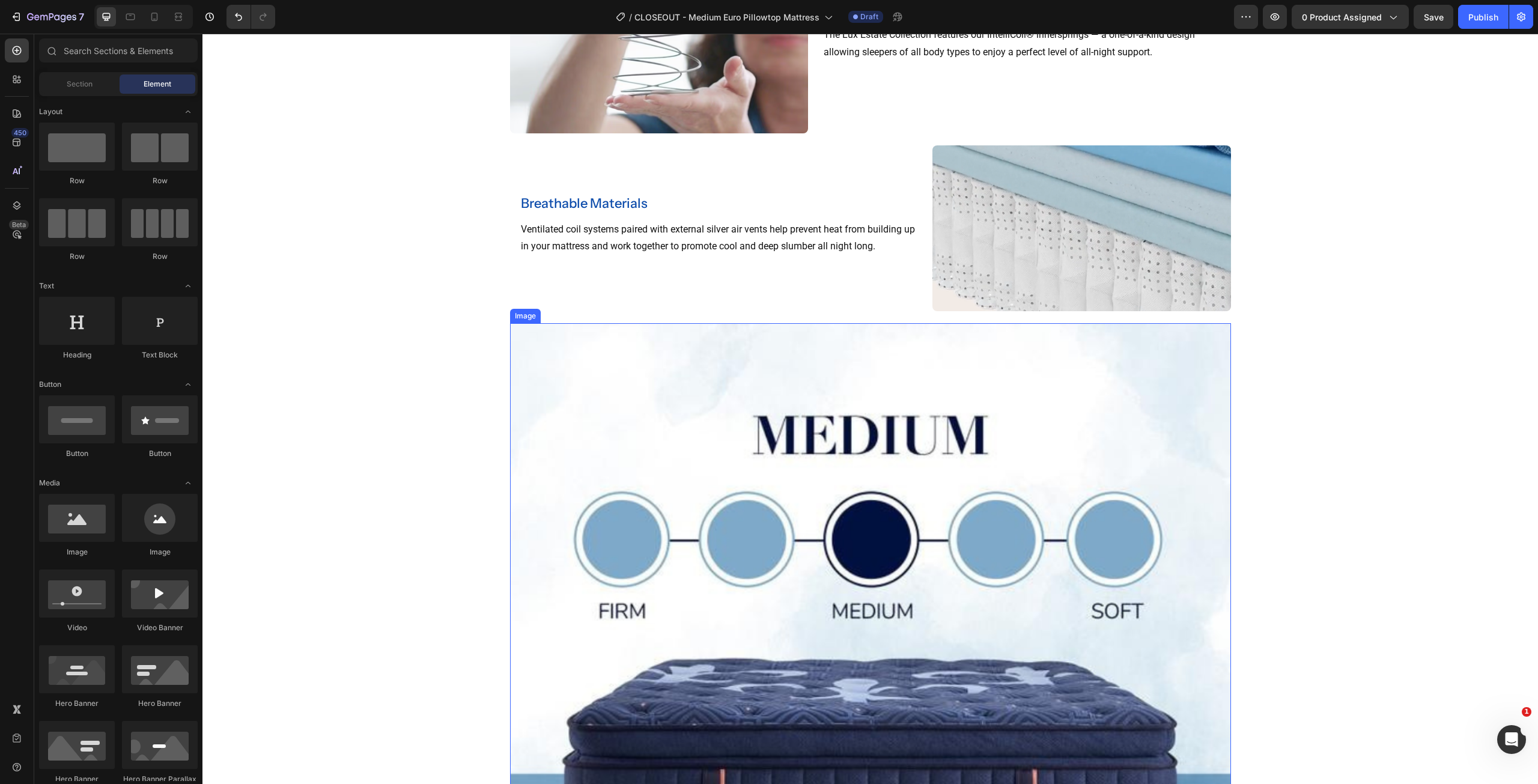
scroll to position [1634, 0]
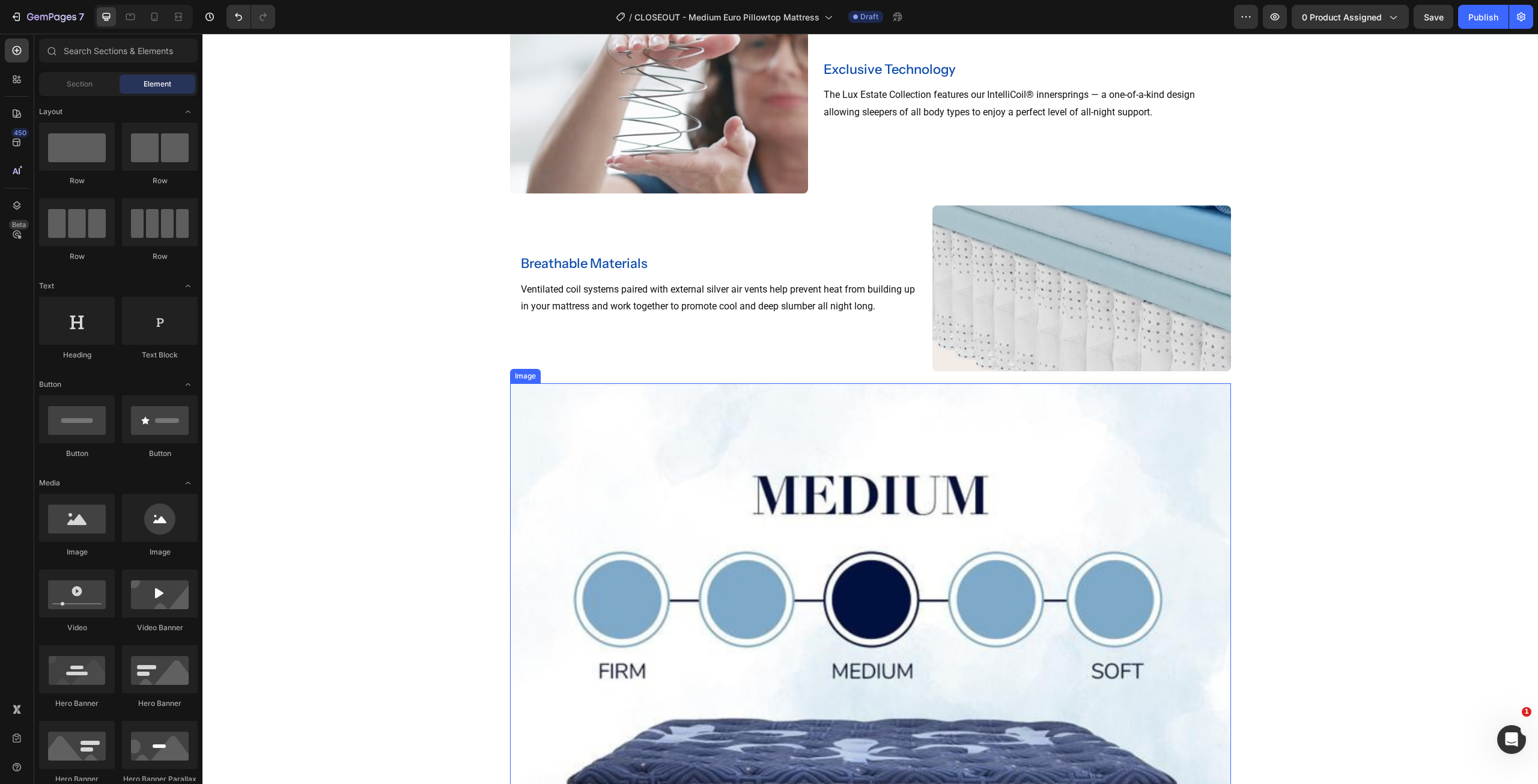
click at [638, 448] on img at bounding box center [870, 743] width 721 height 720
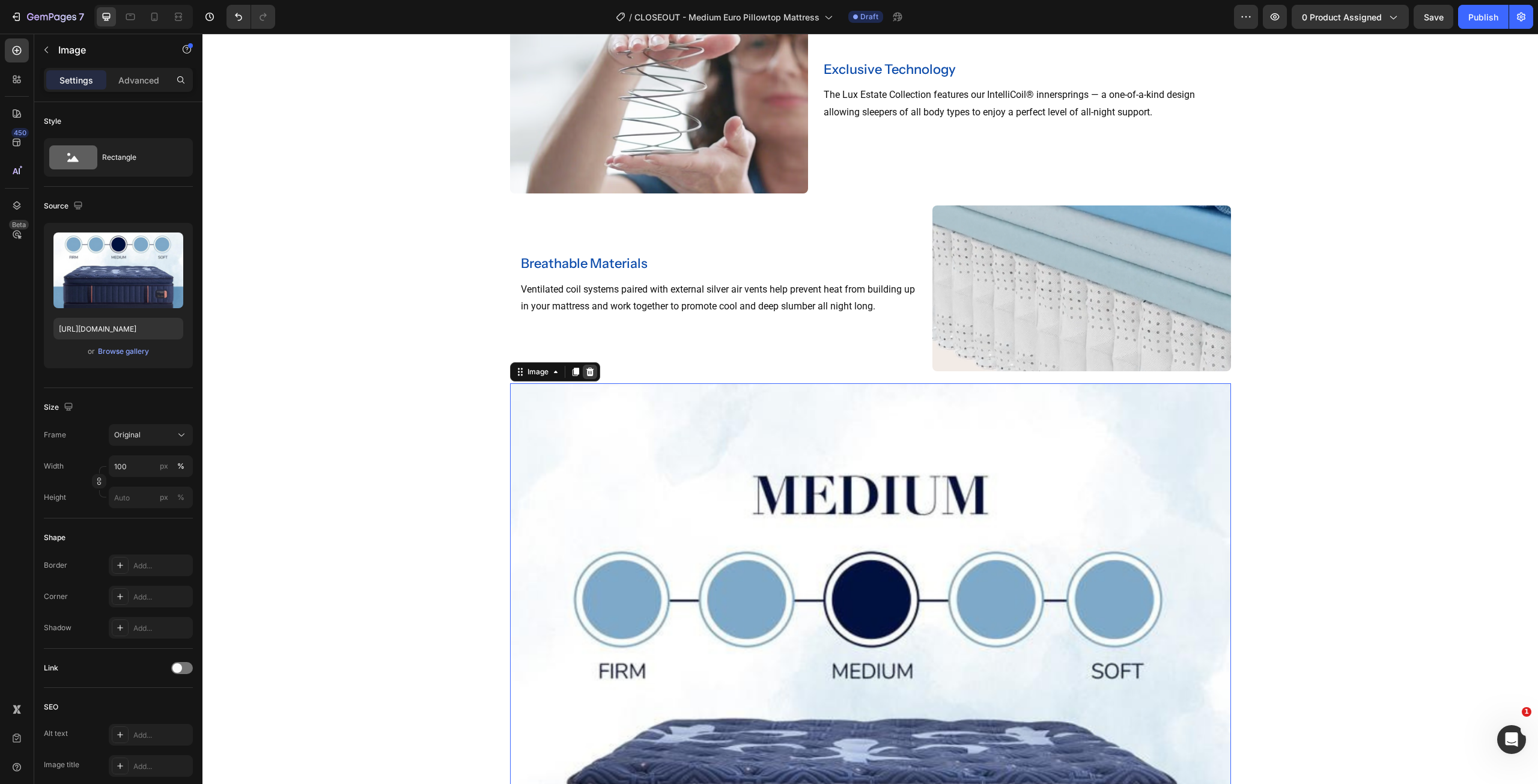
click at [585, 368] on icon at bounding box center [589, 371] width 9 height 9
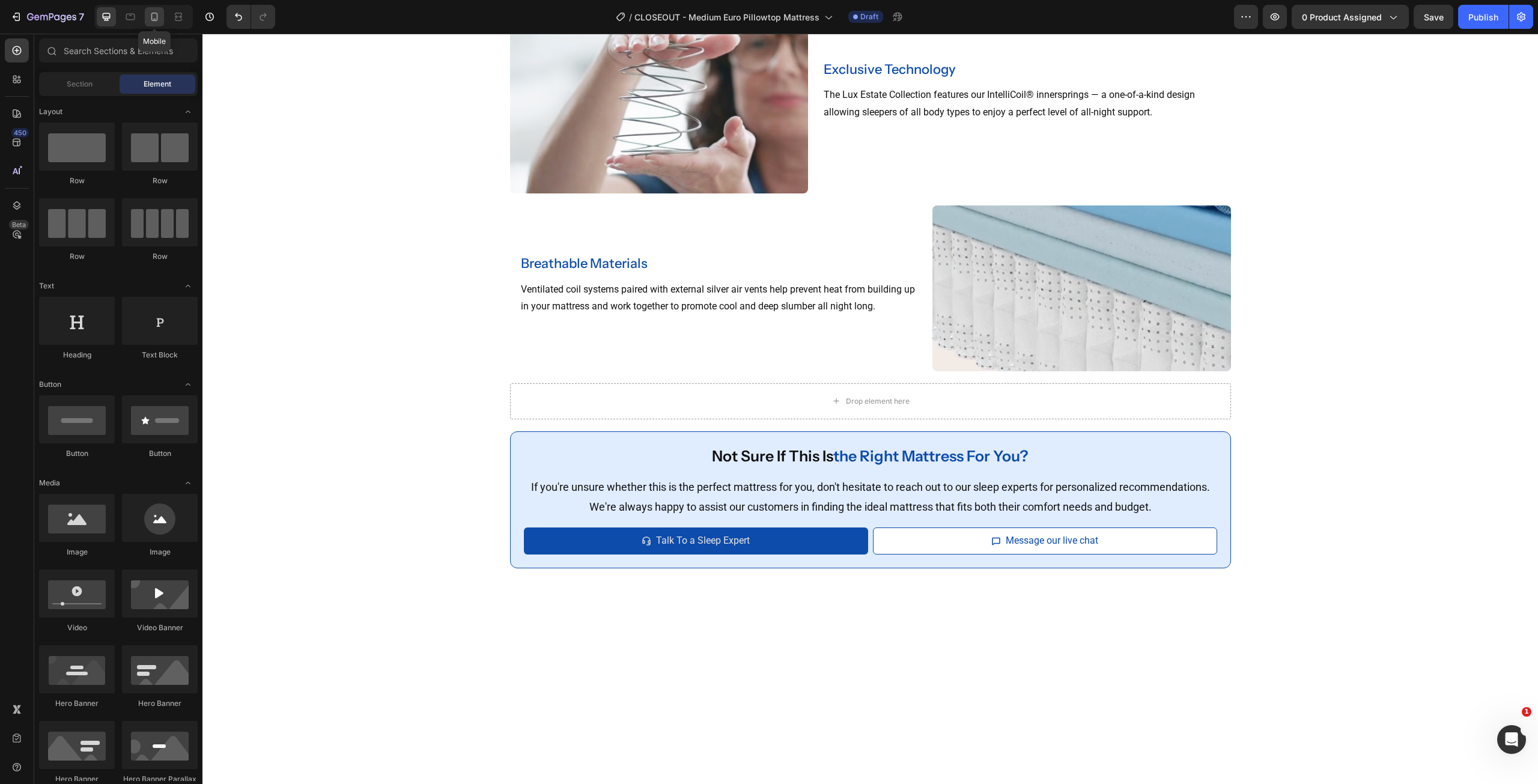
click at [152, 9] on div at bounding box center [154, 16] width 19 height 19
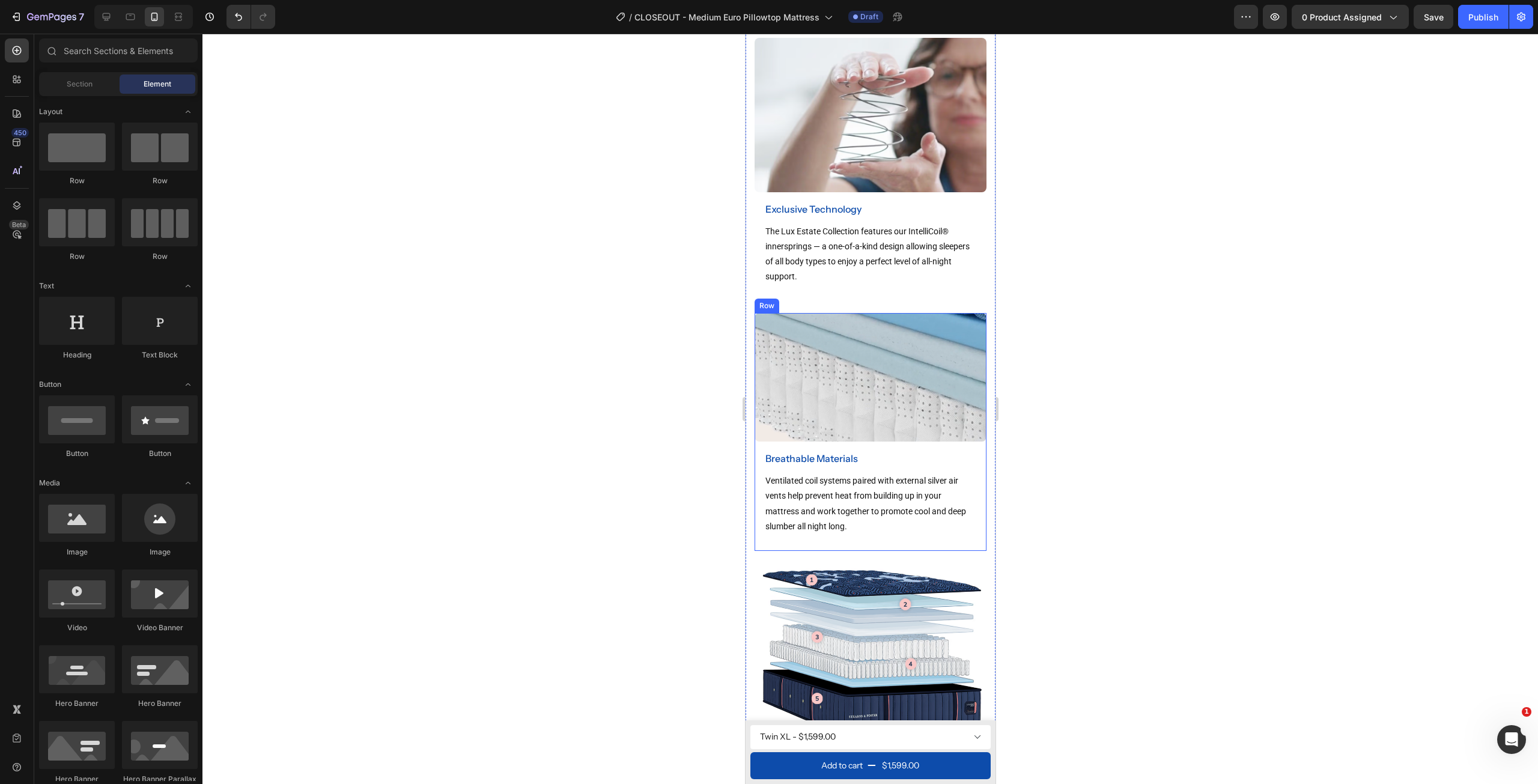
scroll to position [1935, 0]
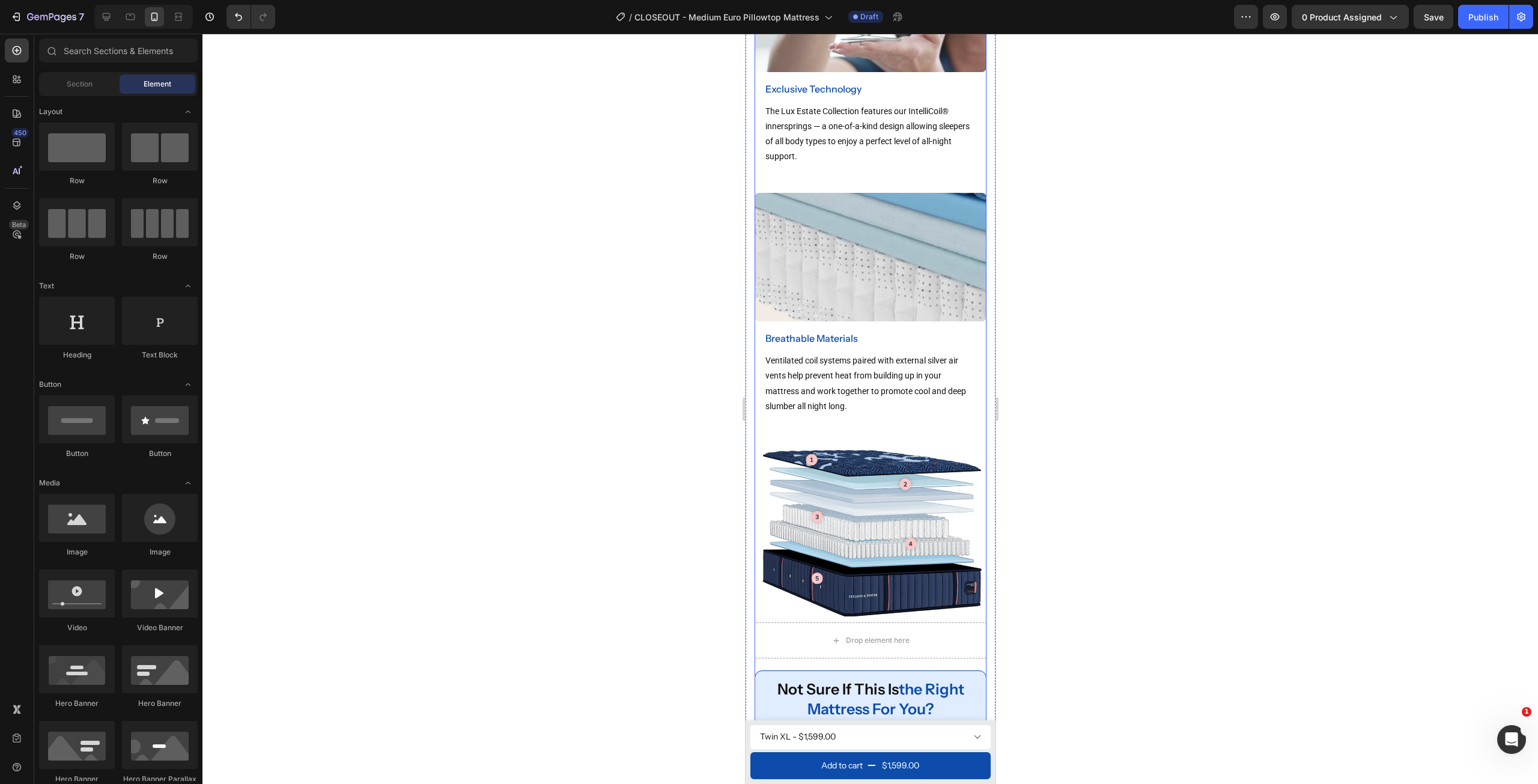
click at [827, 576] on img at bounding box center [870, 530] width 232 height 174
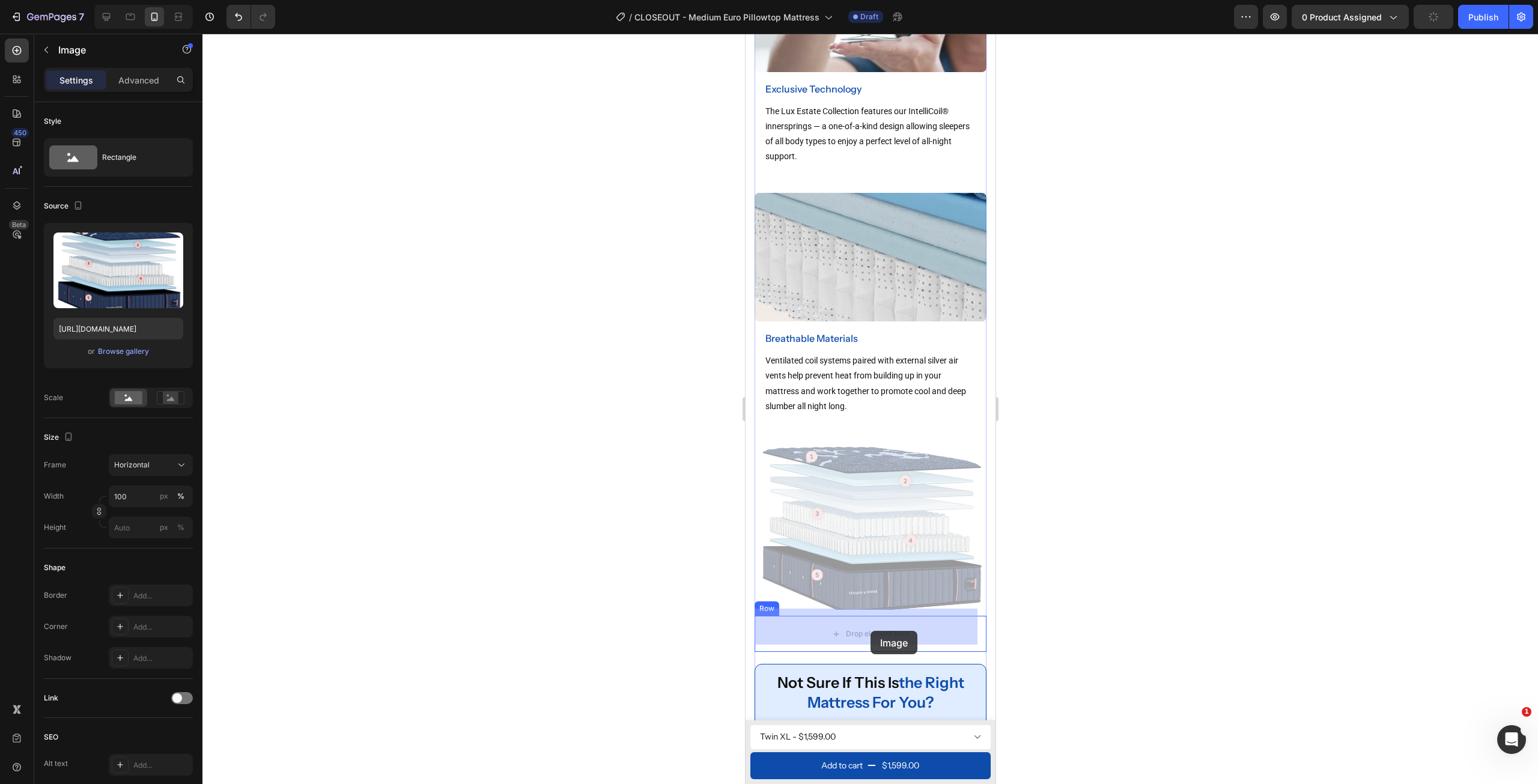
drag, startPoint x: 847, startPoint y: 511, endPoint x: 870, endPoint y: 630, distance: 121.2
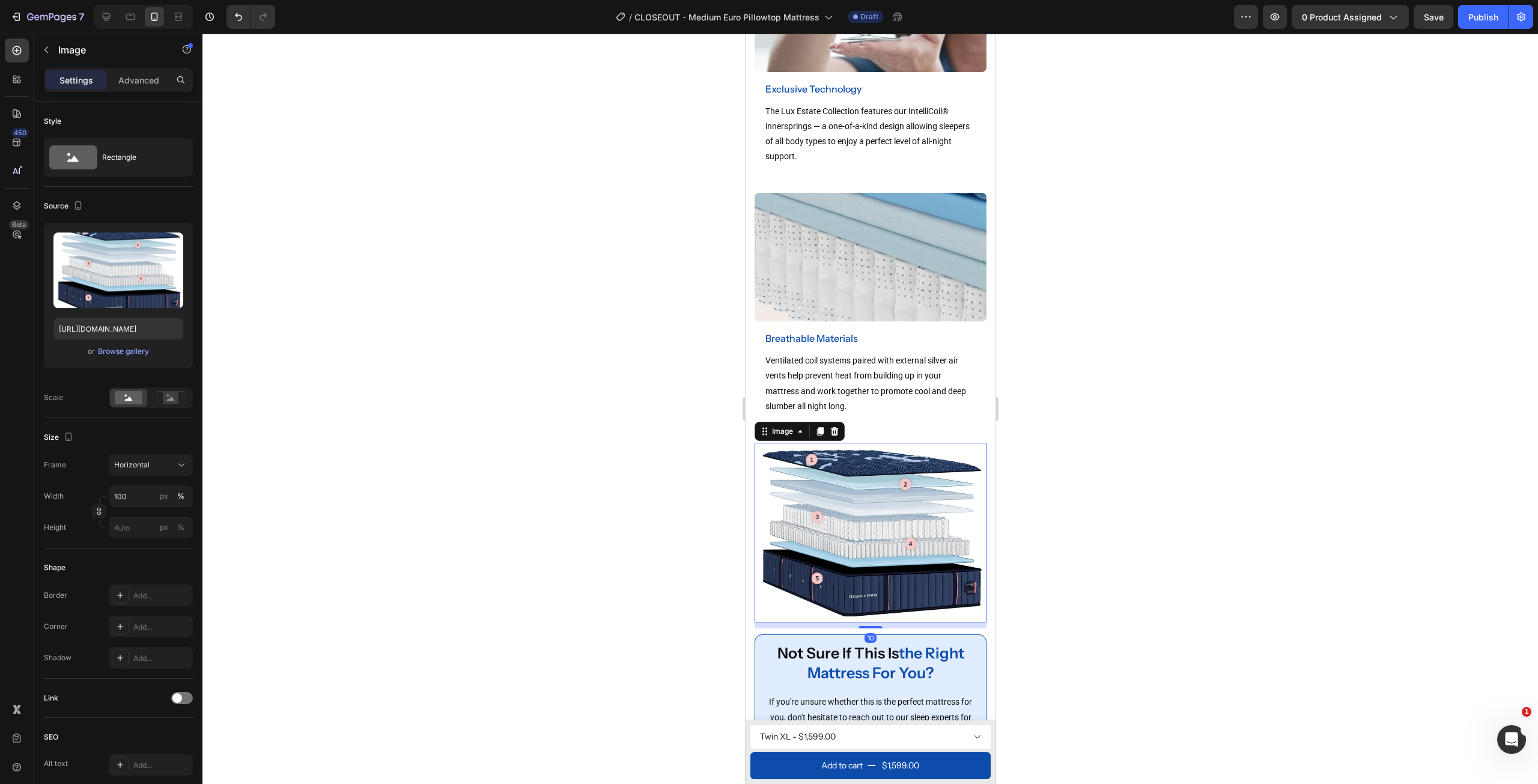
click at [897, 492] on img at bounding box center [870, 530] width 232 height 174
click at [833, 427] on icon at bounding box center [834, 431] width 9 height 9
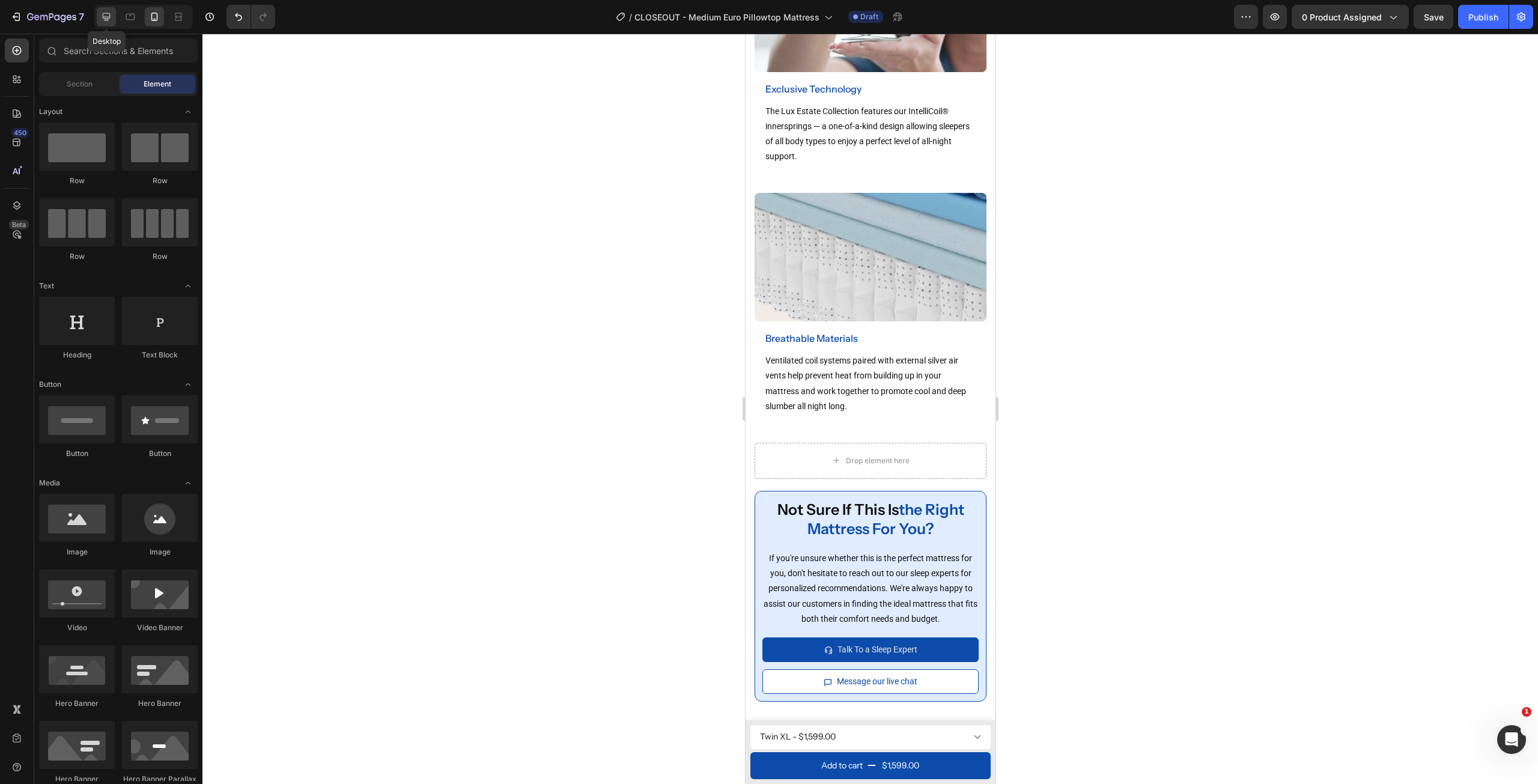
click at [104, 17] on icon at bounding box center [107, 16] width 8 height 8
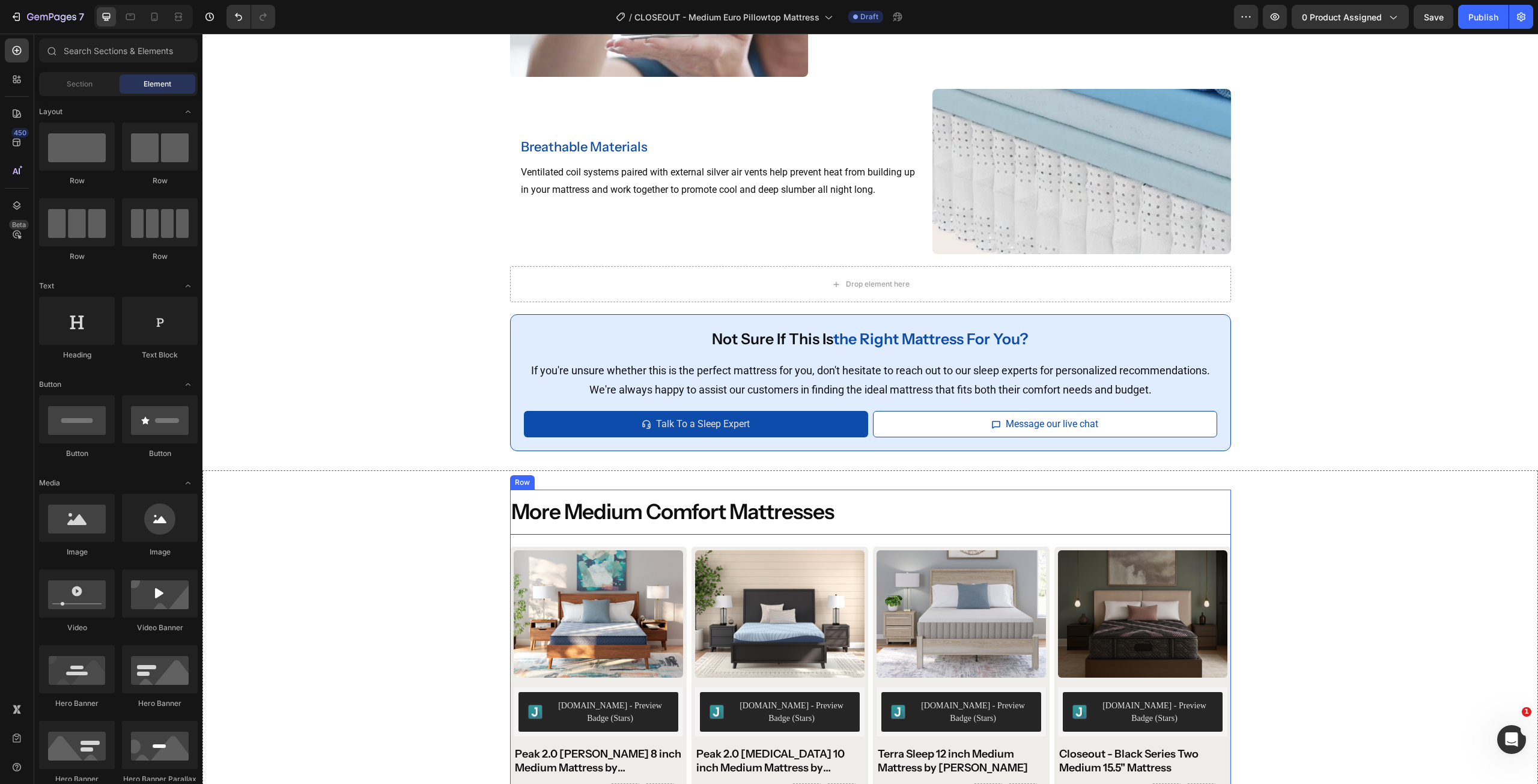
scroll to position [1755, 0]
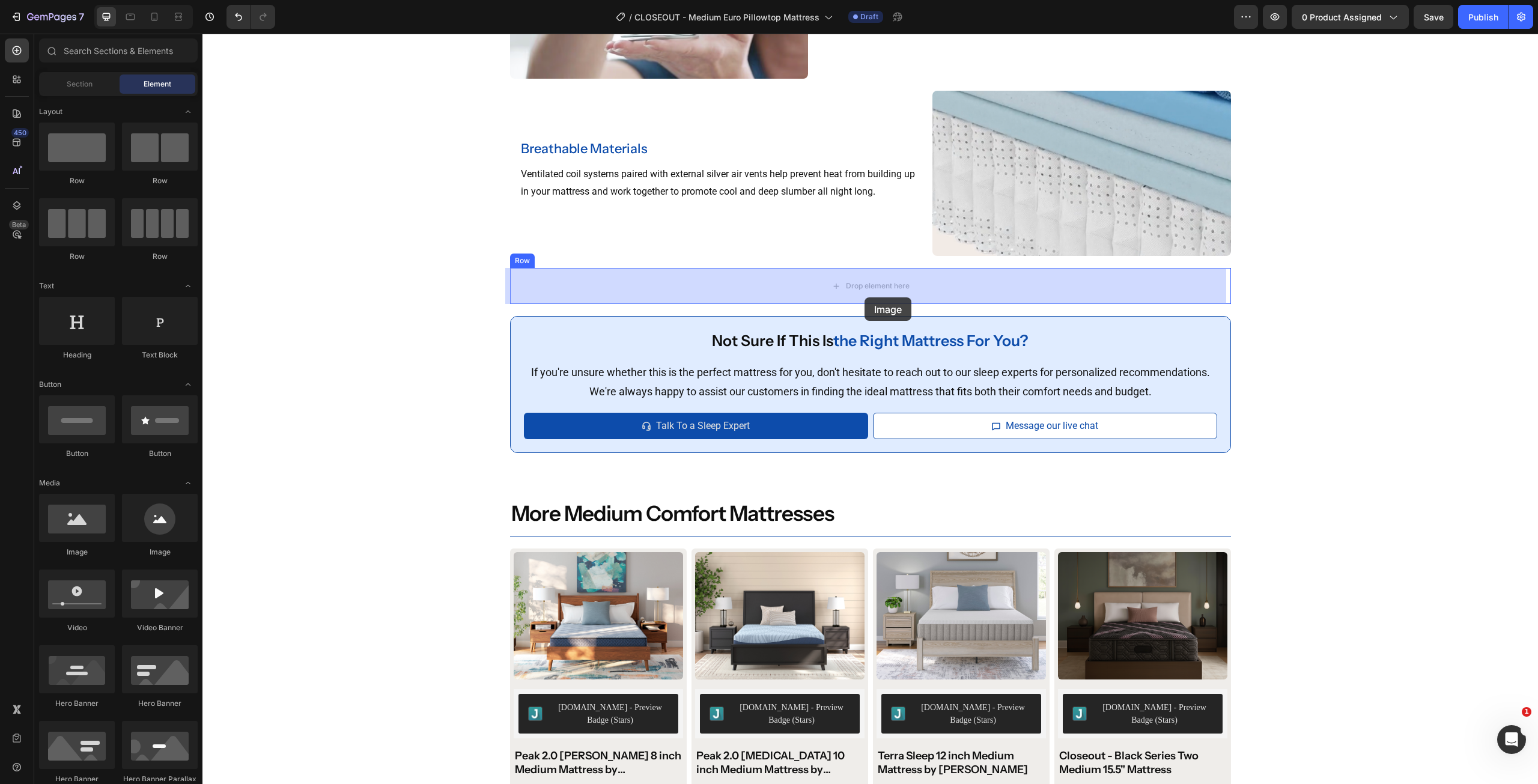
drag, startPoint x: 837, startPoint y: 334, endPoint x: 864, endPoint y: 297, distance: 45.8
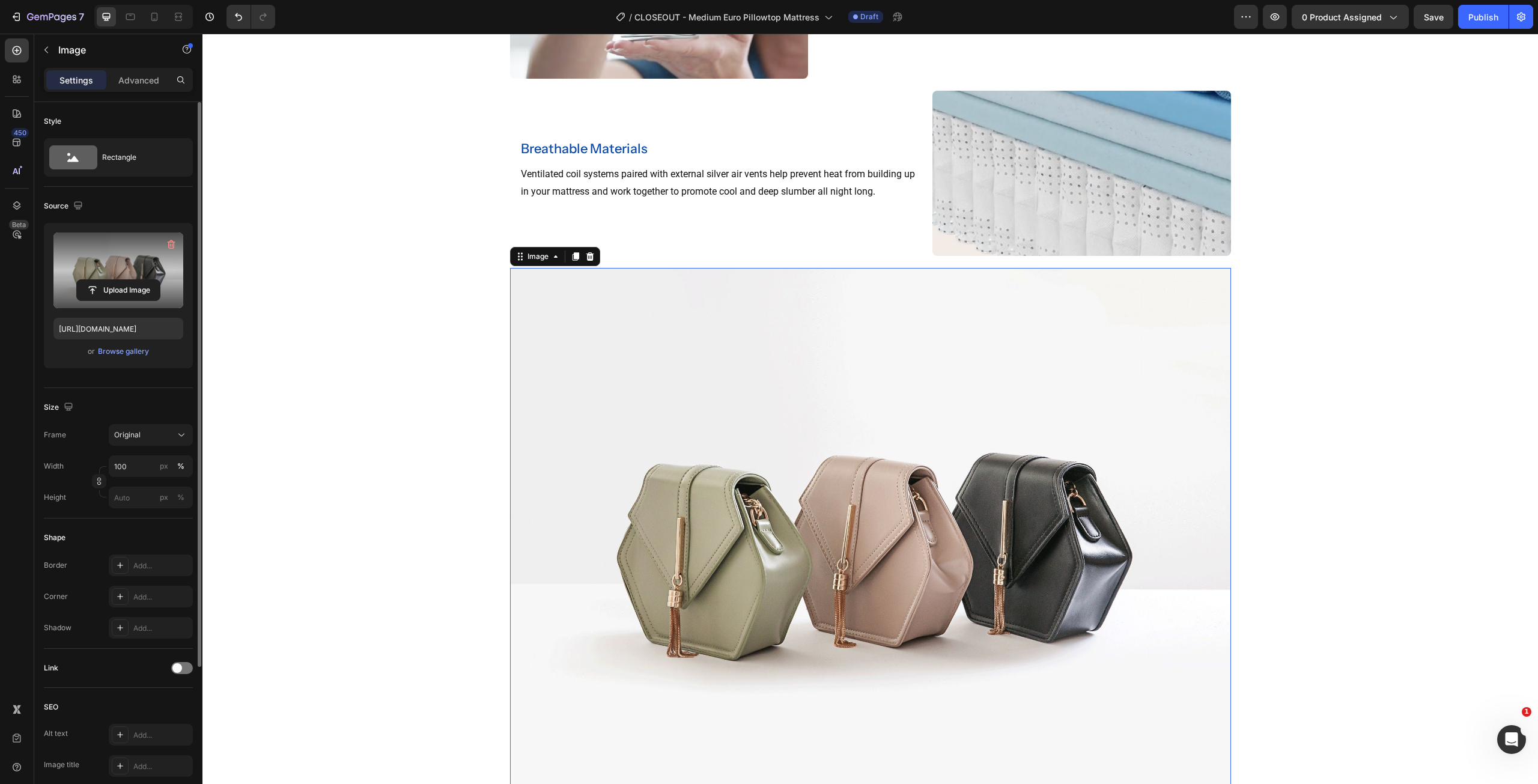
click at [112, 278] on label at bounding box center [119, 270] width 130 height 76
click at [112, 280] on input "file" at bounding box center [119, 290] width 83 height 21
click at [111, 355] on div "Browse gallery" at bounding box center [123, 351] width 51 height 11
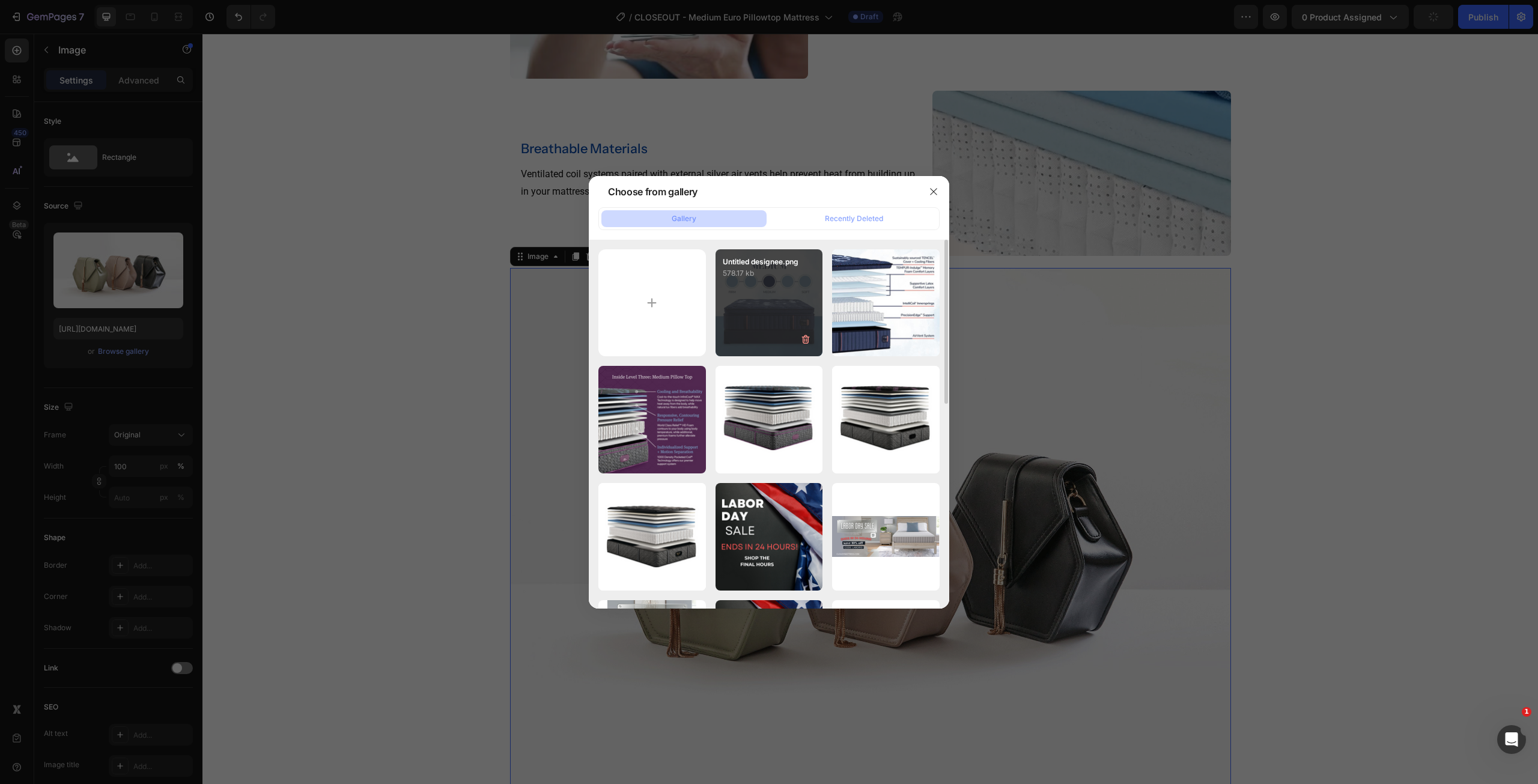
click at [758, 299] on div "Untitled designee.png 578.17 kb" at bounding box center [769, 303] width 107 height 107
type input "https://cdn.shopify.com/s/files/1/0607/7939/7364/files/gempages_491294865229873…"
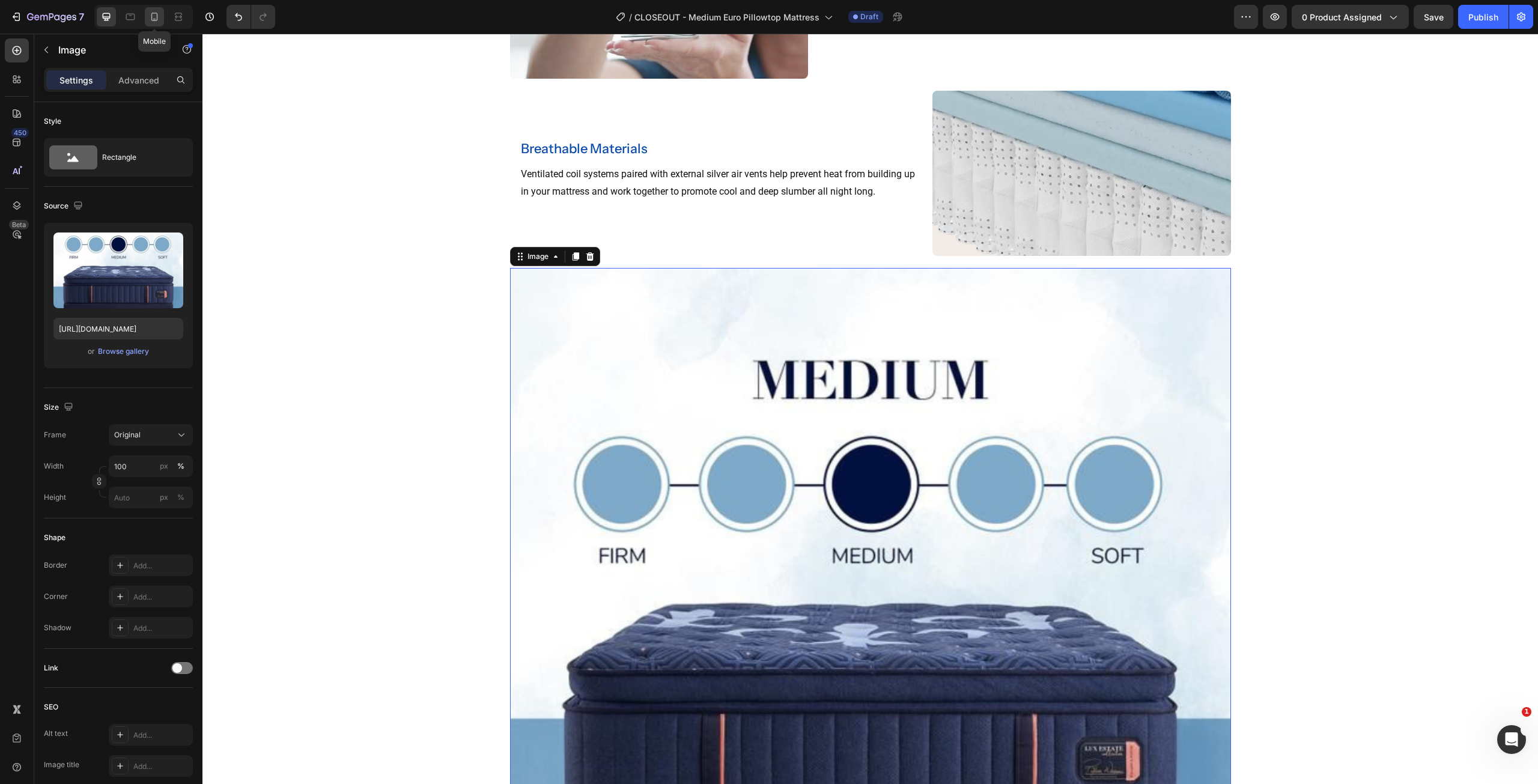
click at [155, 20] on icon at bounding box center [154, 16] width 12 height 12
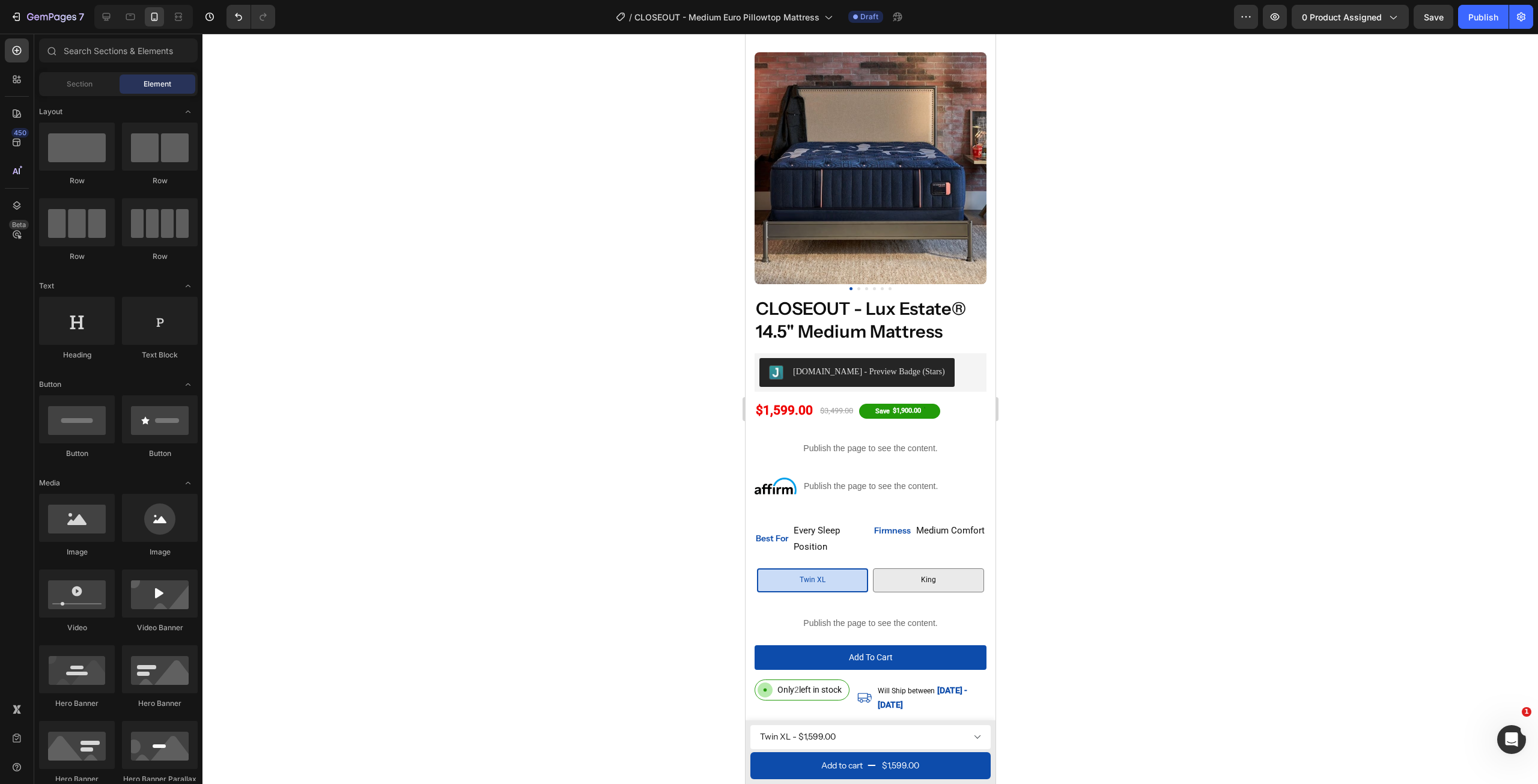
scroll to position [24, 0]
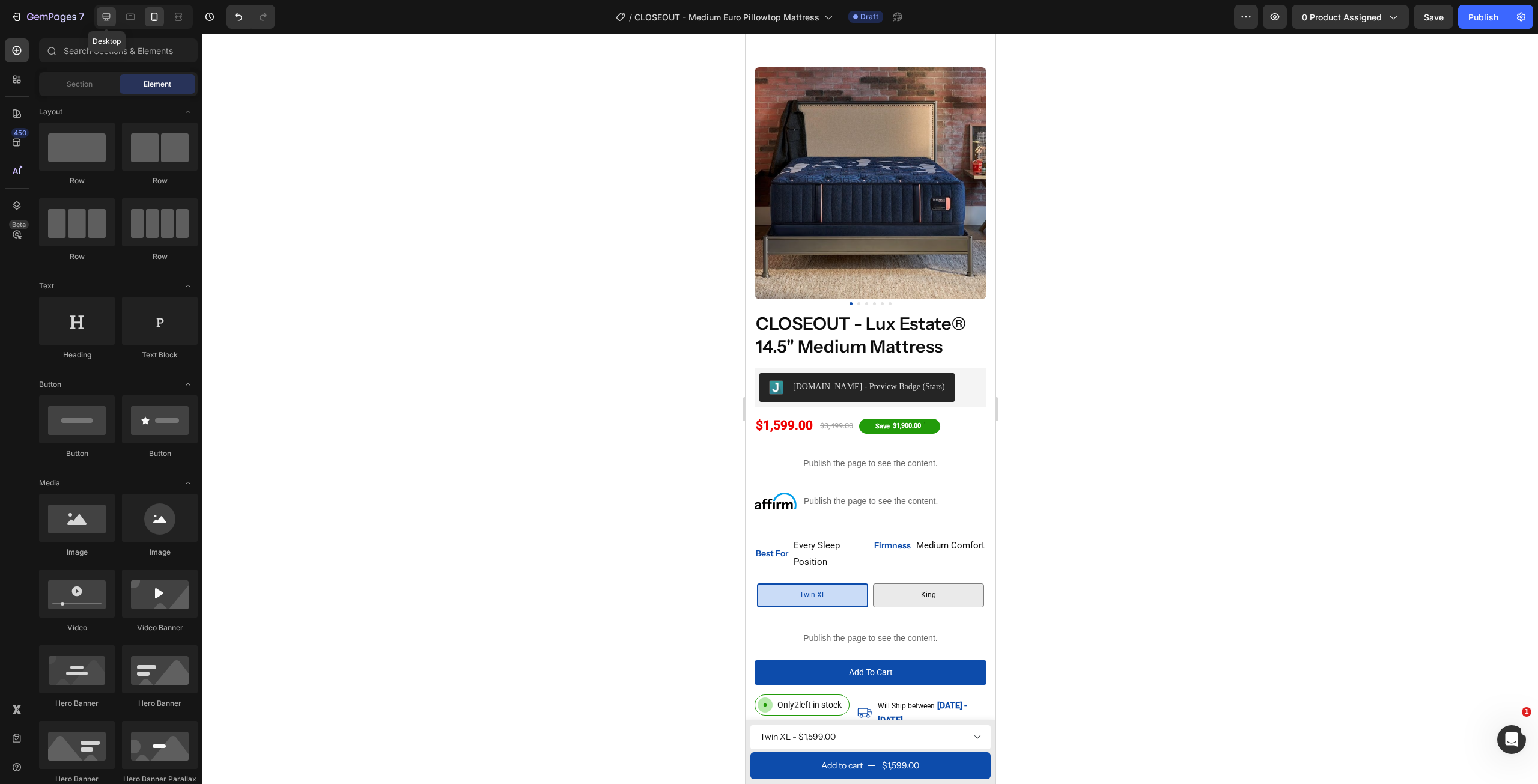
click at [102, 18] on icon at bounding box center [106, 16] width 12 height 12
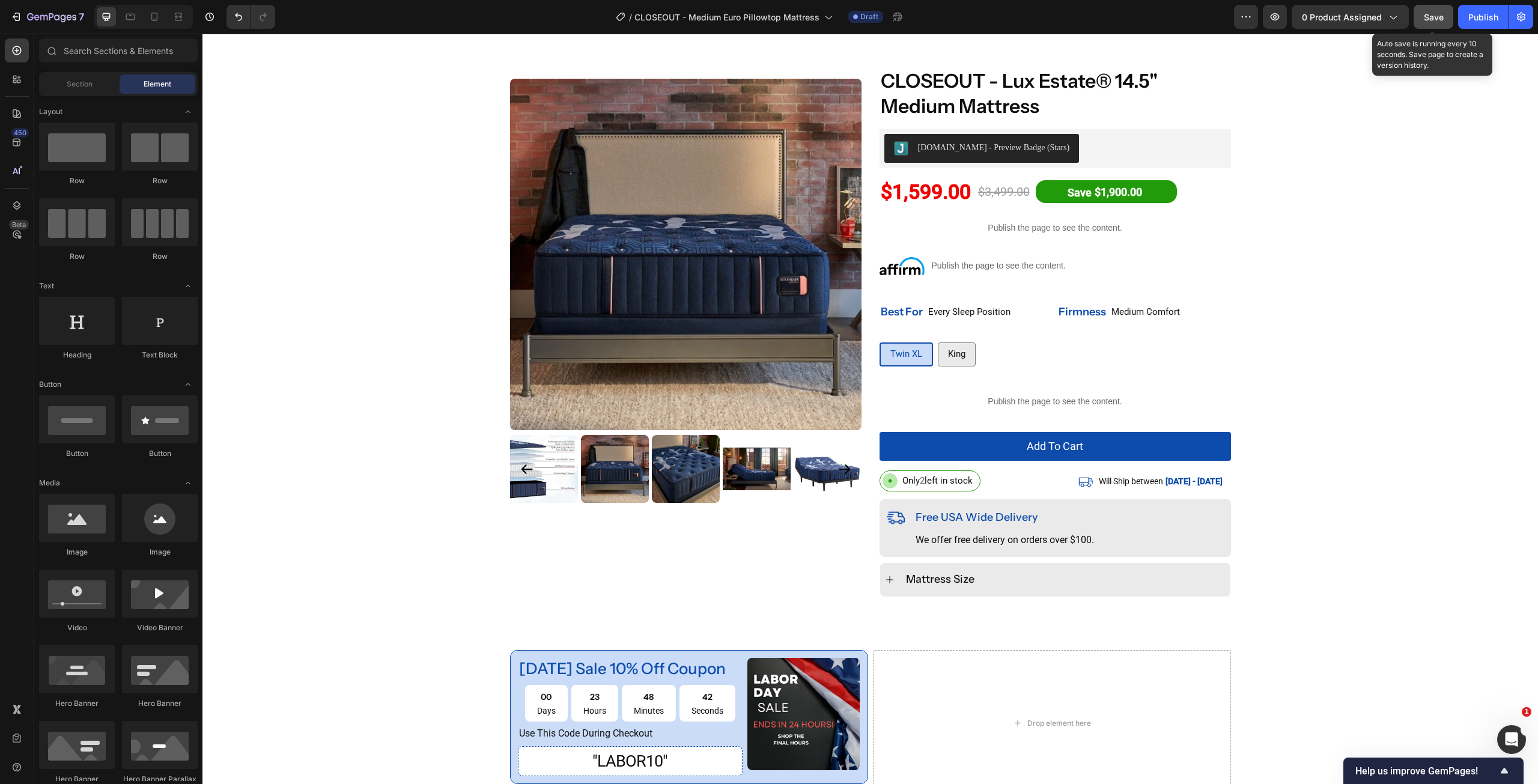
drag, startPoint x: 1424, startPoint y: 24, endPoint x: 1208, endPoint y: 6, distance: 216.7
click at [1424, 24] on button "Save" at bounding box center [1433, 17] width 39 height 24
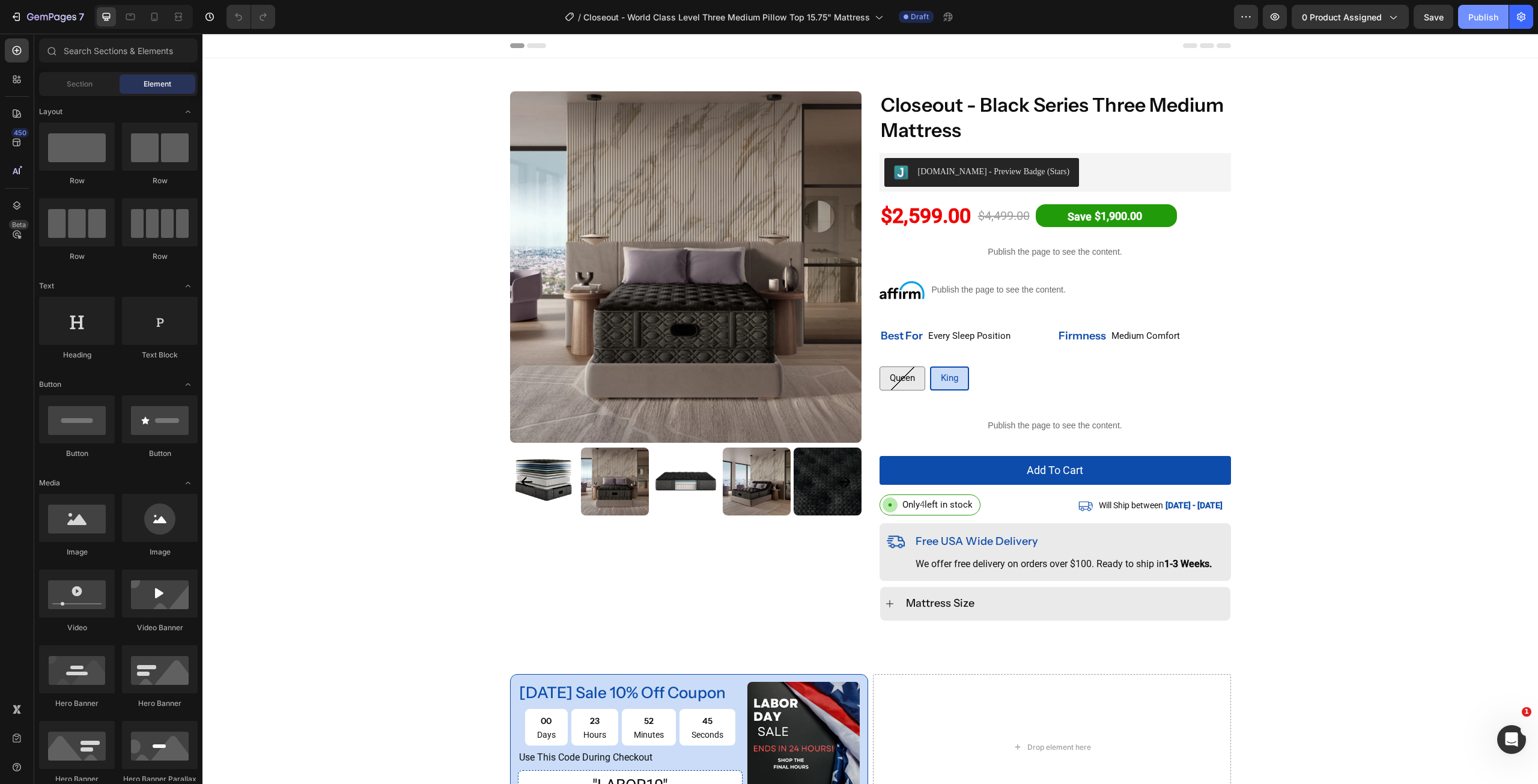
click at [1495, 8] on button "Publish" at bounding box center [1483, 17] width 51 height 24
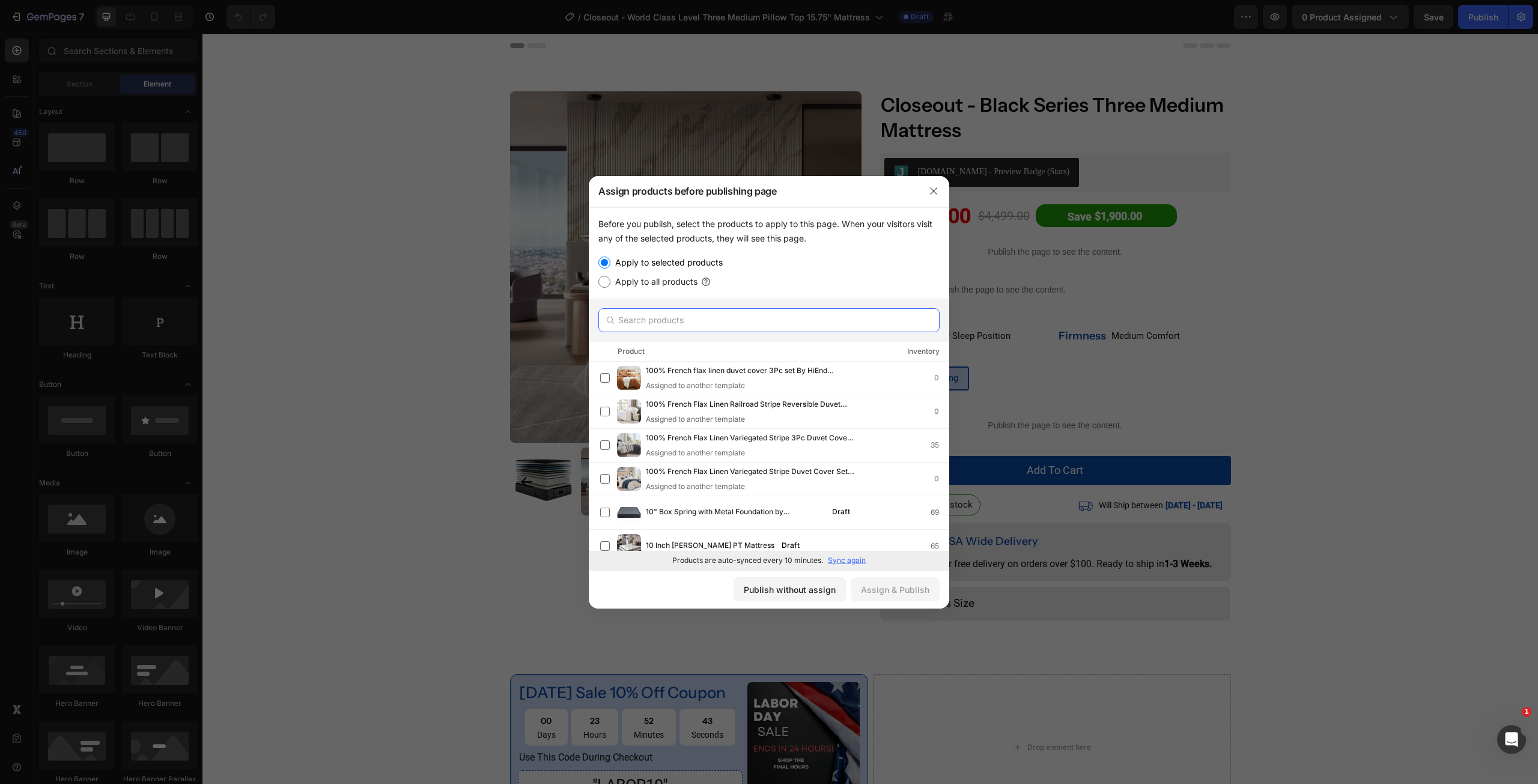
click at [714, 314] on input "text" at bounding box center [769, 320] width 341 height 24
paste input "Closeout - World Class Level Three Medium Pillow Top 15.75" Mattress"
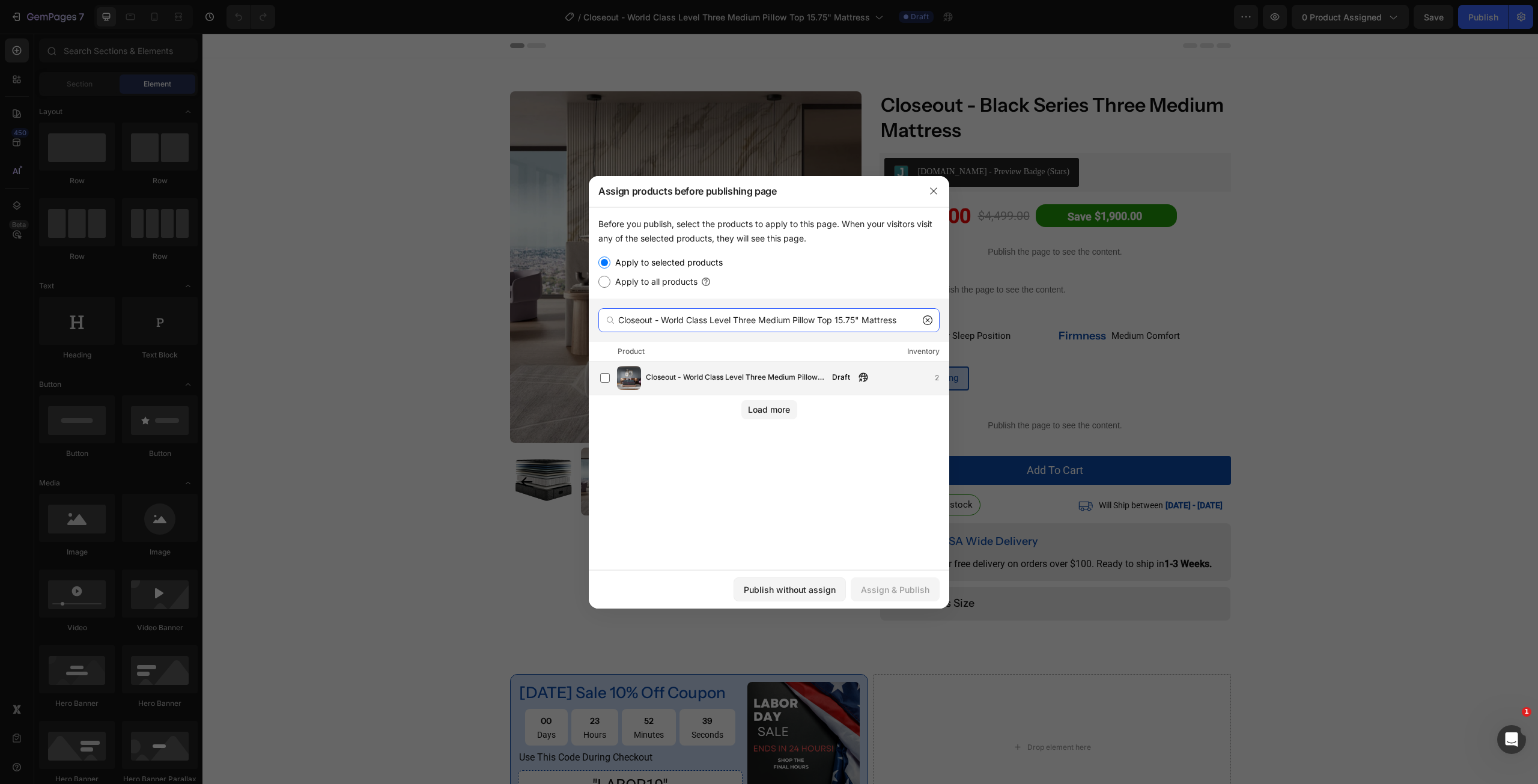
type input "Closeout - World Class Level Three Medium Pillow Top 15.75" Mattress"
click at [674, 382] on span "Closeout - World Class Level Three Medium Pillow Top 15.75" Mattress" at bounding box center [735, 377] width 179 height 13
click at [909, 587] on div "Assign & Publish" at bounding box center [895, 590] width 69 height 13
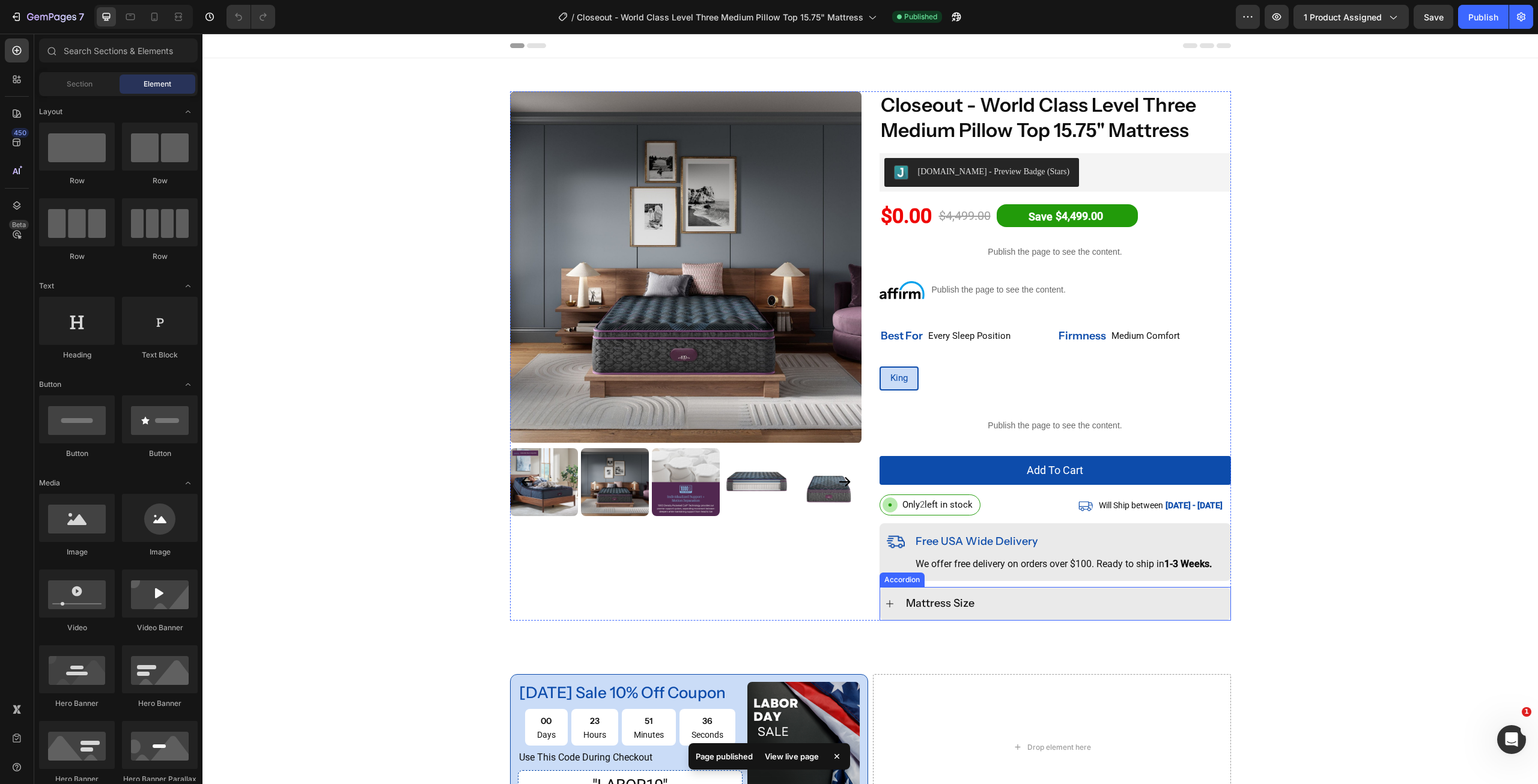
click at [886, 607] on icon at bounding box center [889, 603] width 9 height 9
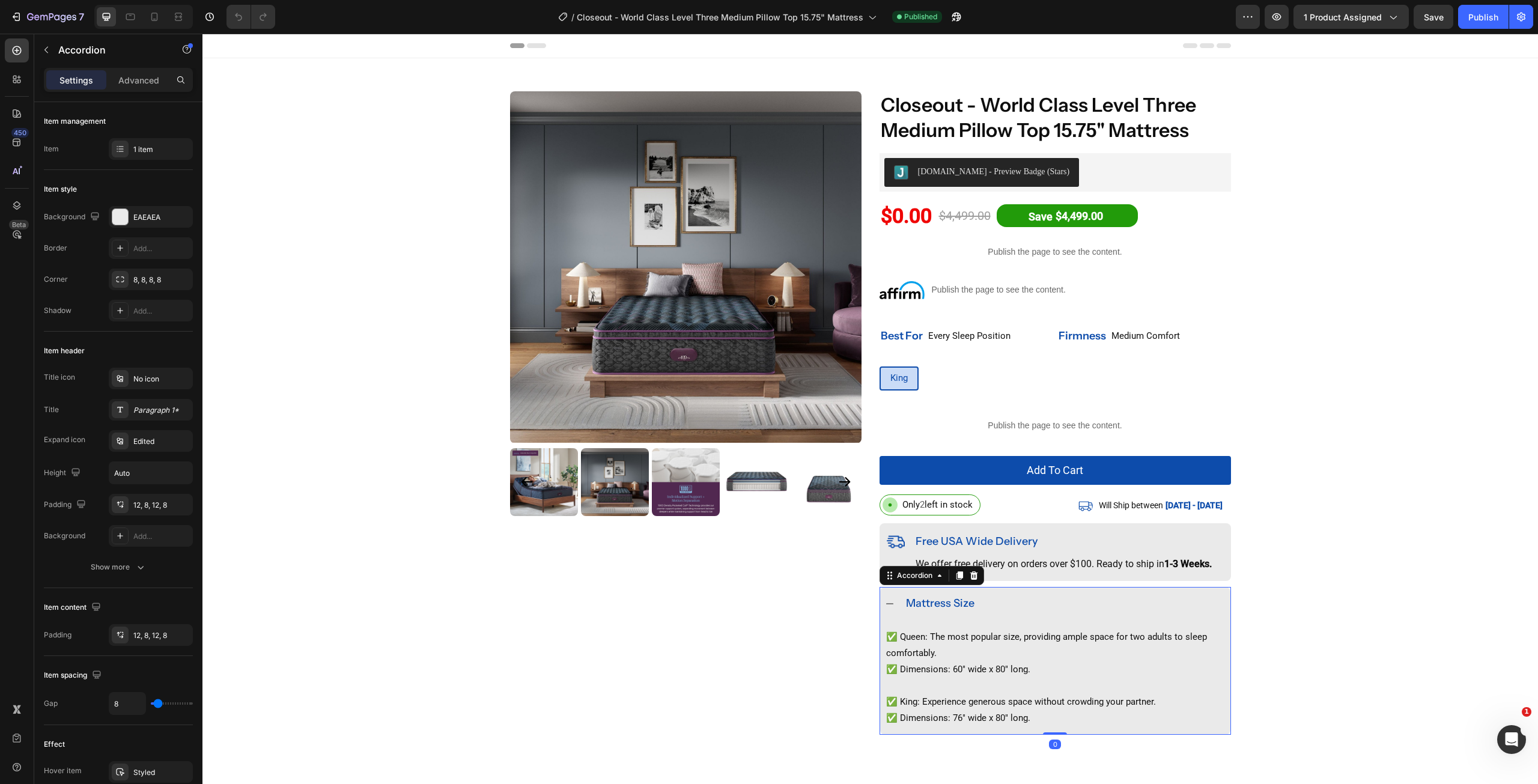
click at [886, 607] on icon at bounding box center [889, 603] width 9 height 9
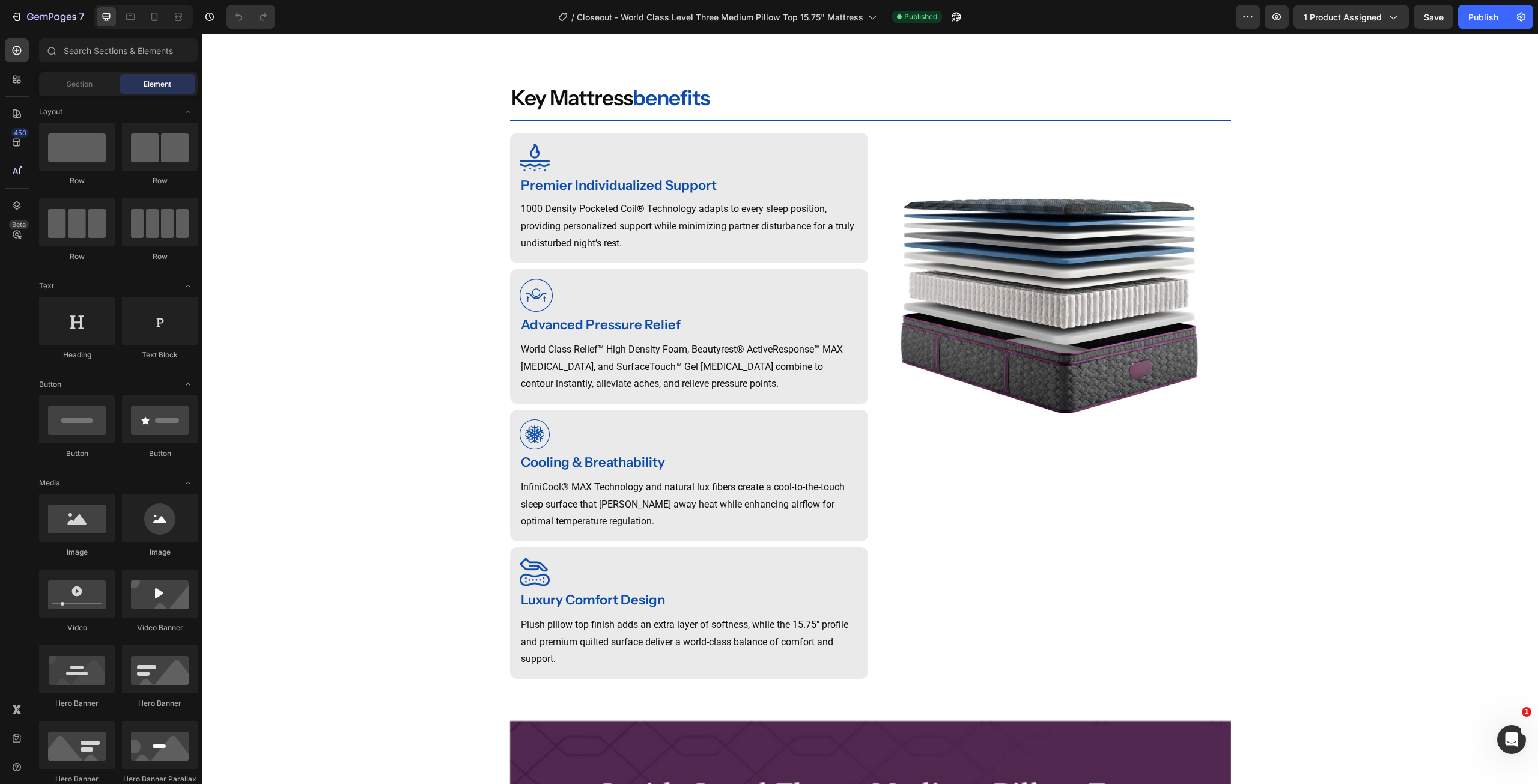
scroll to position [34, 0]
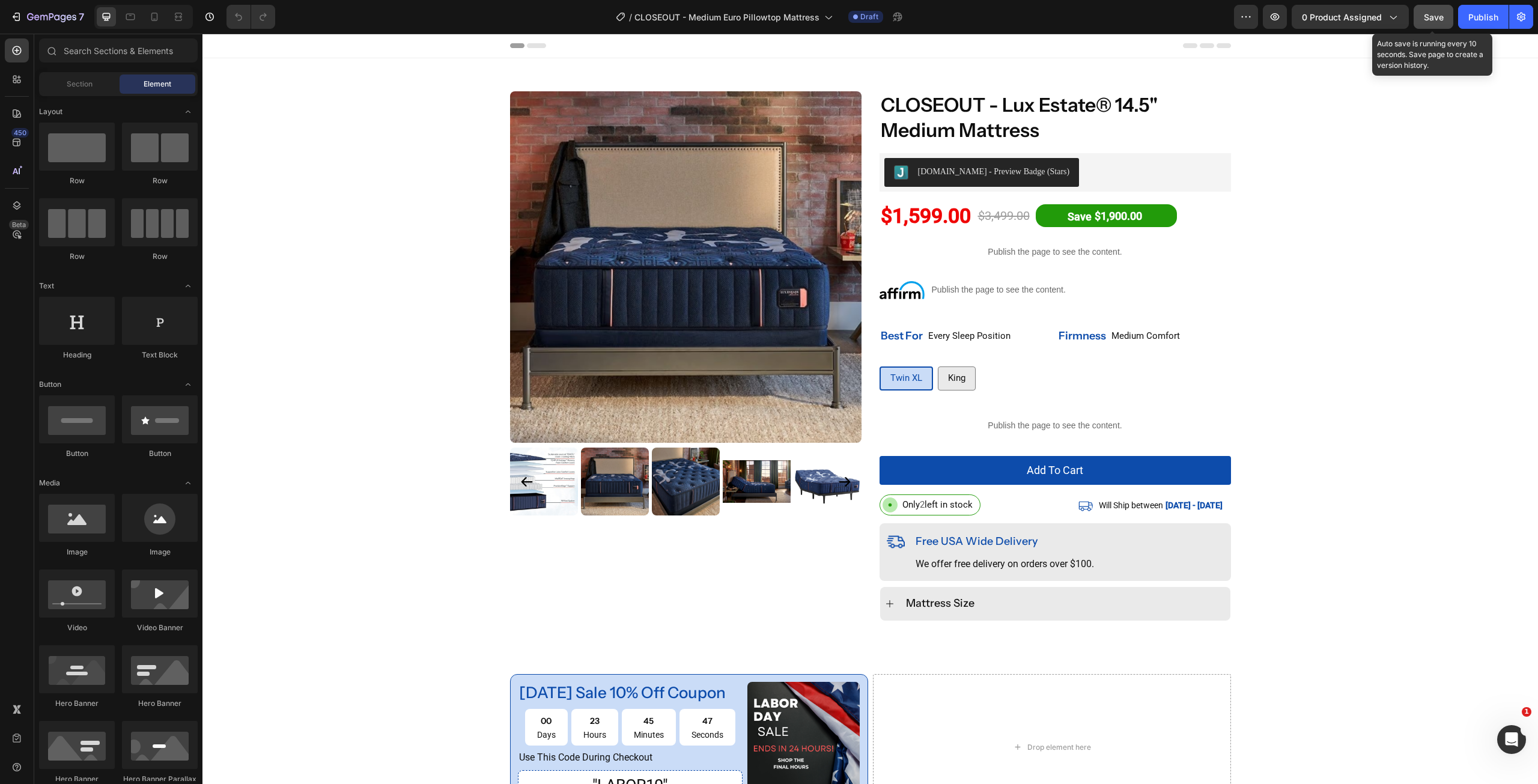
click at [1431, 17] on span "Save" at bounding box center [1434, 17] width 20 height 10
click at [1474, 15] on div "Publish" at bounding box center [1484, 17] width 30 height 13
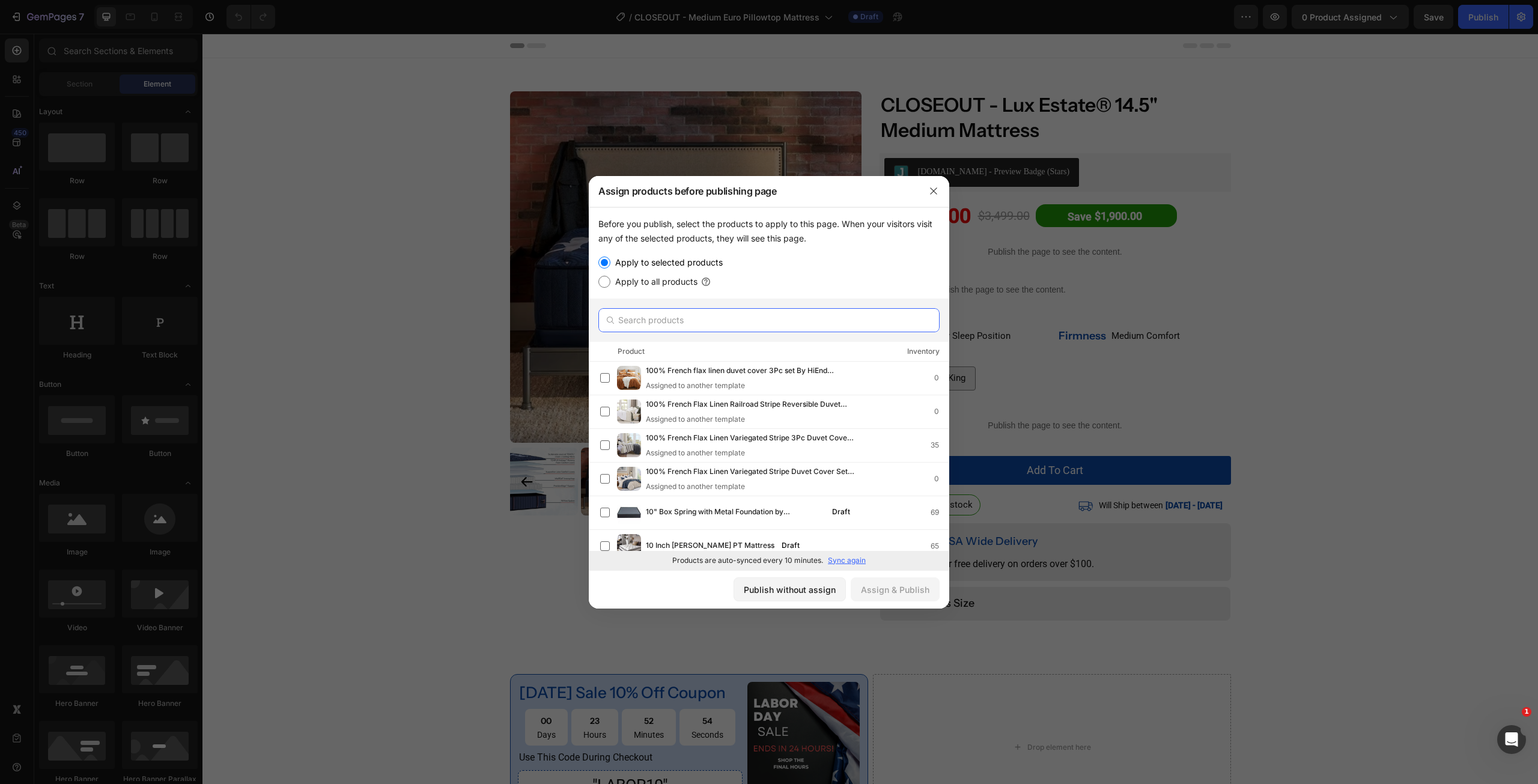
click at [679, 324] on input "text" at bounding box center [769, 320] width 341 height 24
paste input "CLOSEOUT - Medium Euro Pillowtop Mattress"
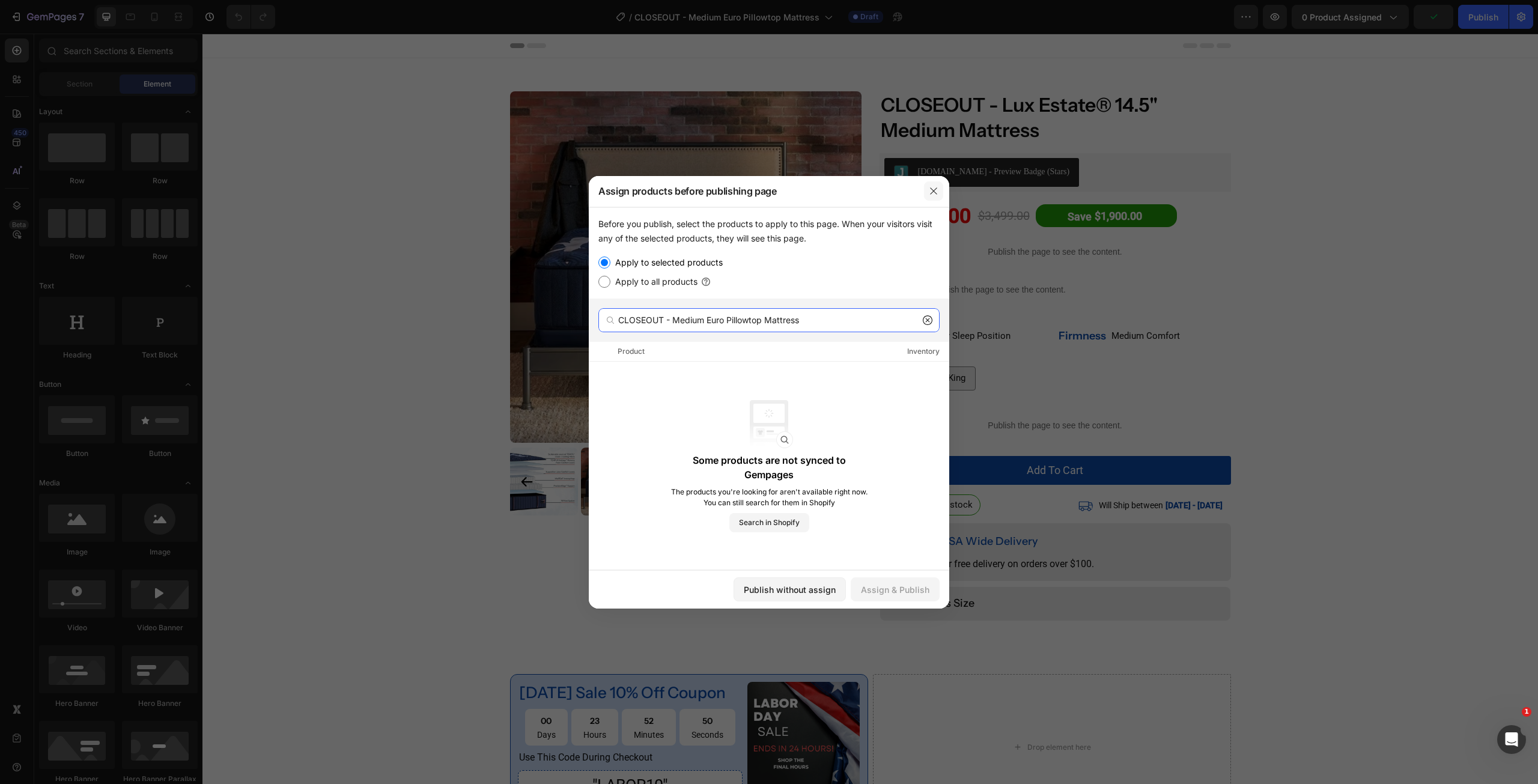
type input "CLOSEOUT - Medium Euro Pillowtop Mattress"
click at [937, 193] on icon "button" at bounding box center [933, 190] width 9 height 9
